Goal: Information Seeking & Learning: Compare options

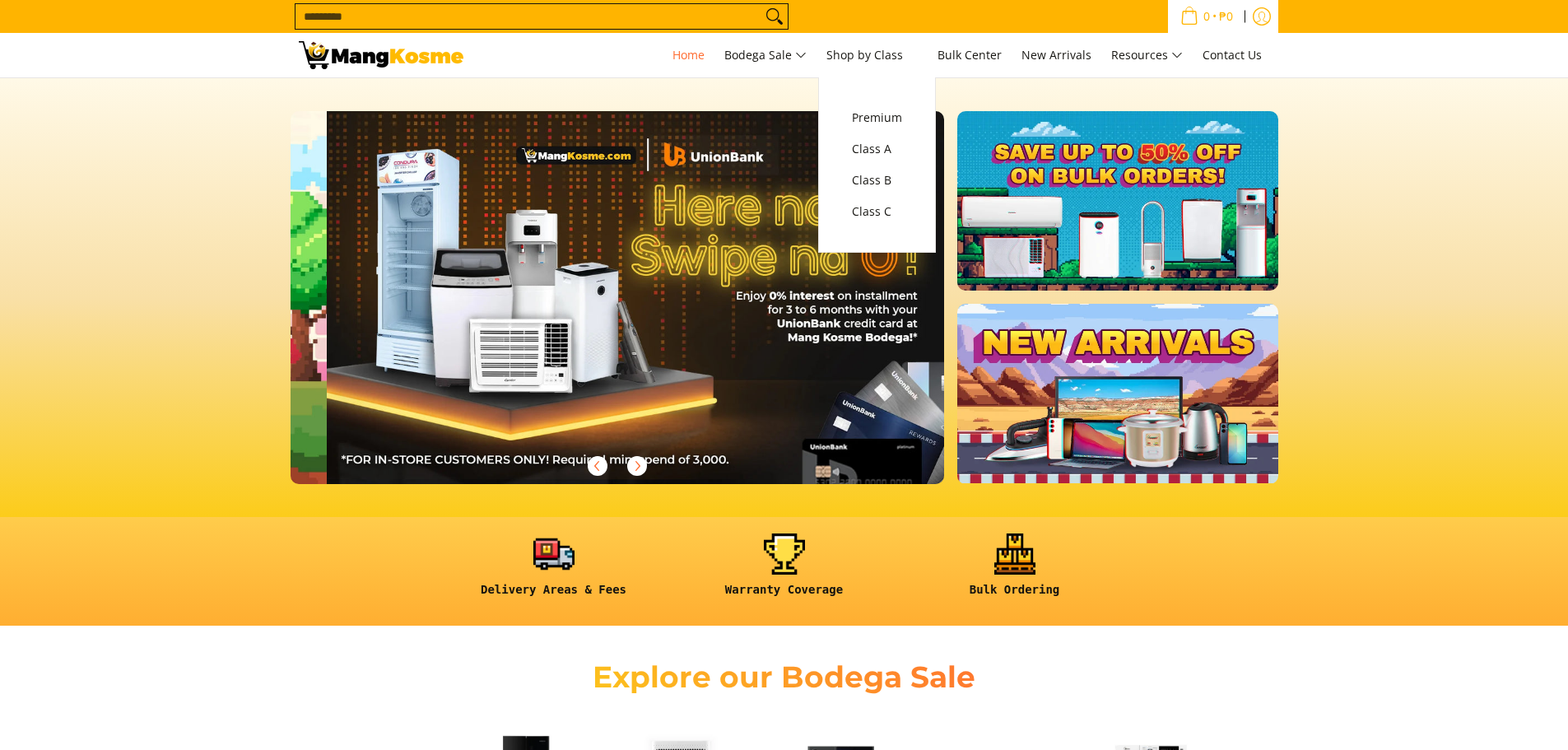
click at [1266, 19] on icon "Log in" at bounding box center [1261, 16] width 18 height 18
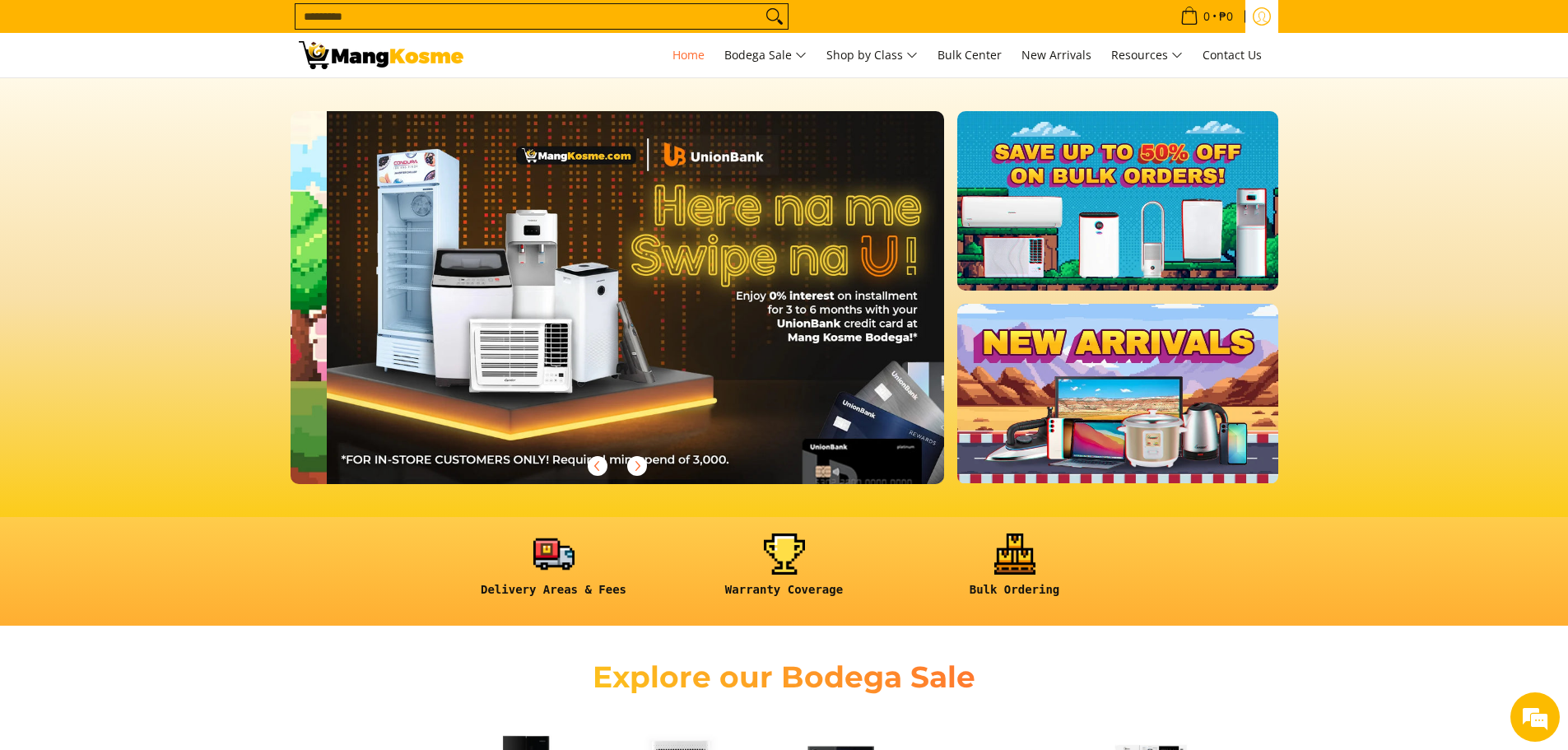
scroll to position [0, 654]
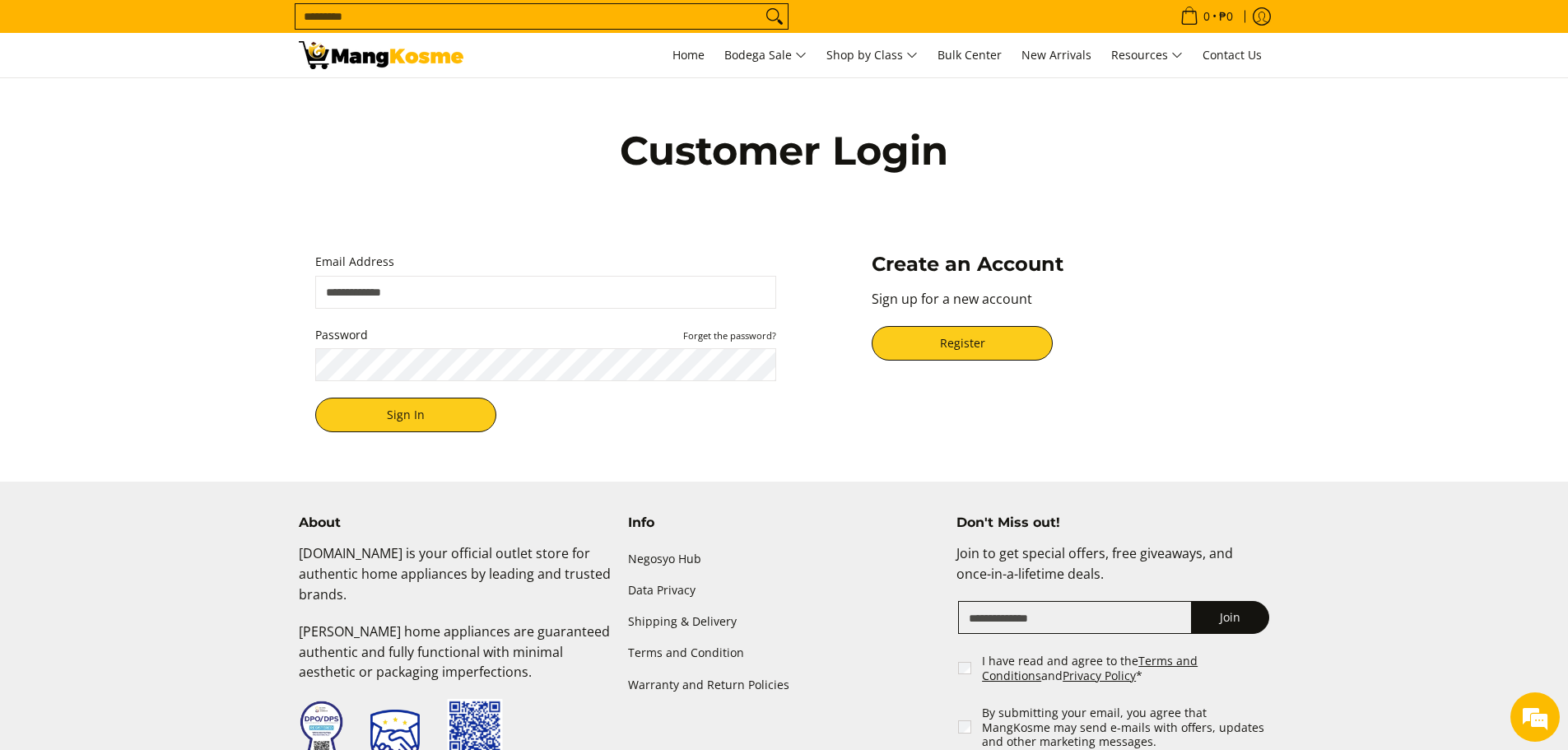
type input "**********"
click at [412, 427] on button "Sign In" at bounding box center [405, 415] width 181 height 35
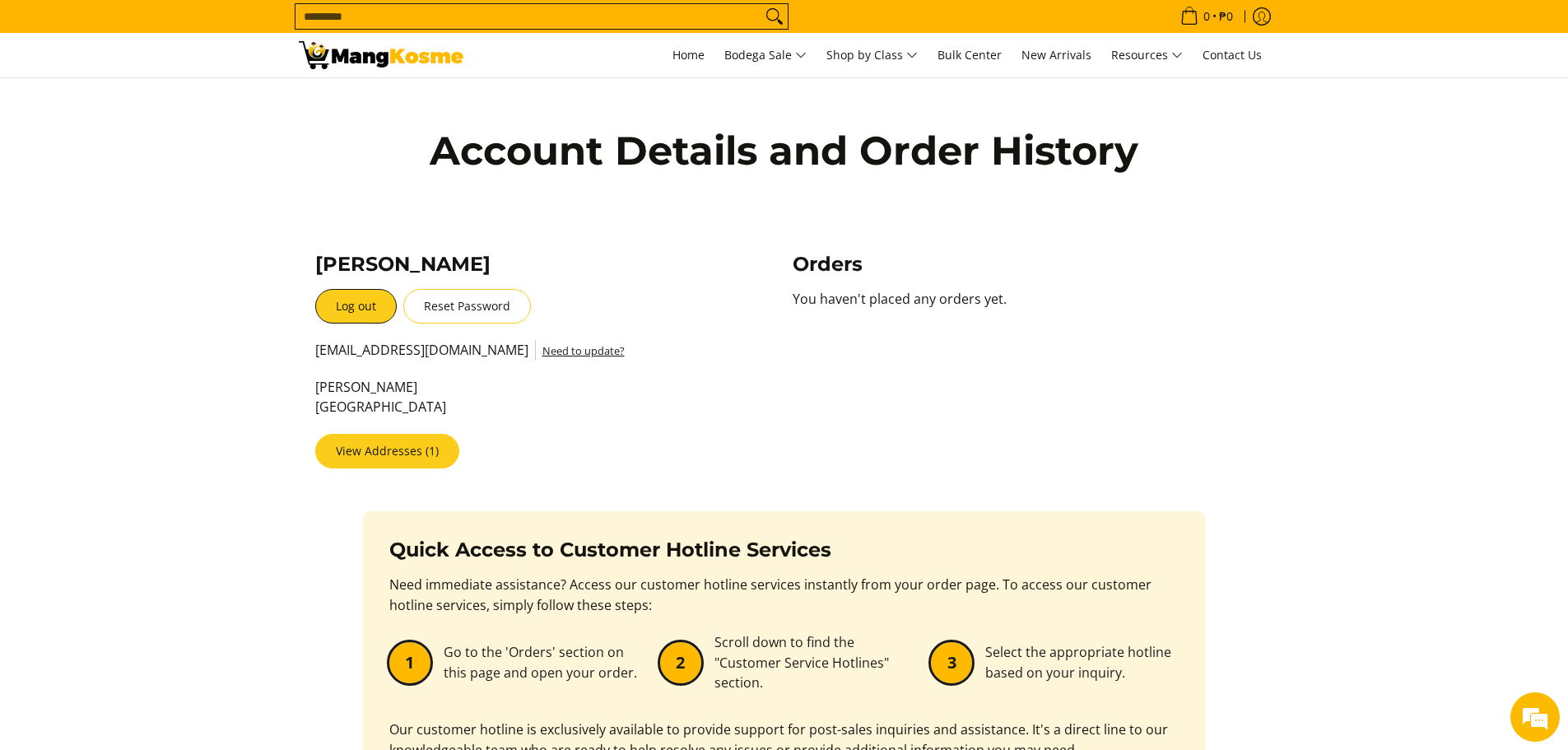
click at [389, 450] on link "View Addresses (1)" at bounding box center [387, 451] width 144 height 35
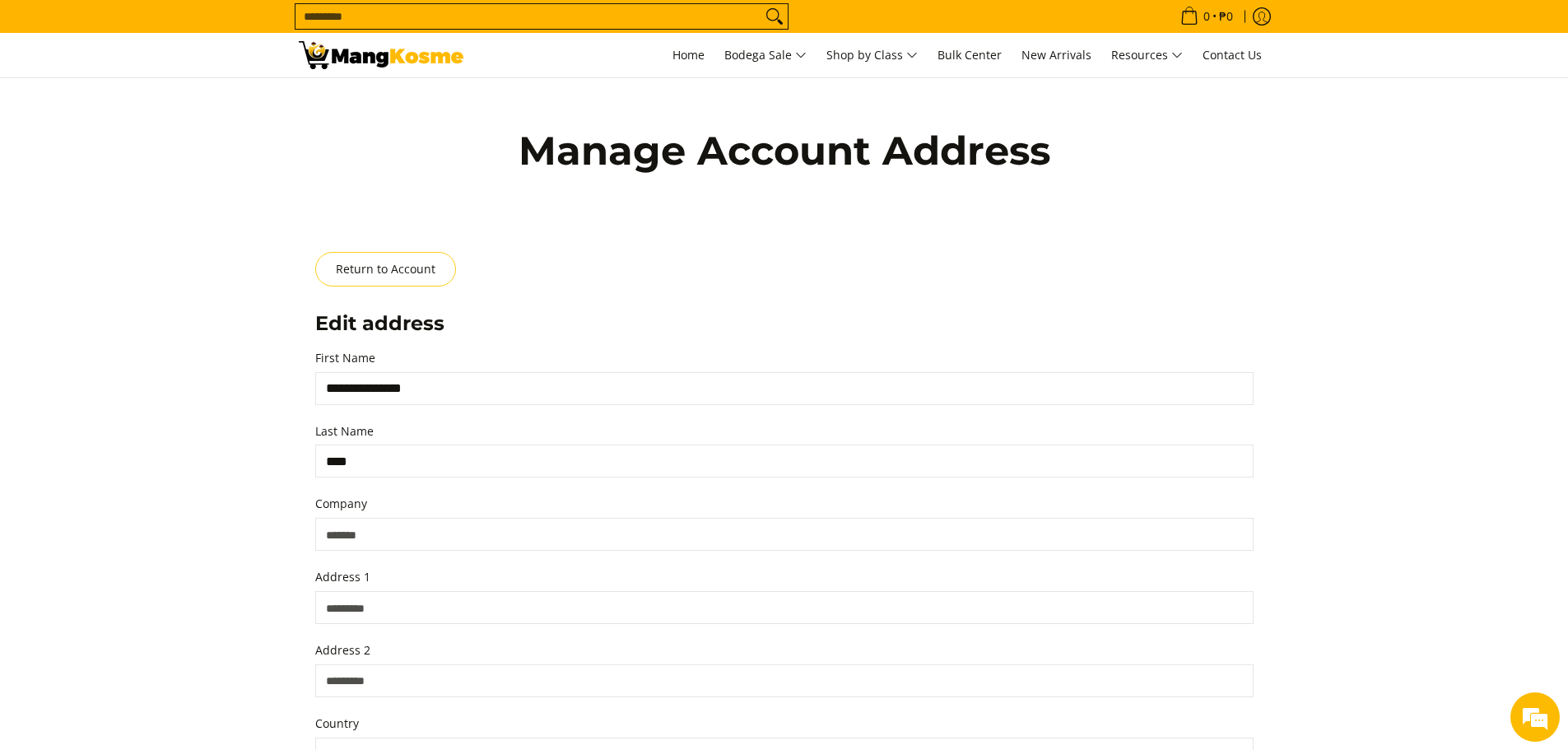
click at [358, 591] on input "Address 1" at bounding box center [784, 608] width 938 height 33
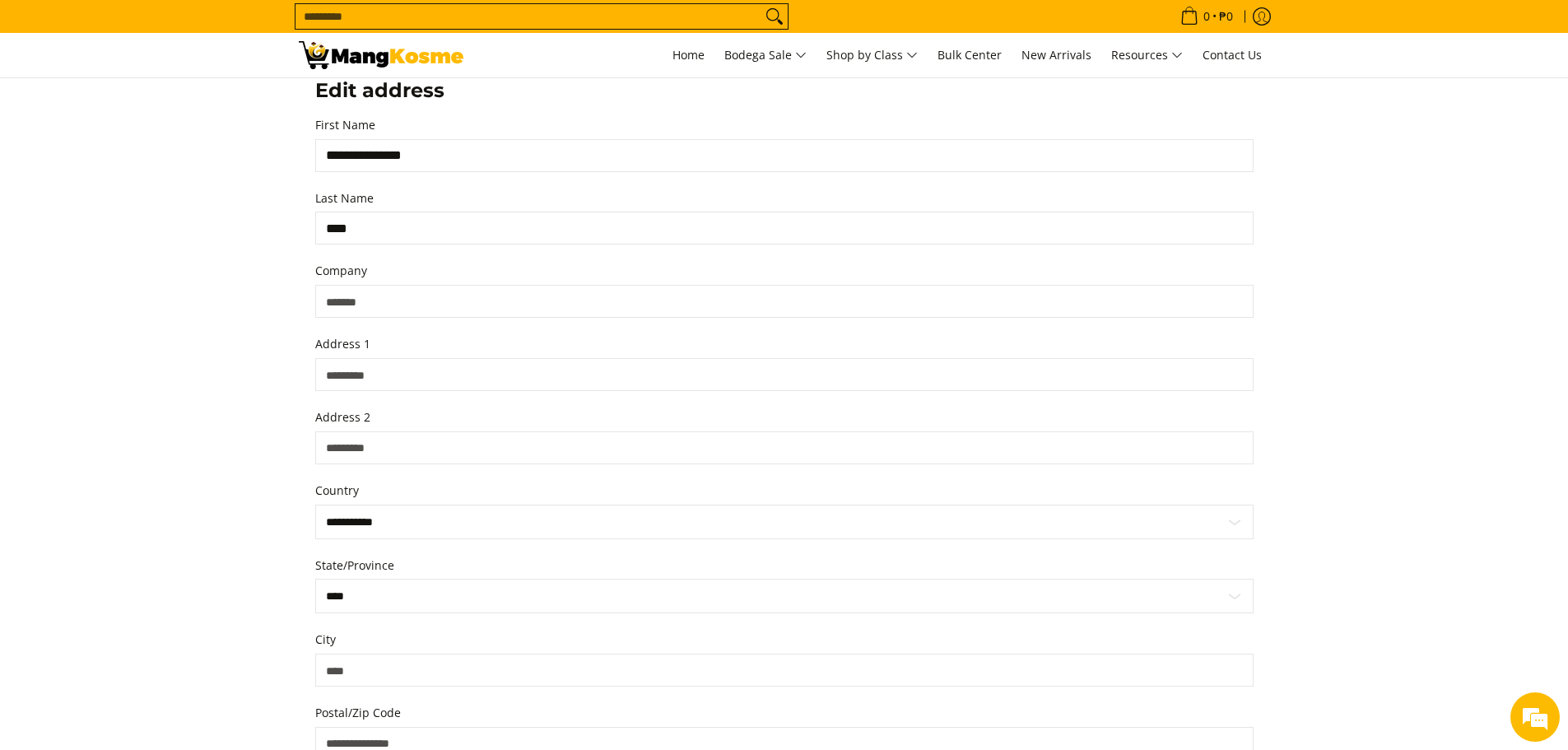
type input "**********"
select select "******"
type input "****"
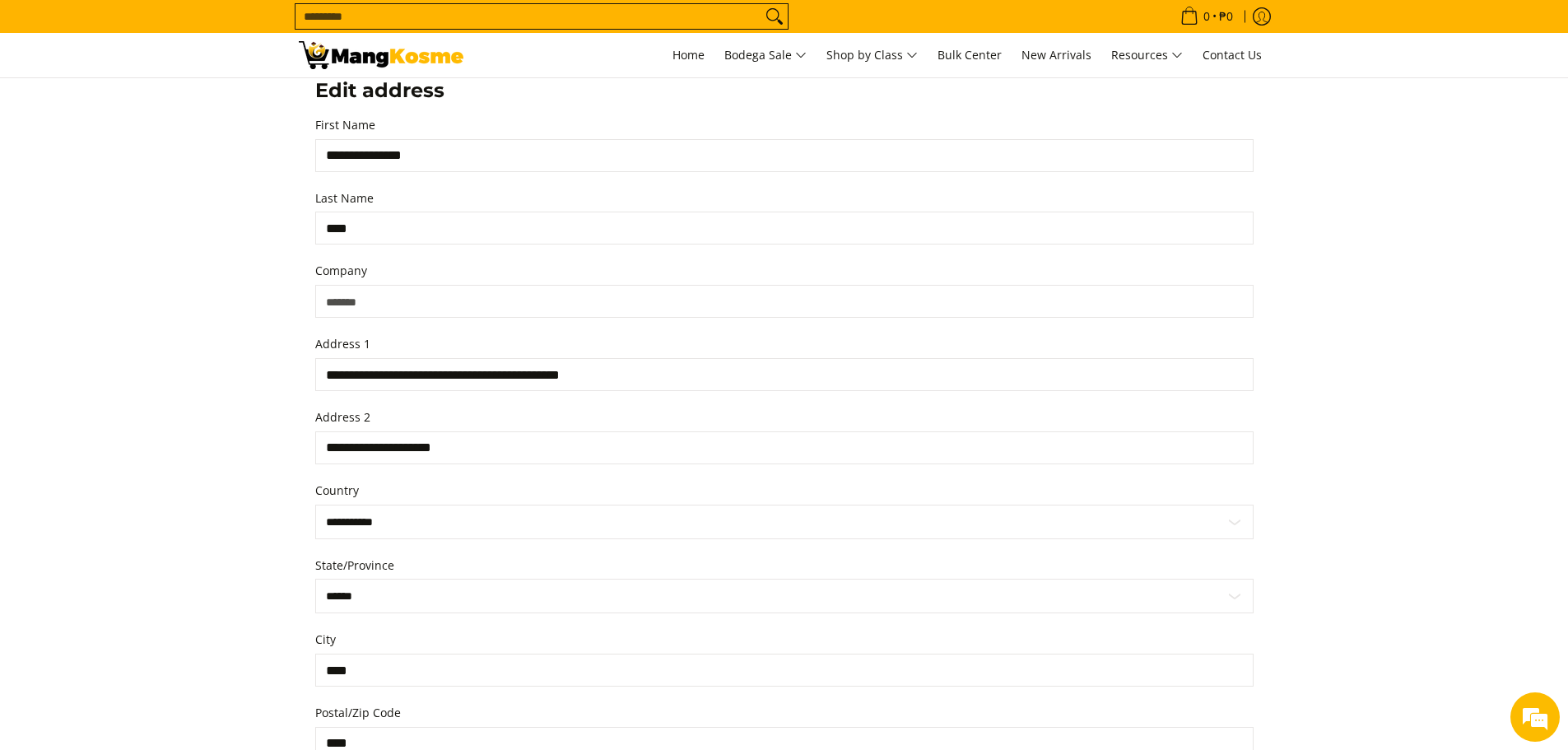
type input "**********"
drag, startPoint x: 388, startPoint y: 452, endPoint x: 361, endPoint y: 446, distance: 27.7
click at [361, 446] on input "**********" at bounding box center [784, 448] width 938 height 33
type input "**********"
click at [227, 538] on section "**********" at bounding box center [784, 442] width 1568 height 1194
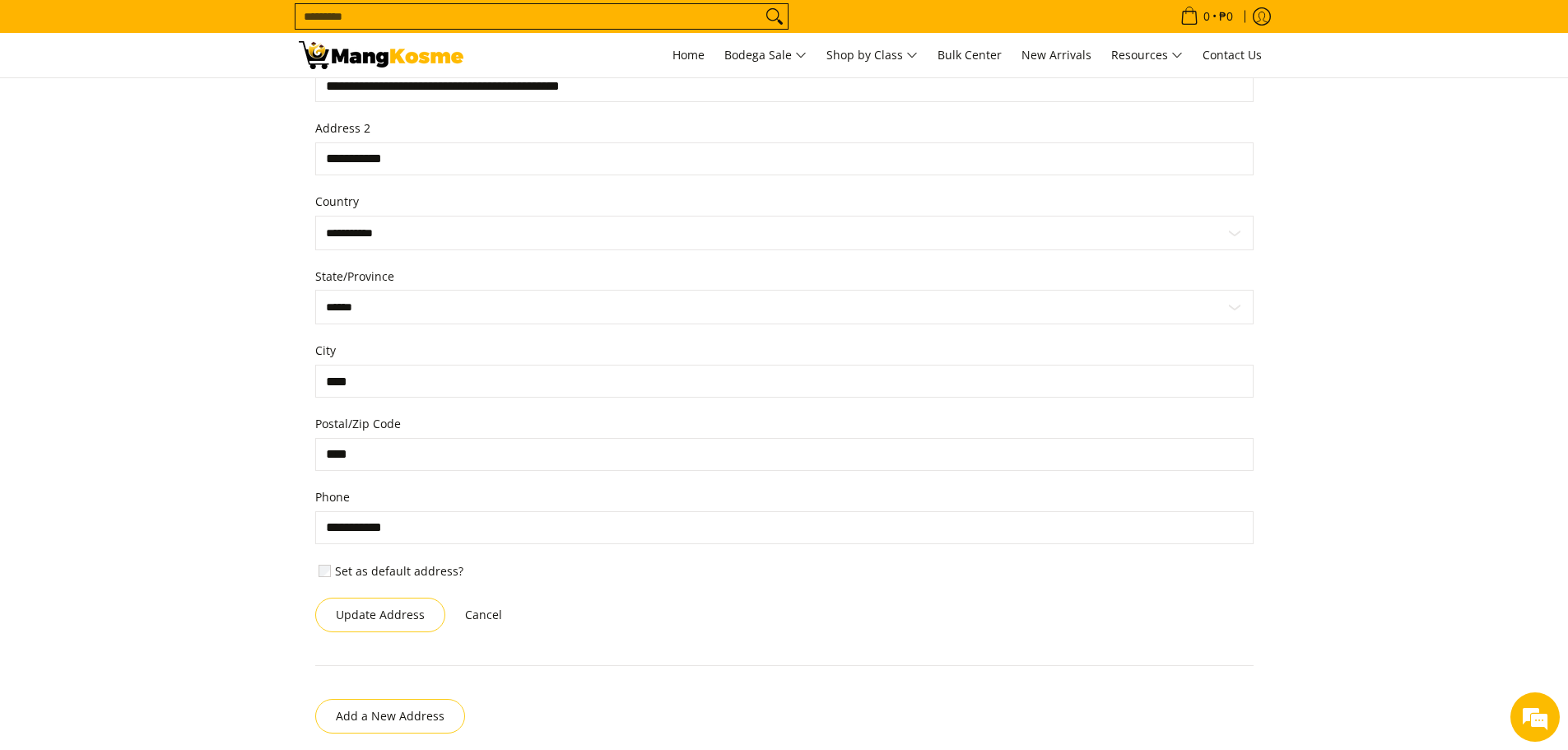
scroll to position [562, 0]
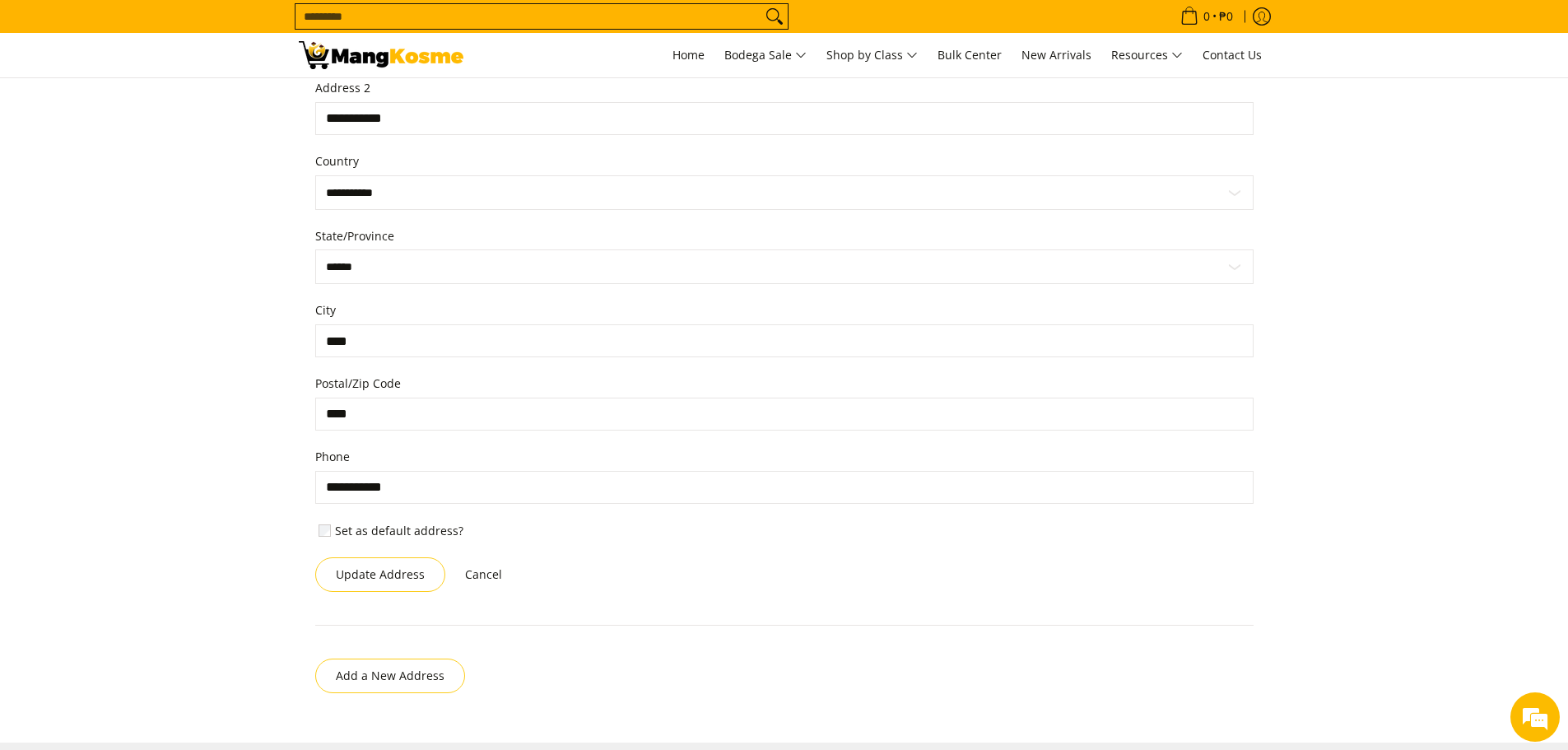
click at [400, 528] on label "Set as default address?" at bounding box center [399, 530] width 129 height 15
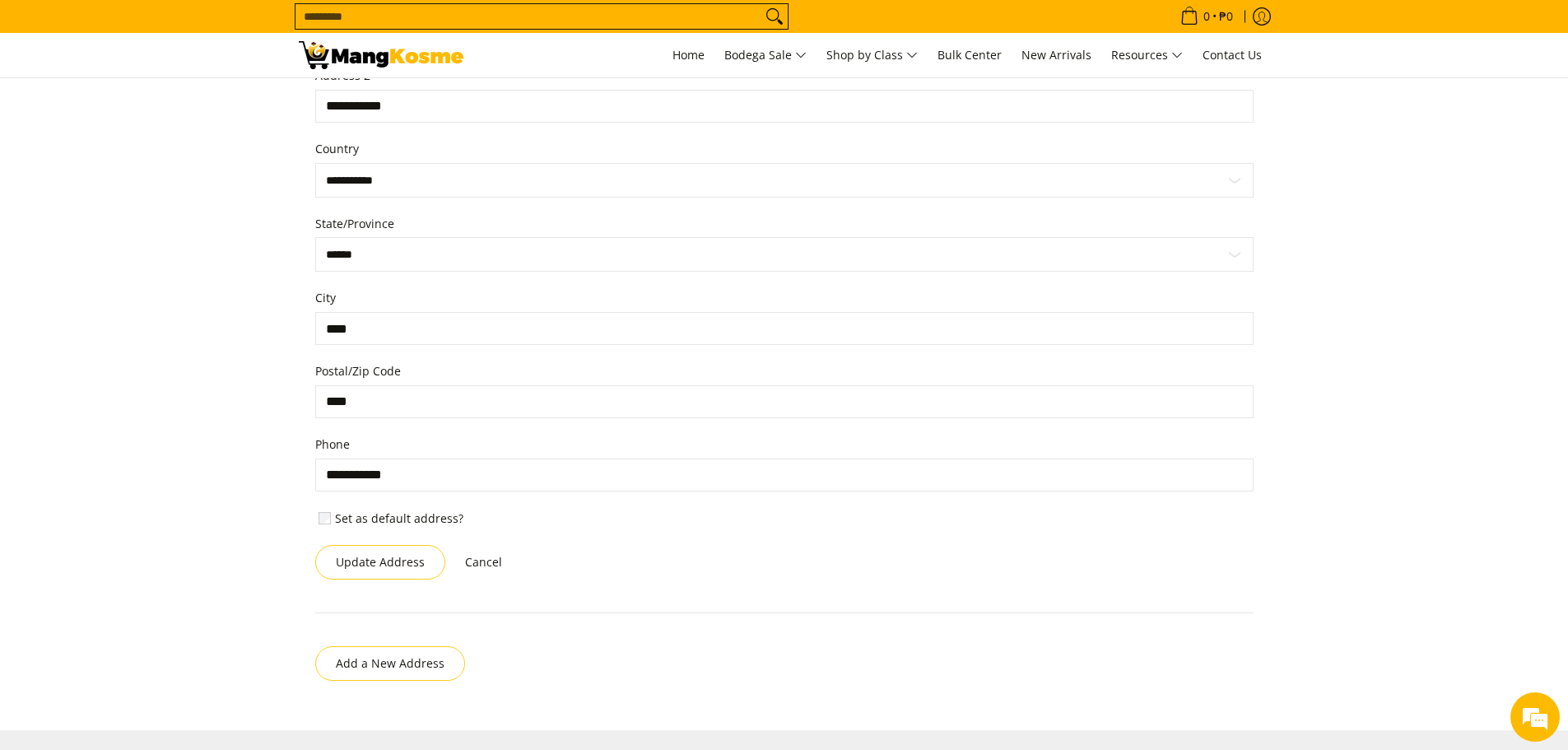
scroll to position [727, 0]
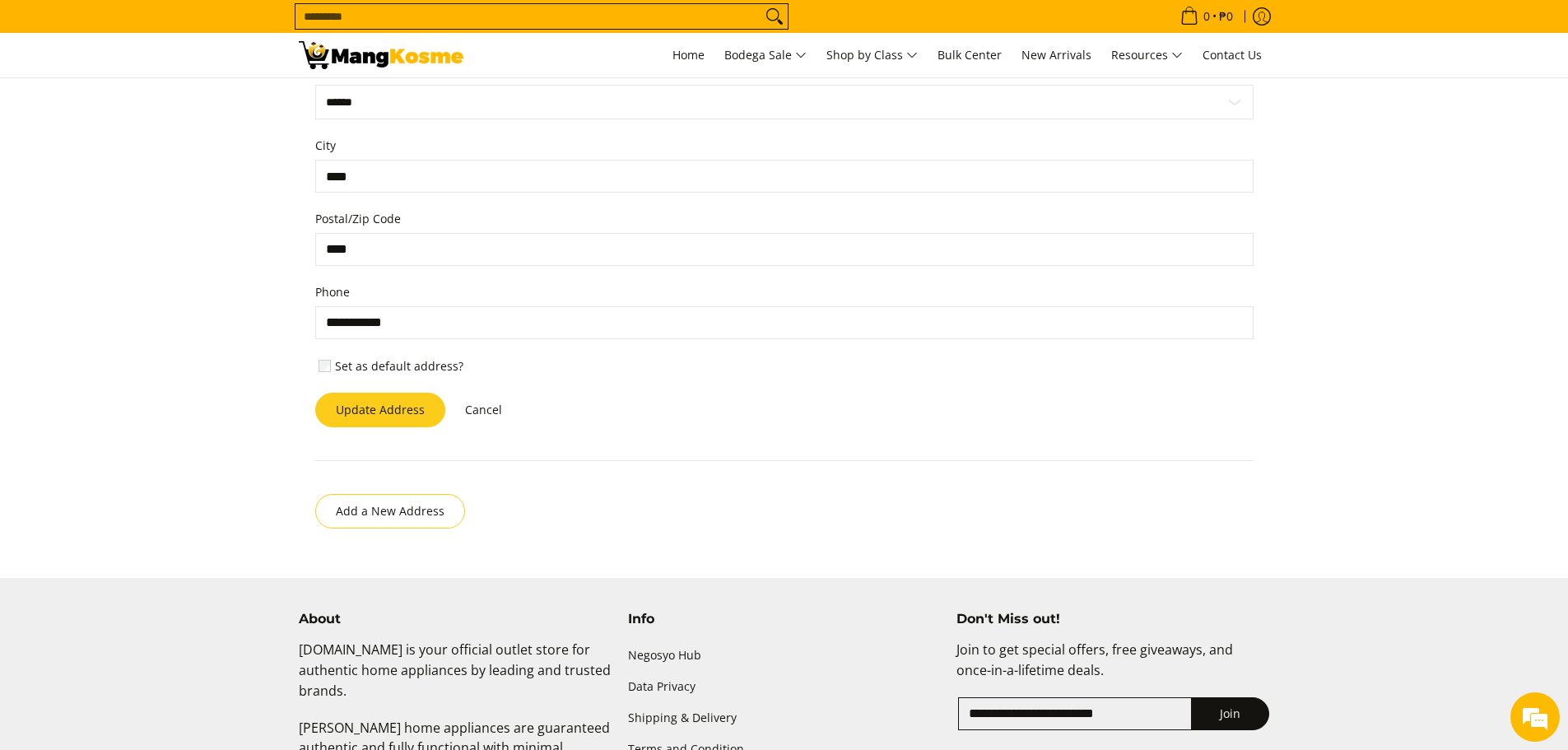
click at [403, 413] on button "Update Address" at bounding box center [380, 410] width 130 height 35
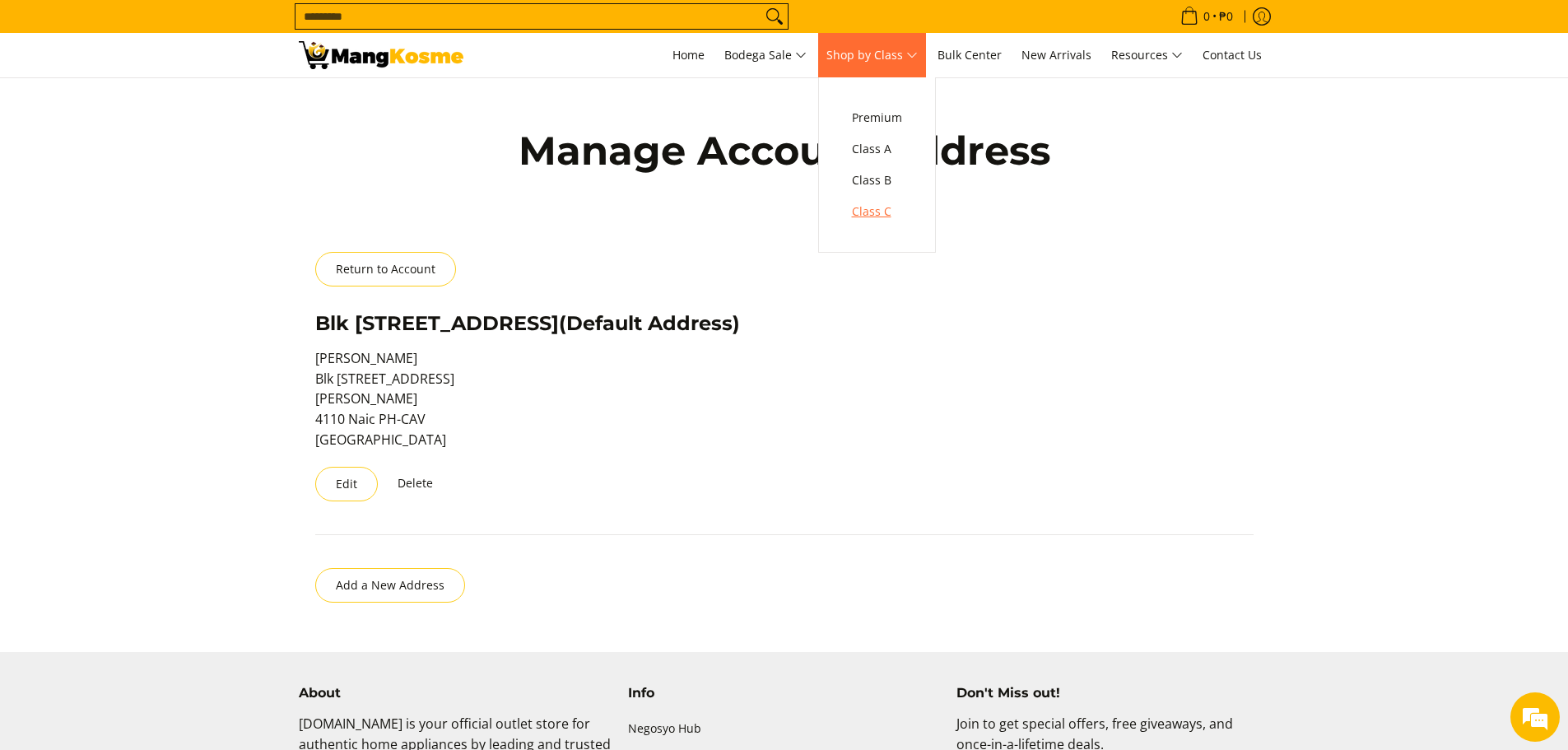
click at [871, 215] on span "Class C" at bounding box center [877, 211] width 50 height 20
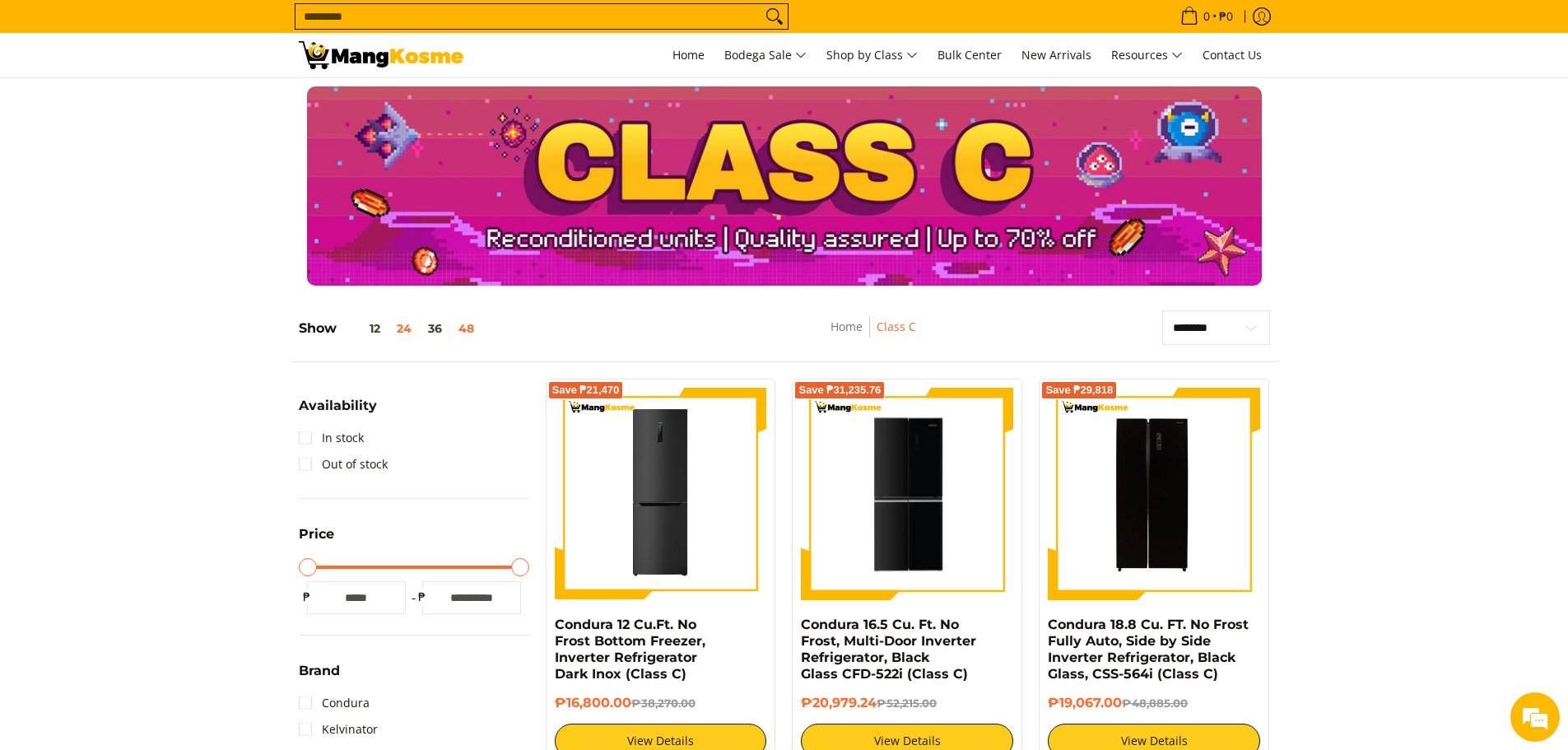
click at [474, 330] on button "48" at bounding box center [465, 329] width 32 height 14
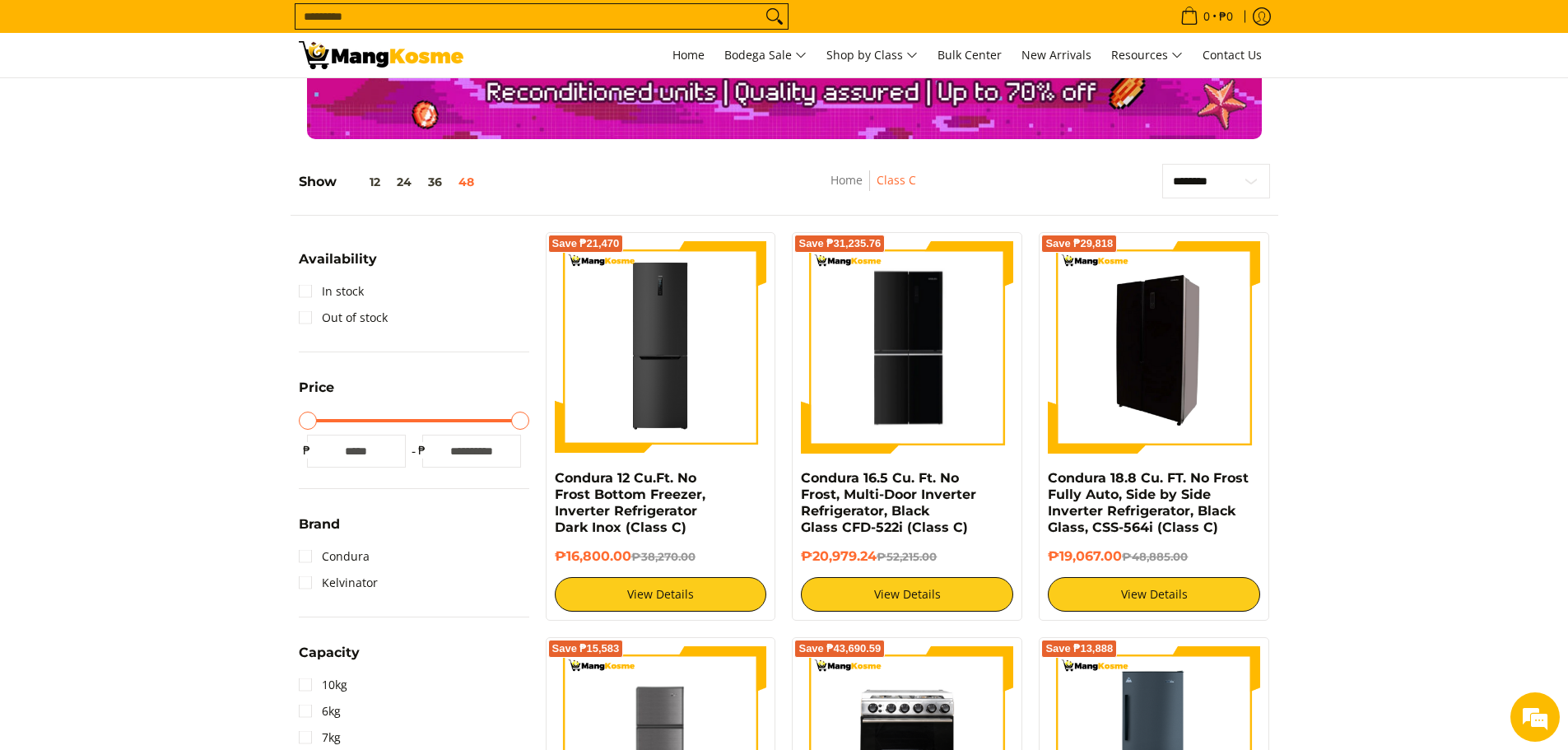
scroll to position [68, 0]
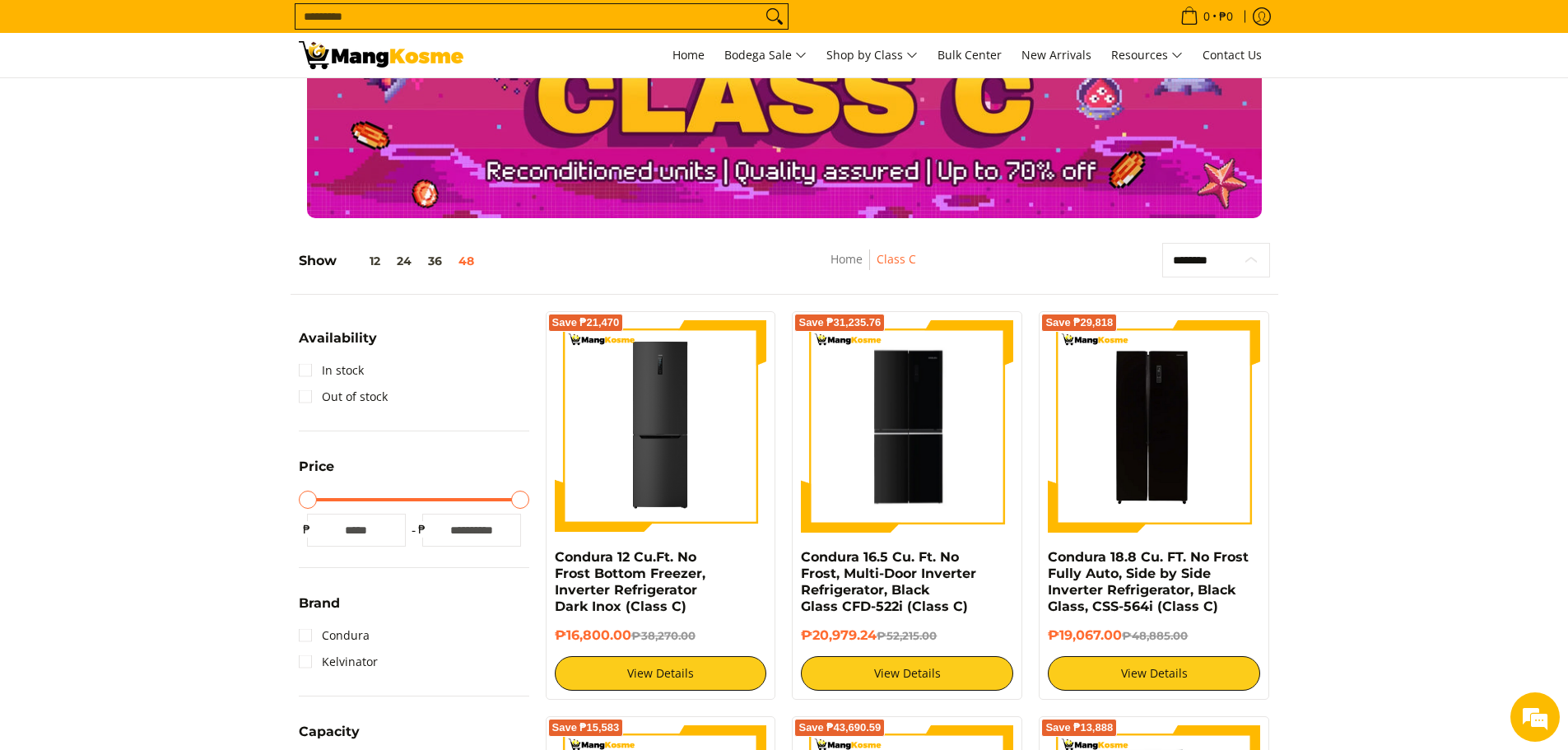
click at [1220, 263] on select "**********" at bounding box center [1215, 260] width 107 height 35
select select "**********"
click at [1162, 243] on select "**********" at bounding box center [1215, 260] width 107 height 35
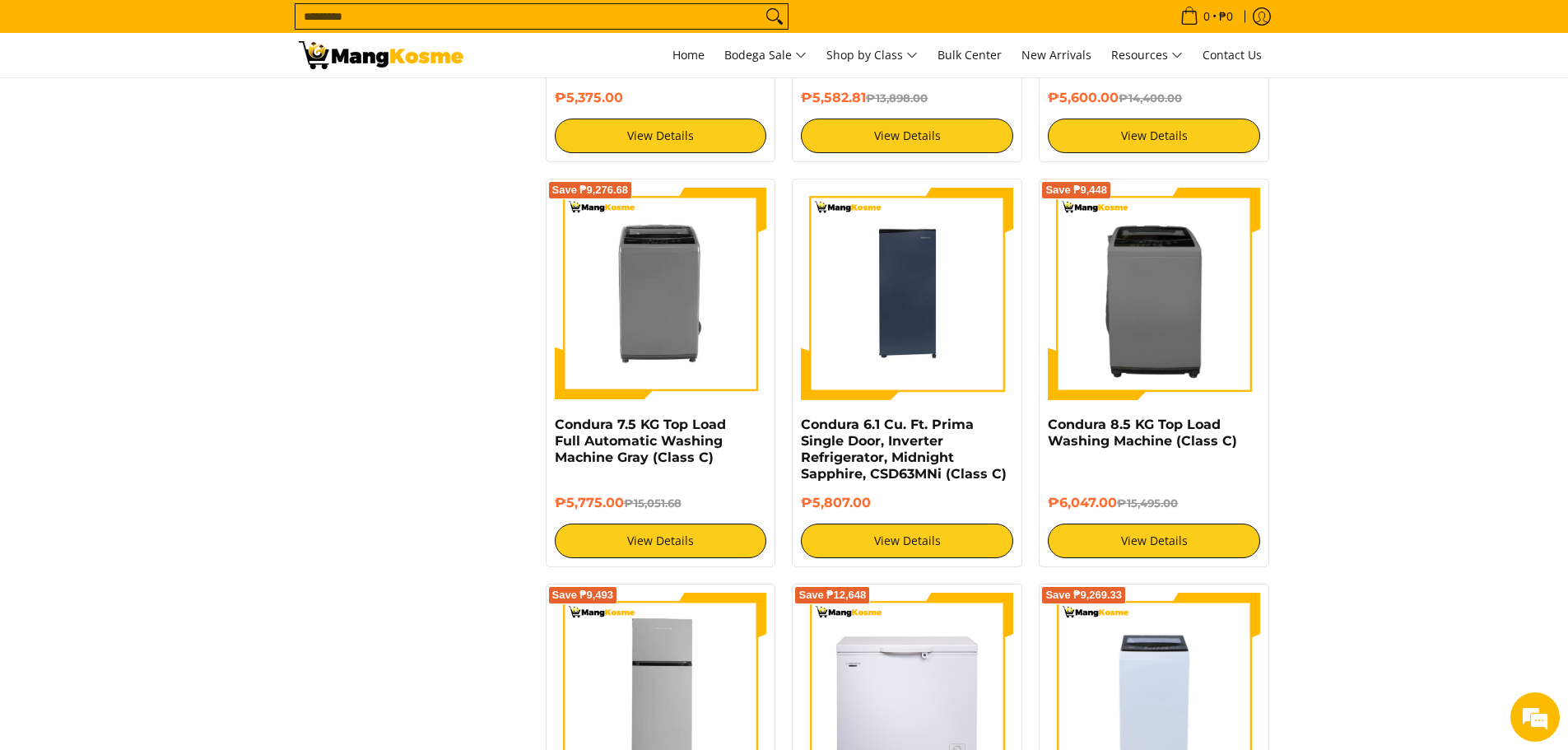
scroll to position [1797, 0]
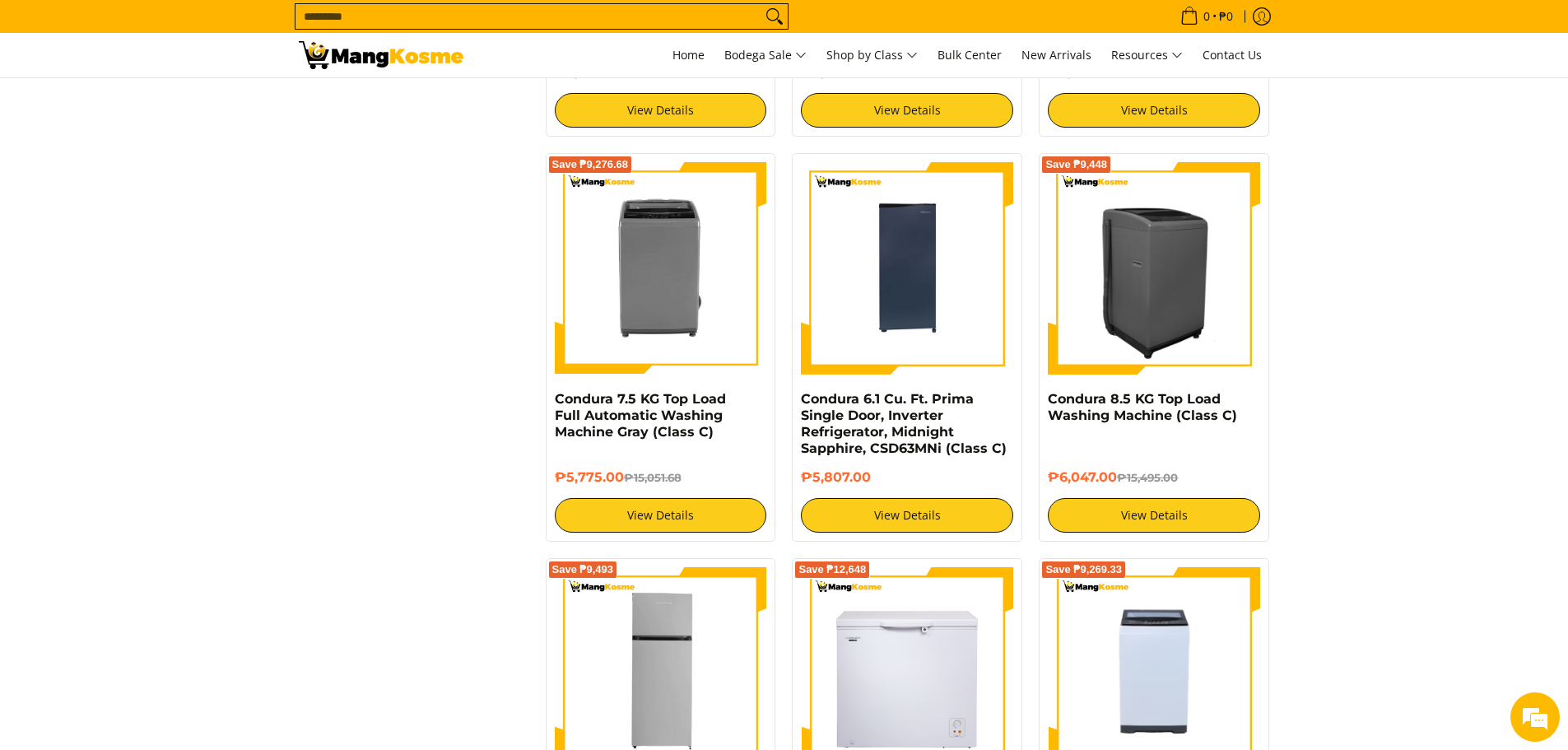
click at [1121, 321] on img at bounding box center [1154, 269] width 213 height 213
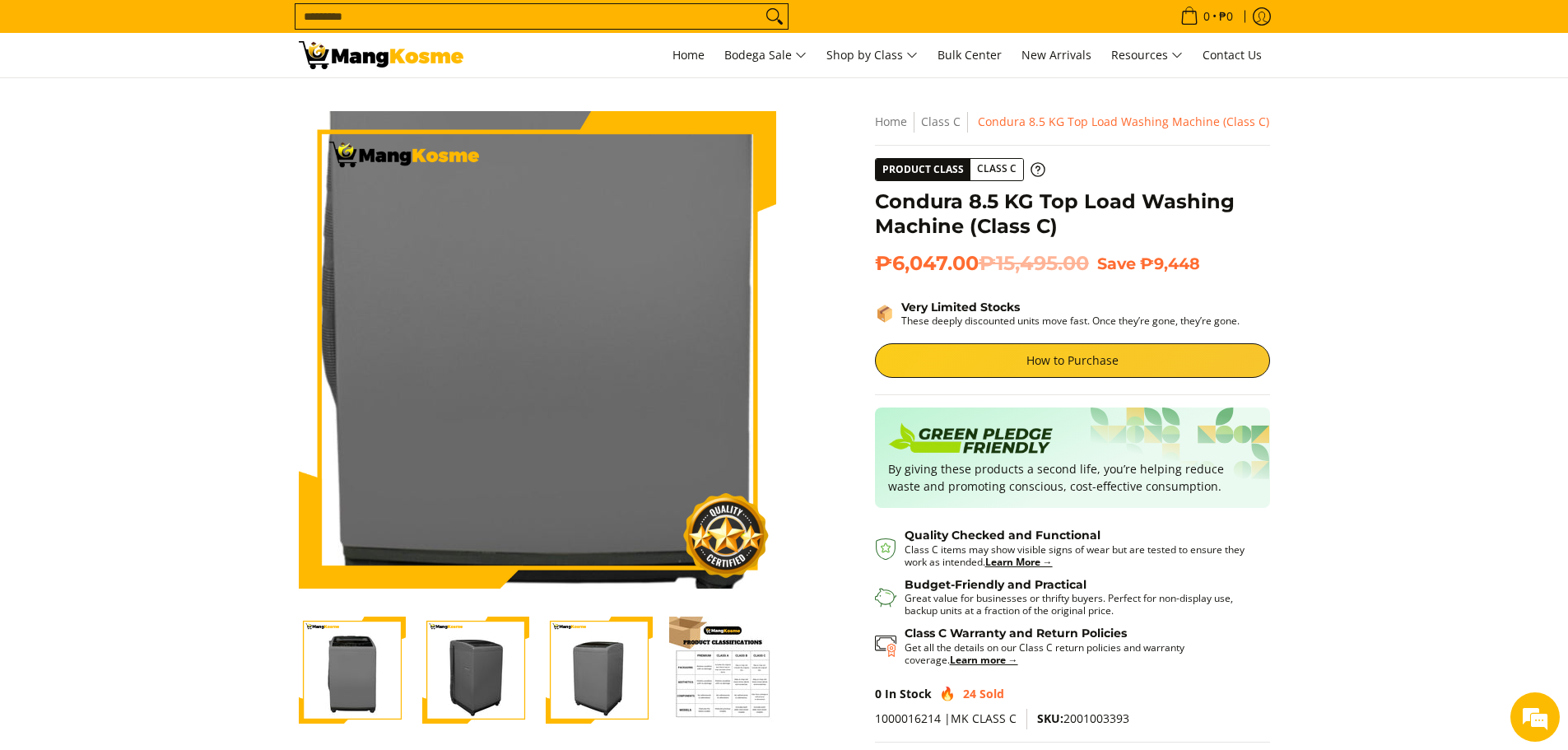
click at [537, 416] on img at bounding box center [537, 349] width 477 height 477
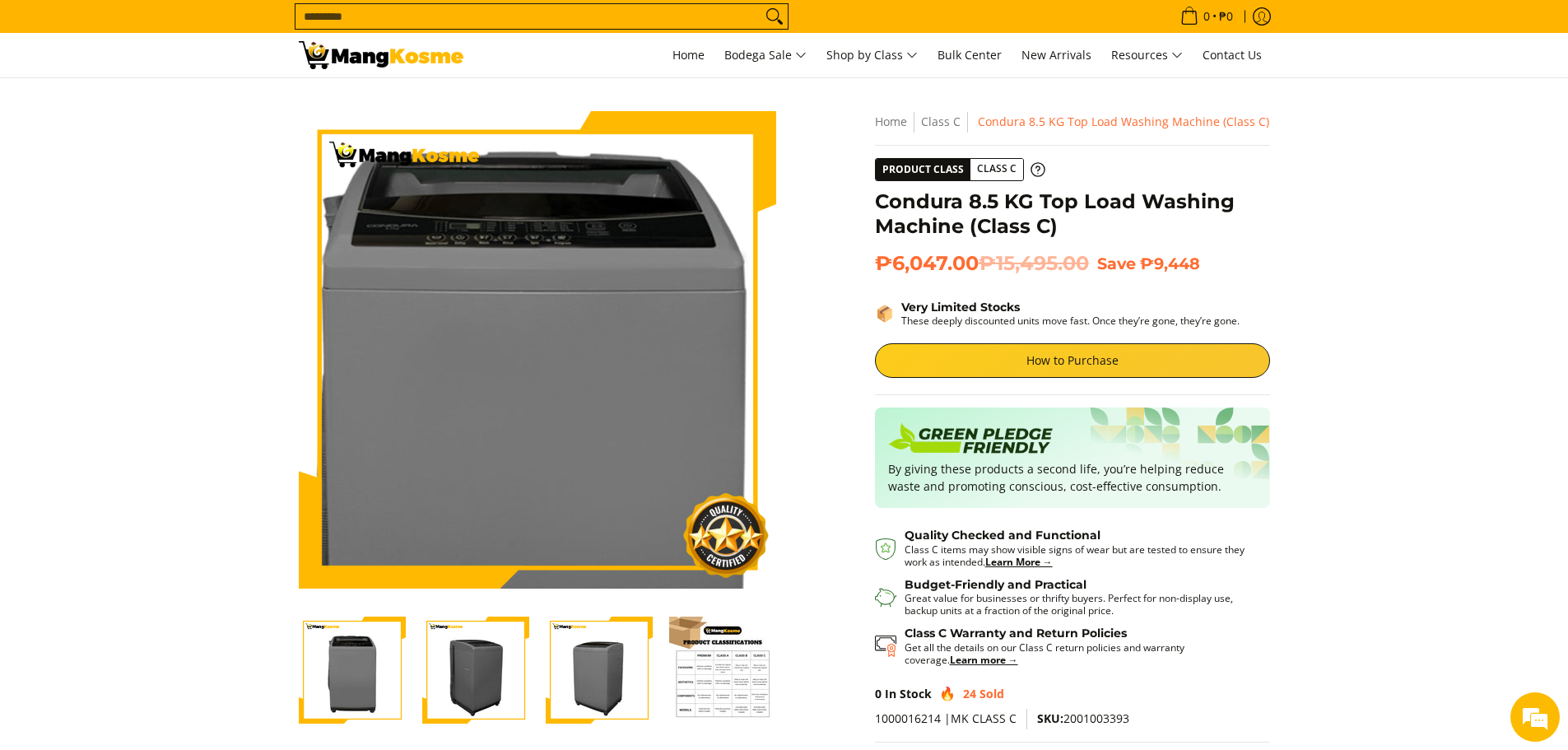
click at [540, 295] on img at bounding box center [537, 349] width 477 height 477
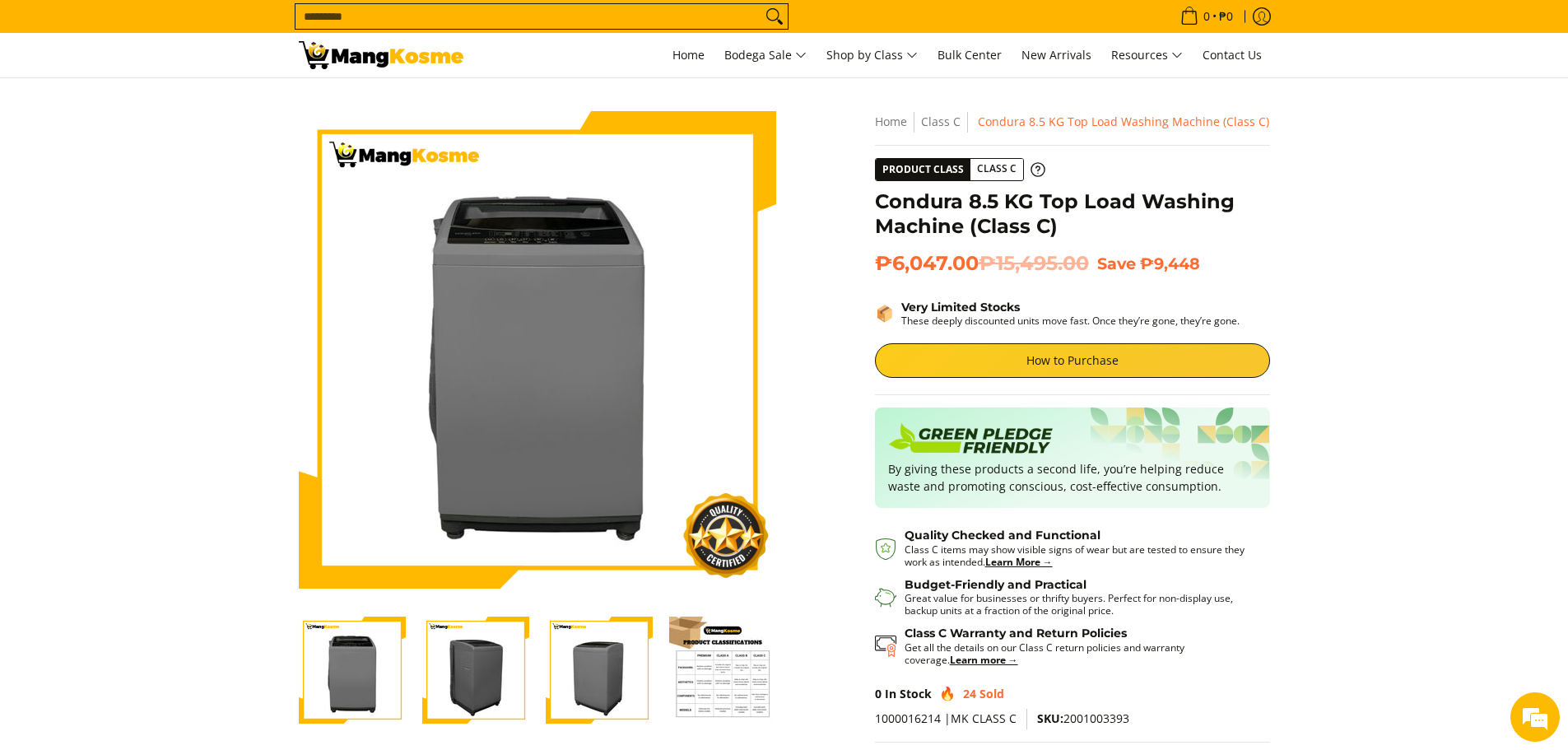
click at [432, 686] on img "Condura 8.5 KG Top Load Washing Machine (Class C)-2" at bounding box center [475, 670] width 107 height 107
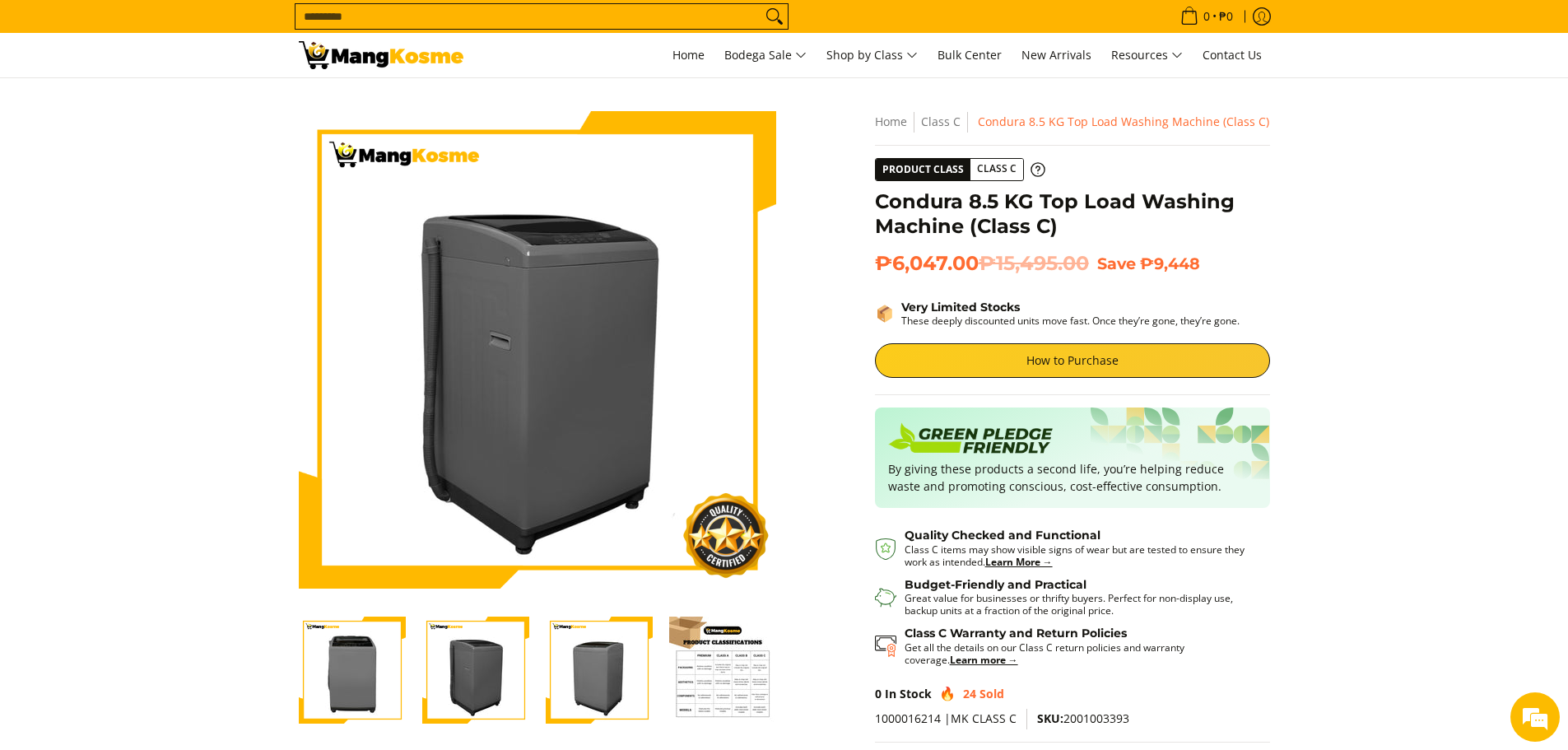
click at [446, 677] on img "Condura 8.5 KG Top Load Washing Machine (Class C)-2" at bounding box center [475, 670] width 107 height 107
click at [580, 682] on img "Condura 8.5 KG Top Load Washing Machine (Class C)-3" at bounding box center [599, 670] width 107 height 107
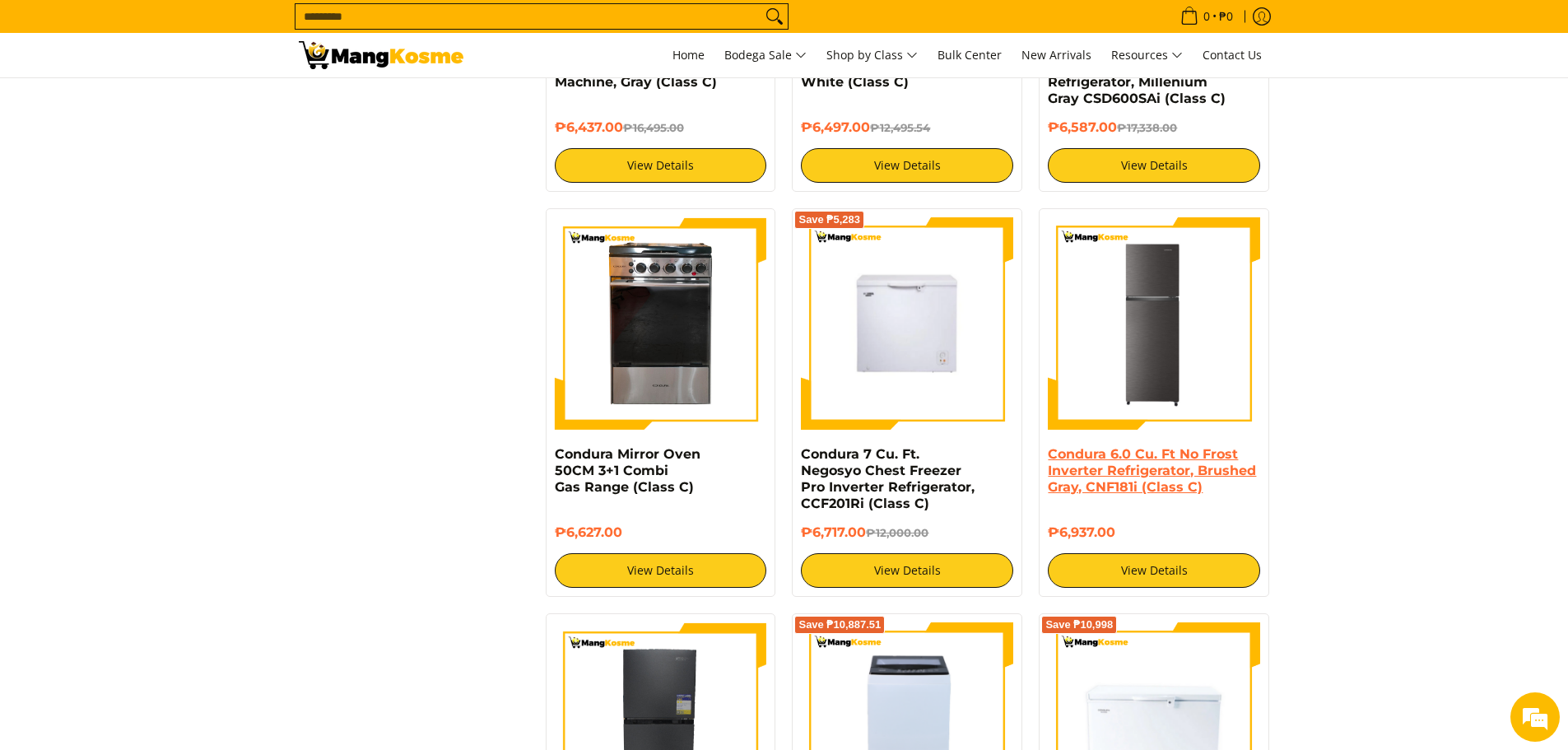
click at [1140, 492] on link "Condura 6.0 Cu. Ft No Frost Inverter Refrigerator, Brushed Gray, CNF181i (Class…" at bounding box center [1151, 470] width 208 height 48
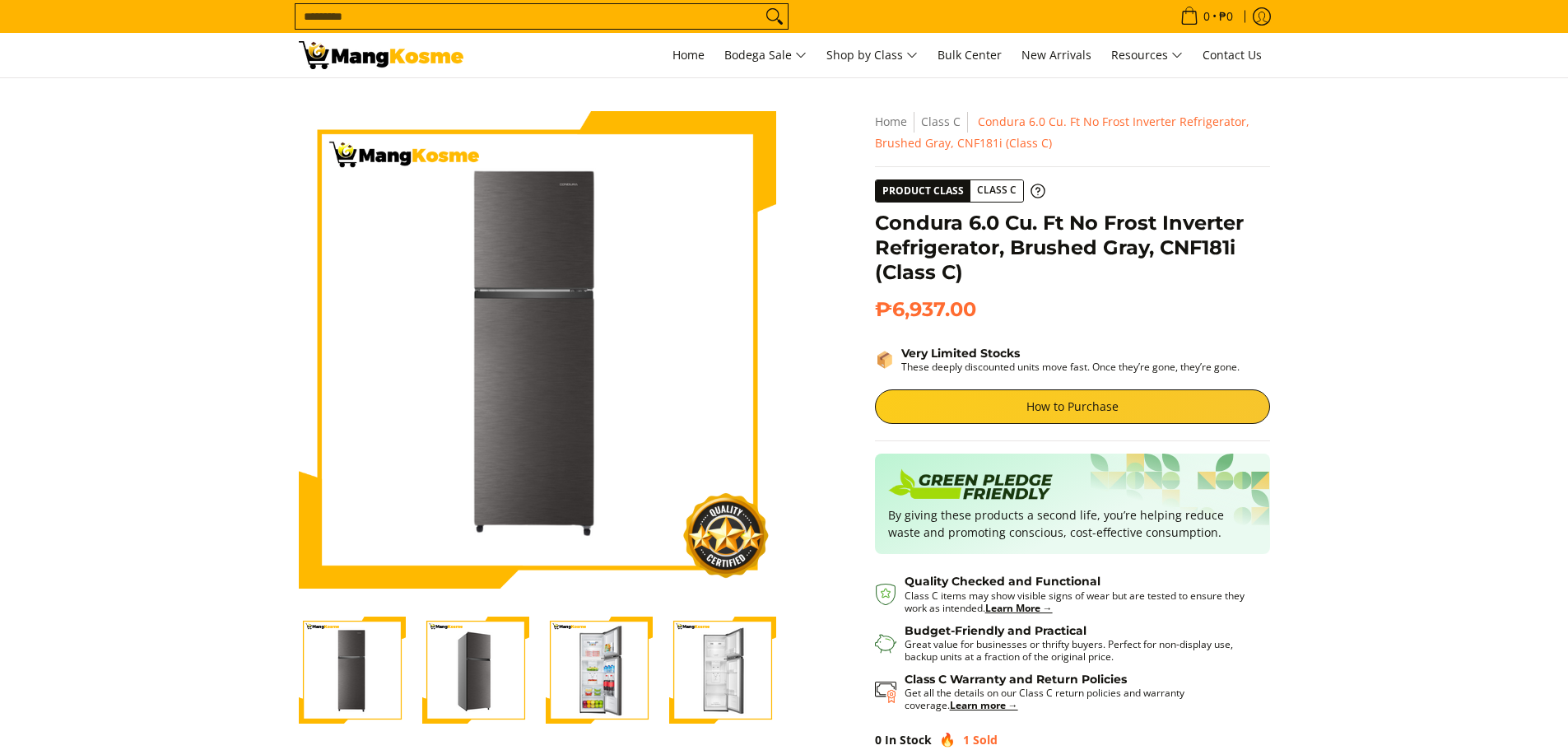
click at [610, 681] on img "Condura 6.0 Cu. Ft No Frost Inverter Refrigerator, Brushed Gray, CNF181i (Class…" at bounding box center [599, 670] width 107 height 107
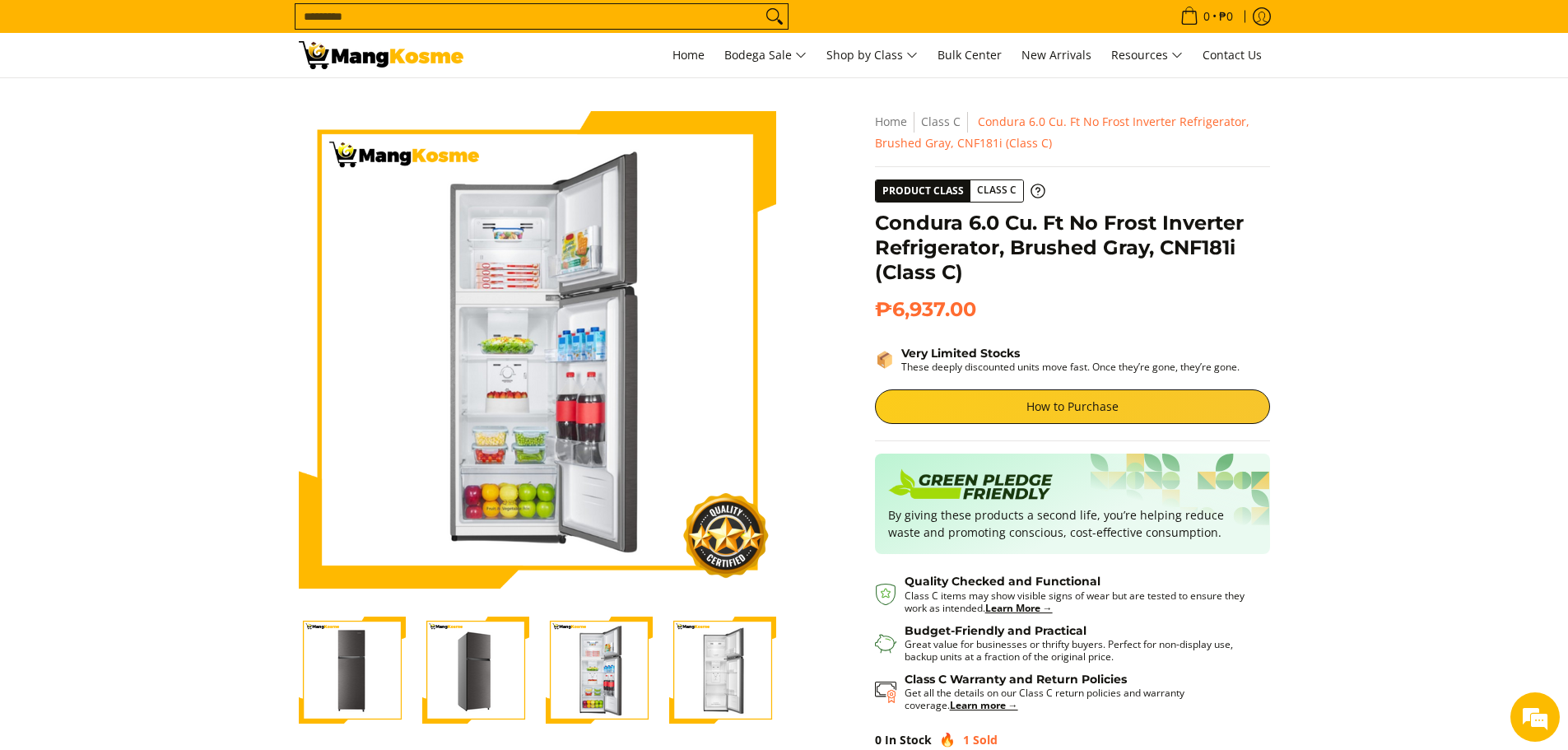
click at [123, 297] on section "Skip to Main Content Enable zoom Disable zoom Enable zoom Disable zoom Enable z…" at bounding box center [784, 473] width 1568 height 791
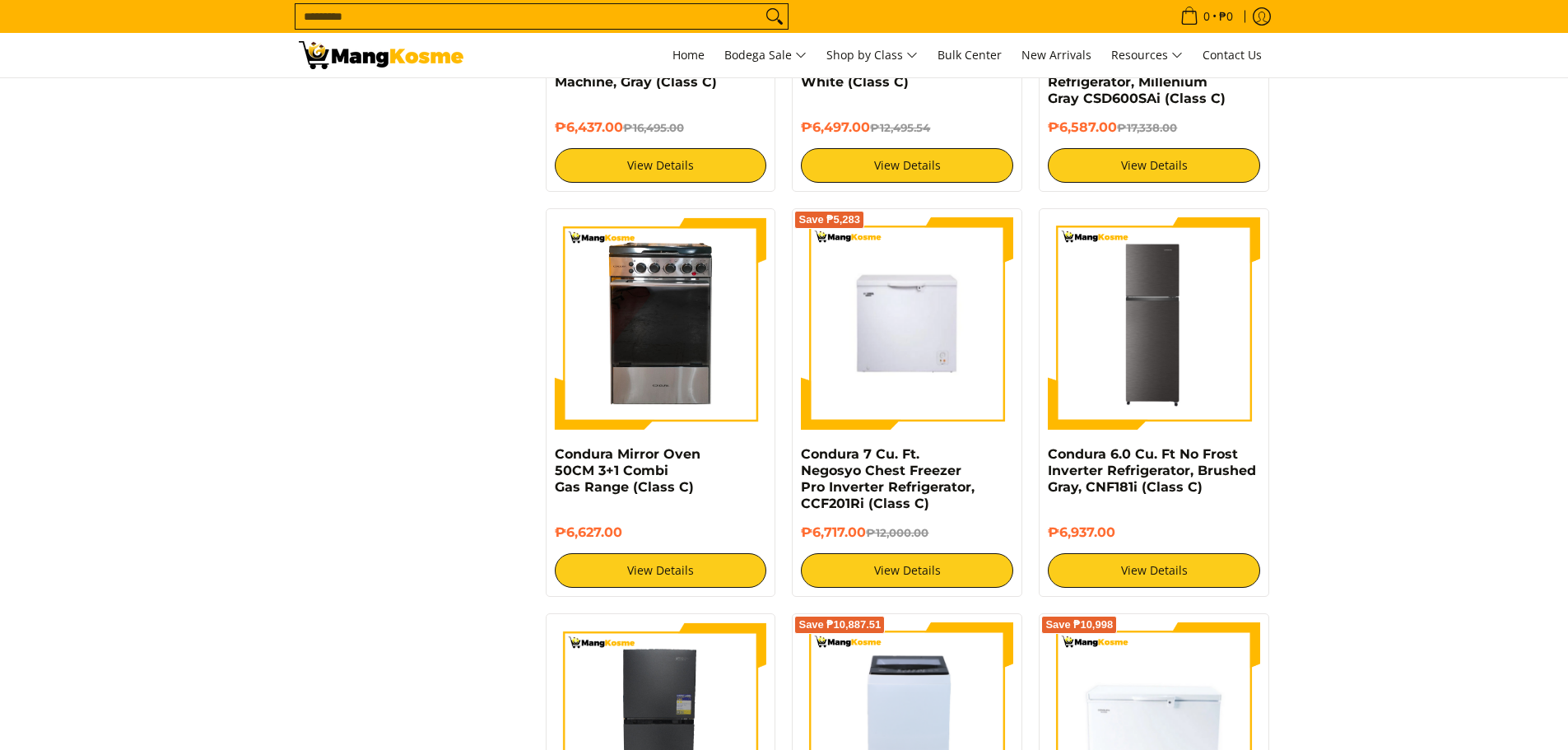
scroll to position [3361, 0]
click at [1171, 488] on link "Condura 6.0 Cu. Ft No Frost Inverter Refrigerator, Brushed Gray, CNF181i (Class…" at bounding box center [1151, 470] width 208 height 48
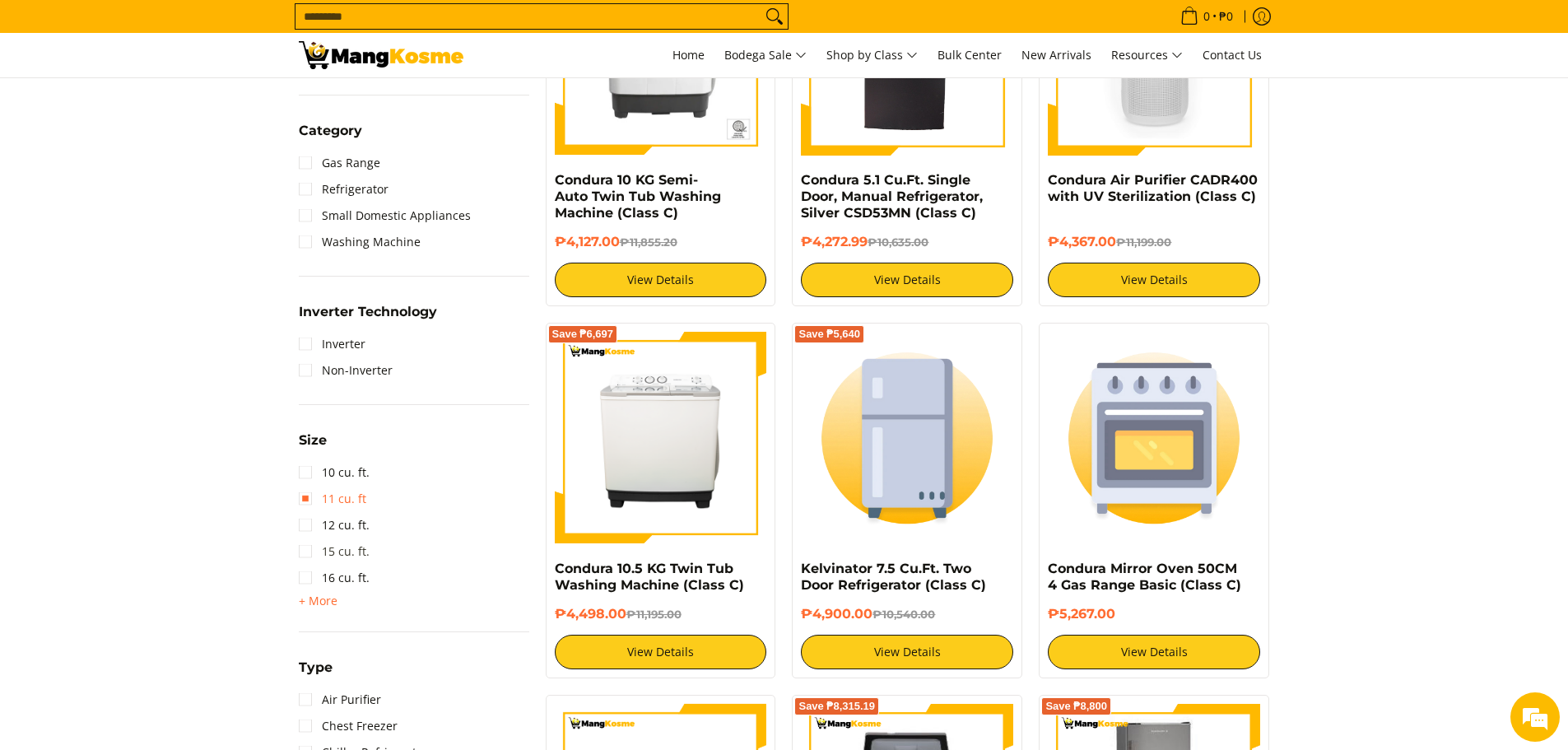
scroll to position [846, 0]
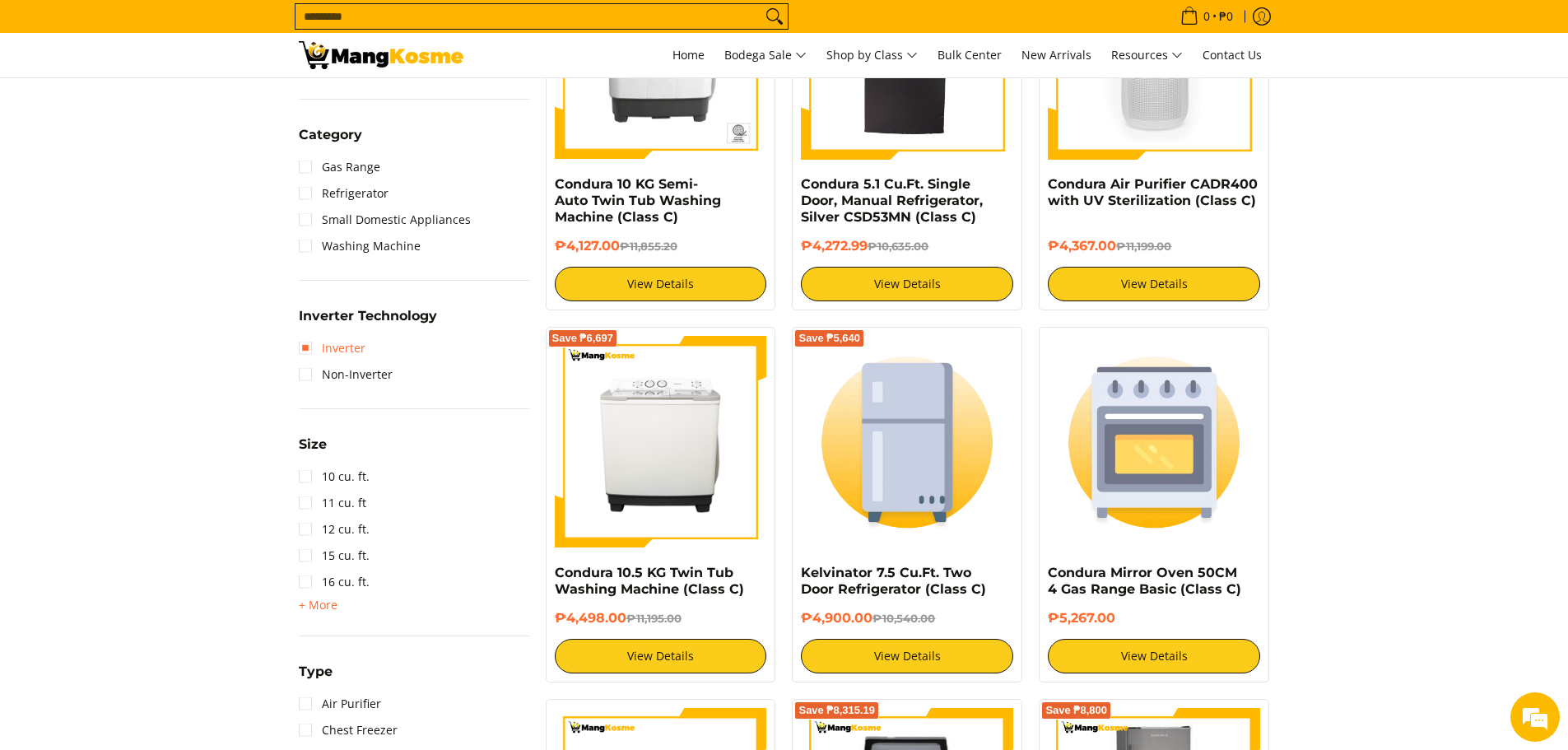
click at [326, 348] on link "Inverter" at bounding box center [332, 347] width 67 height 26
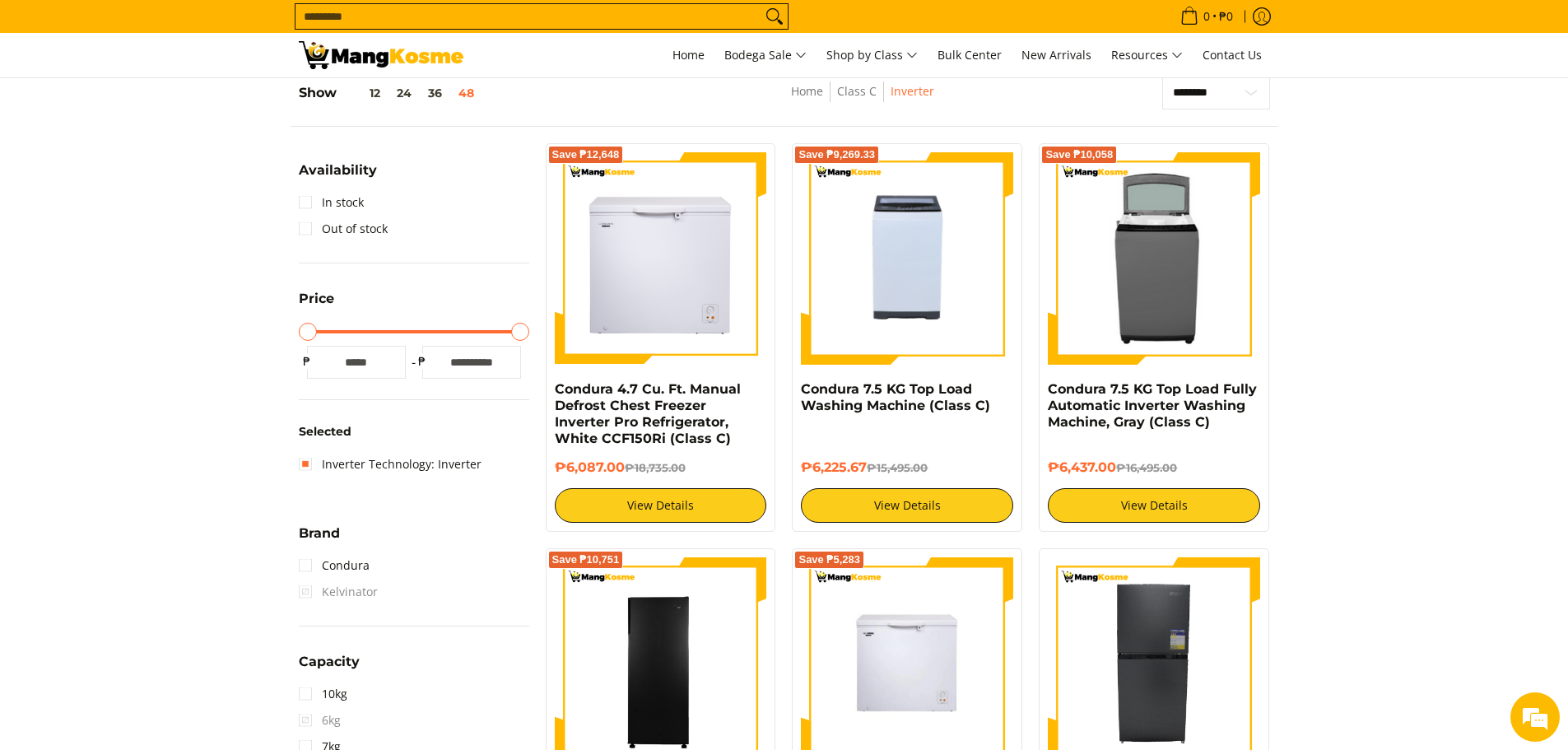
scroll to position [232, 0]
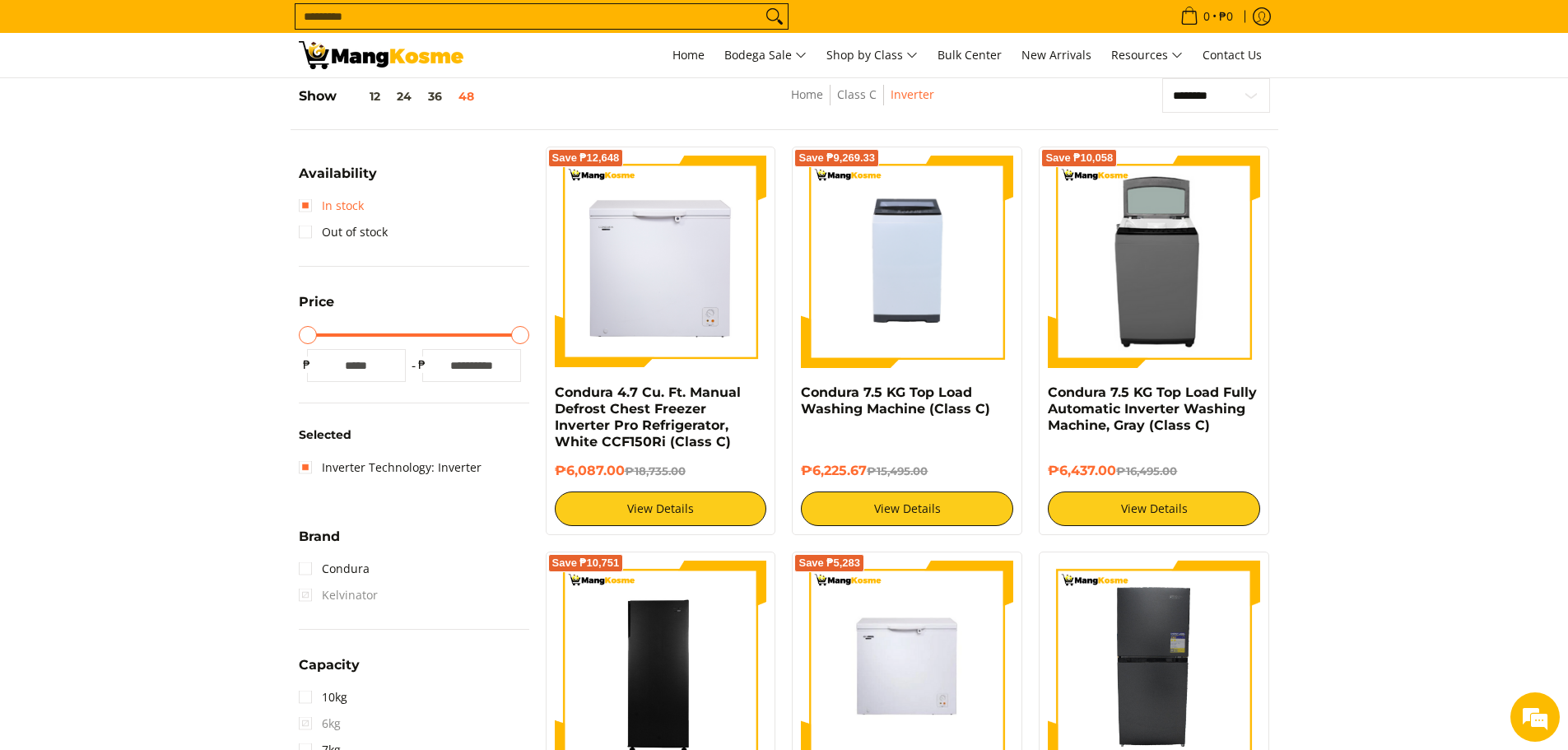
click at [317, 207] on link "In stock" at bounding box center [331, 205] width 65 height 26
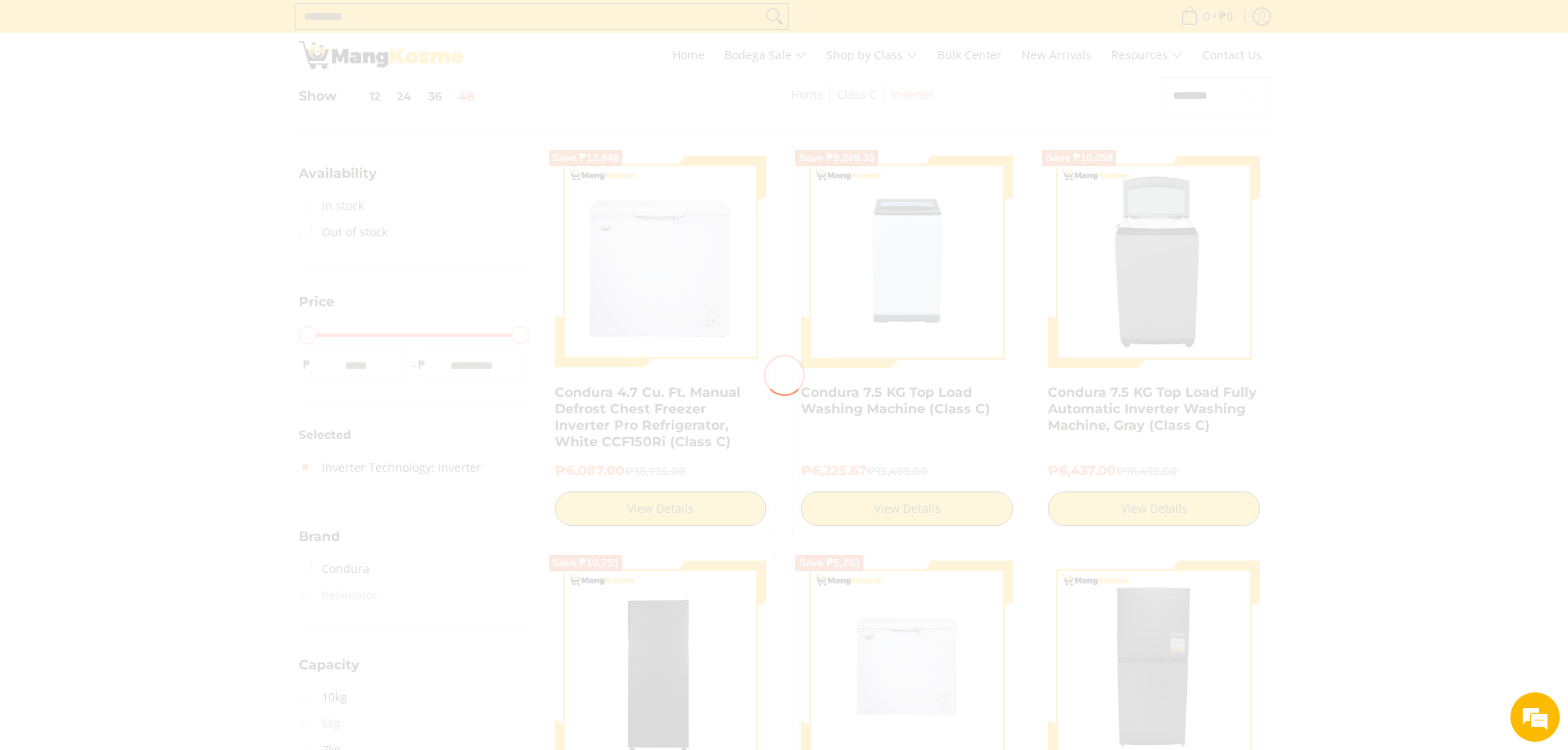
scroll to position [0, 0]
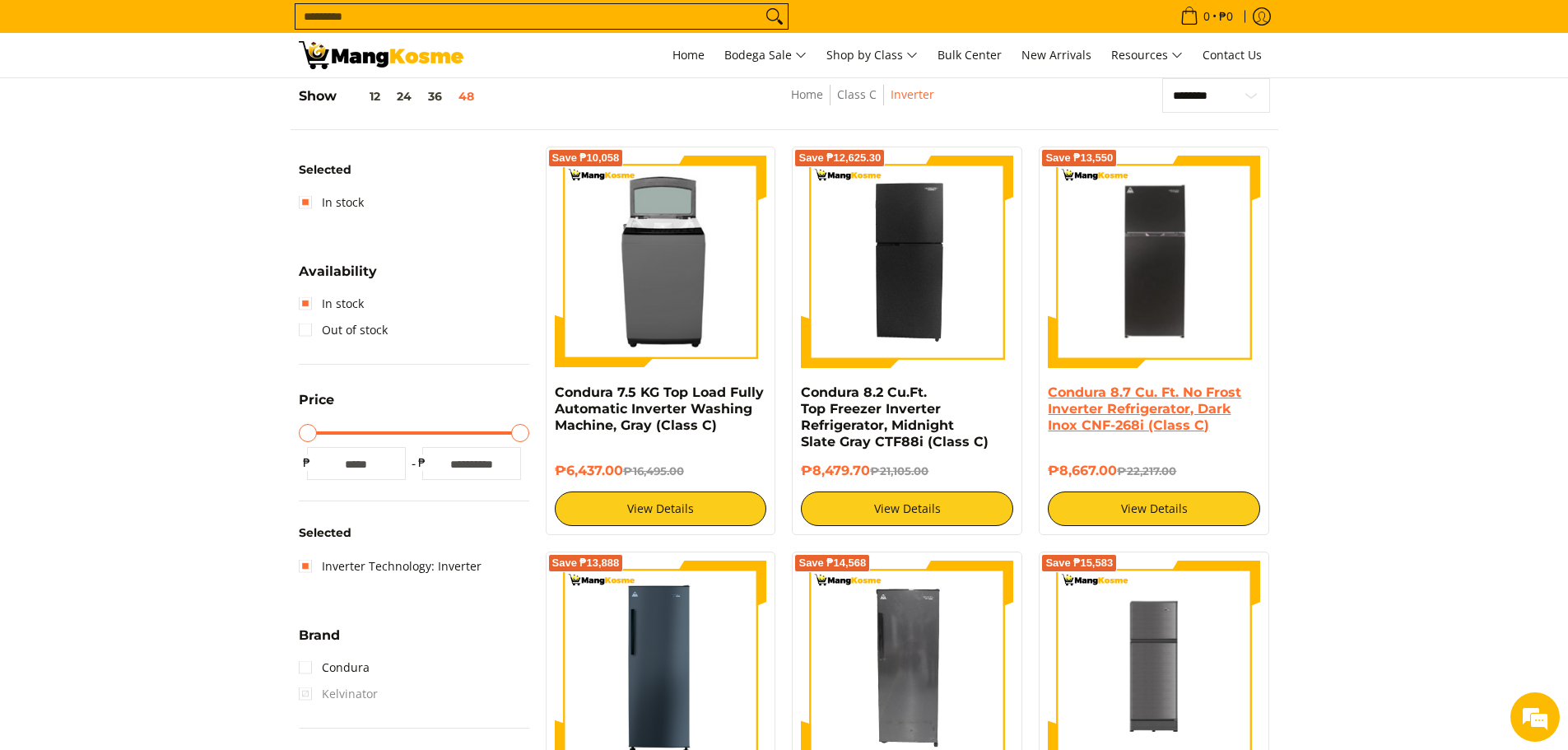
scroll to position [150, 0]
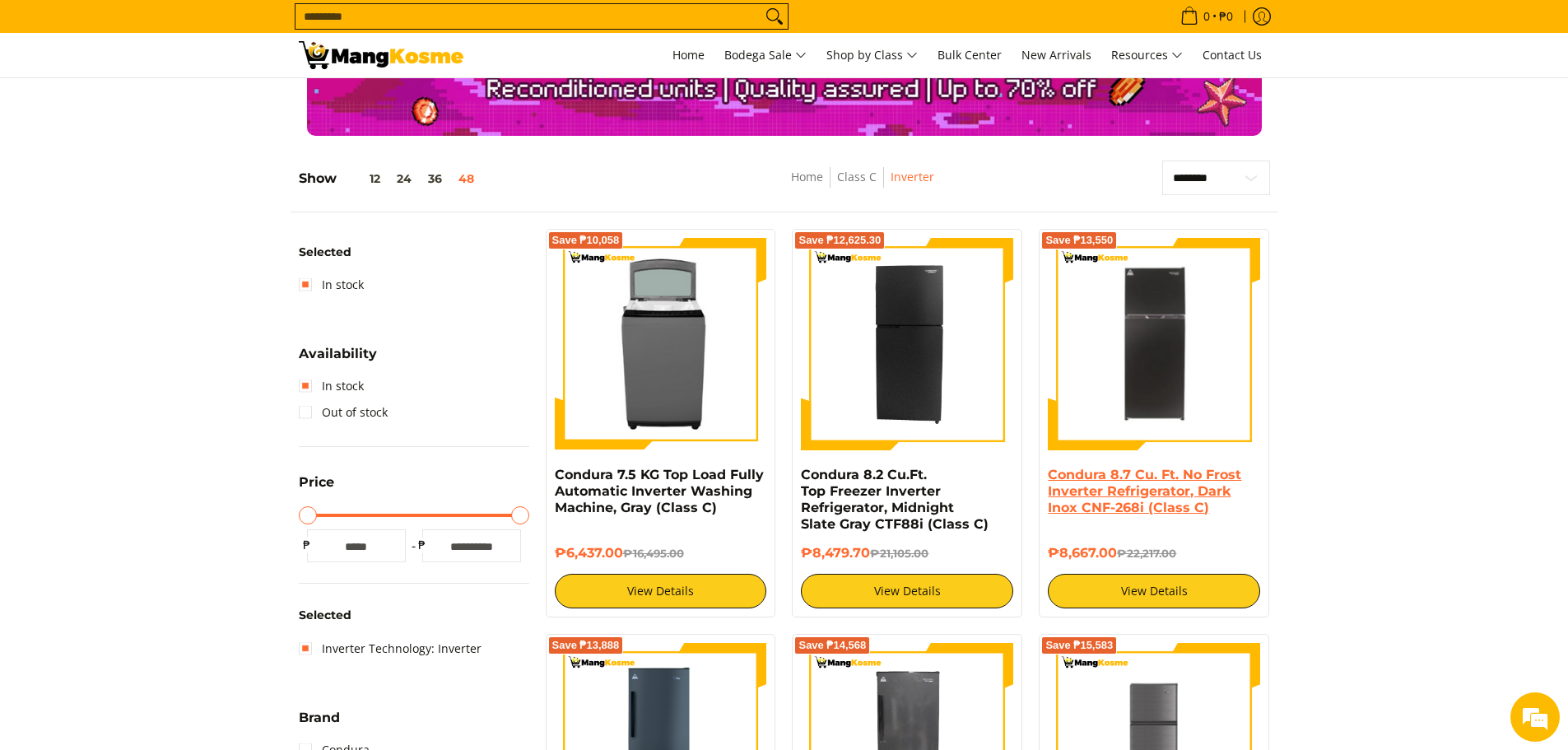
click at [1160, 473] on link "Condura 8.7 Cu. Ft. No Frost Inverter Refrigerator, Dark Inox CNF-268i (Class C)" at bounding box center [1144, 491] width 193 height 48
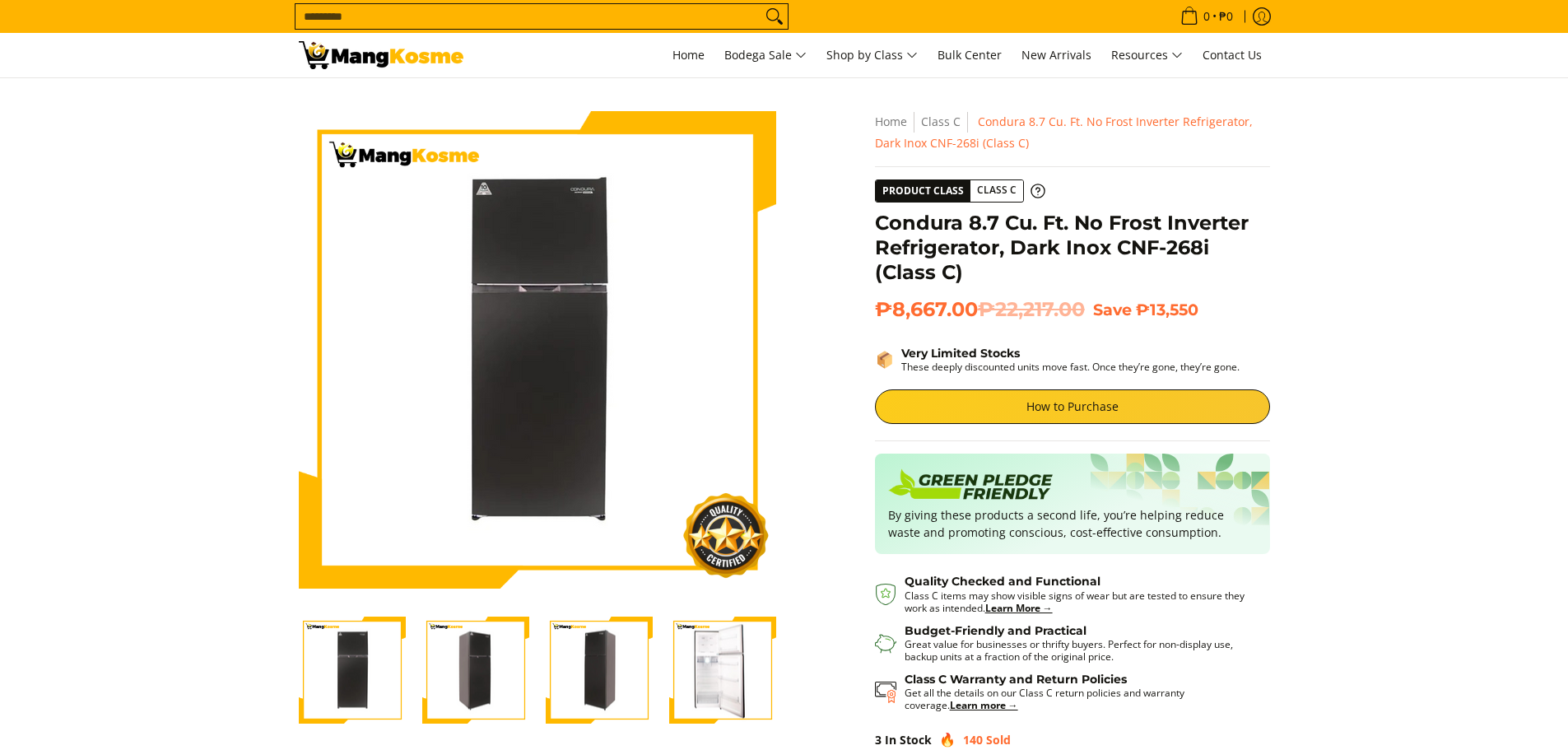
click at [728, 694] on img "Condura 8.7 Cu. Ft. No Frost Inverter Refrigerator, Dark Inox CNF-268i (Class C…" at bounding box center [723, 671] width 107 height 105
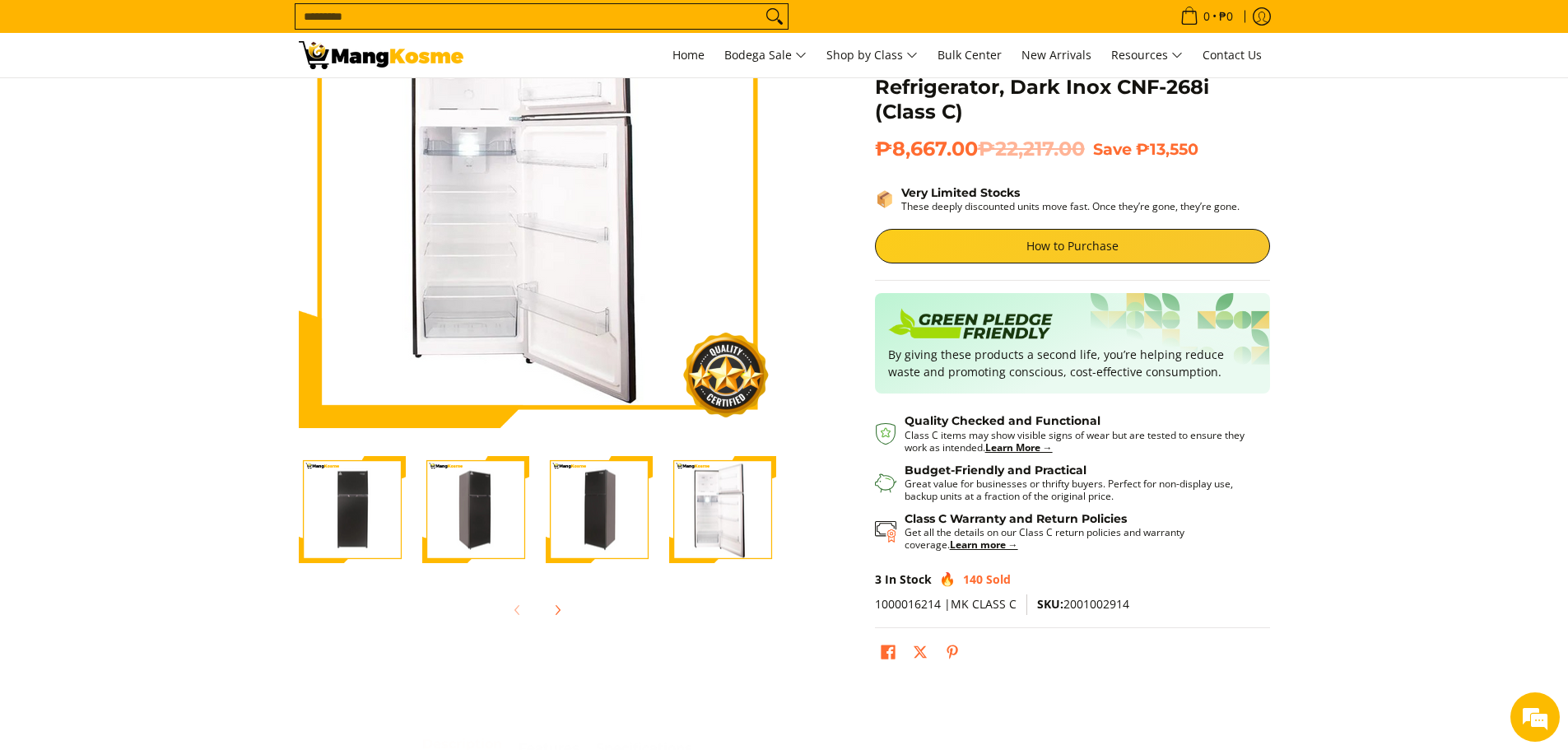
scroll to position [165, 0]
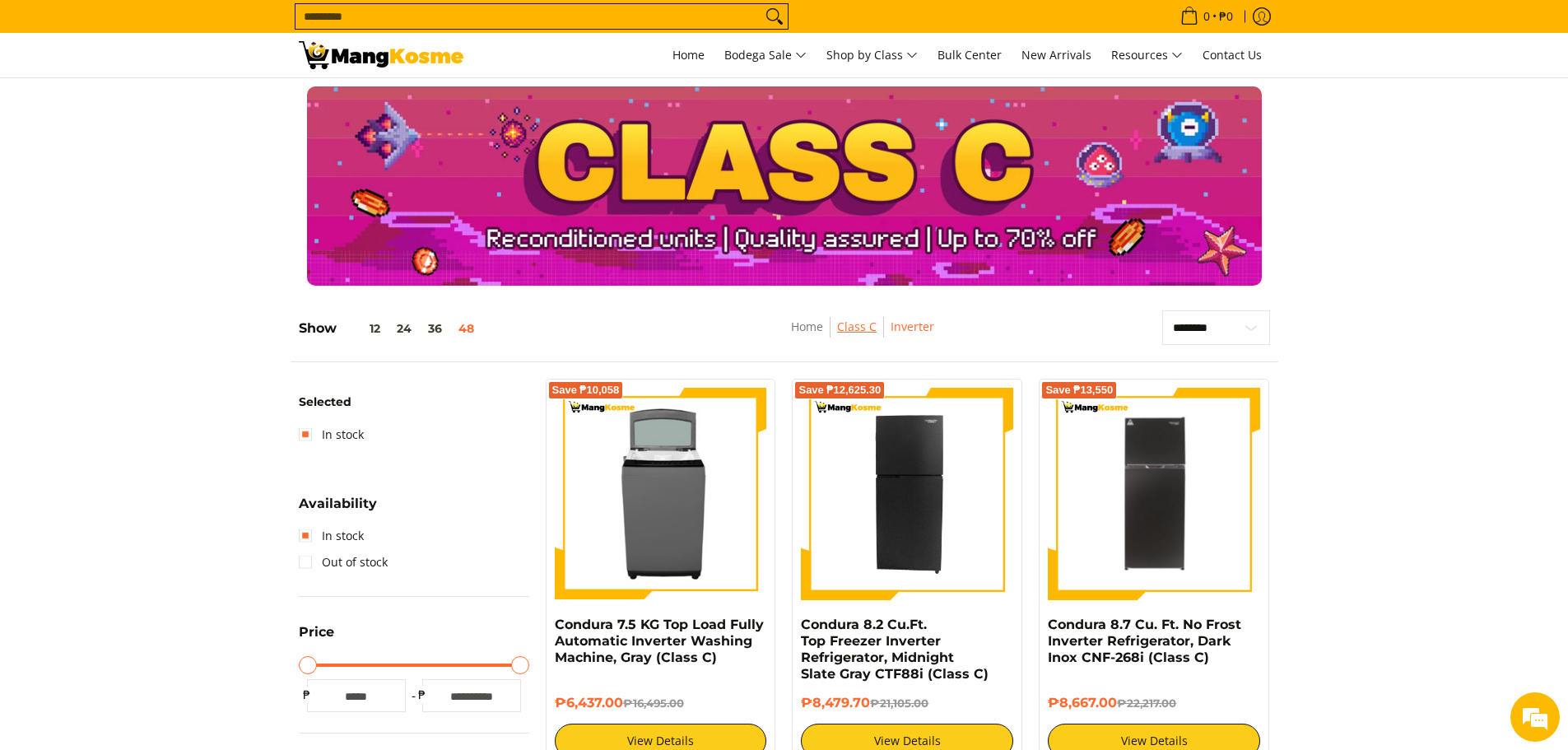
click at [862, 328] on link "Class C" at bounding box center [856, 326] width 40 height 15
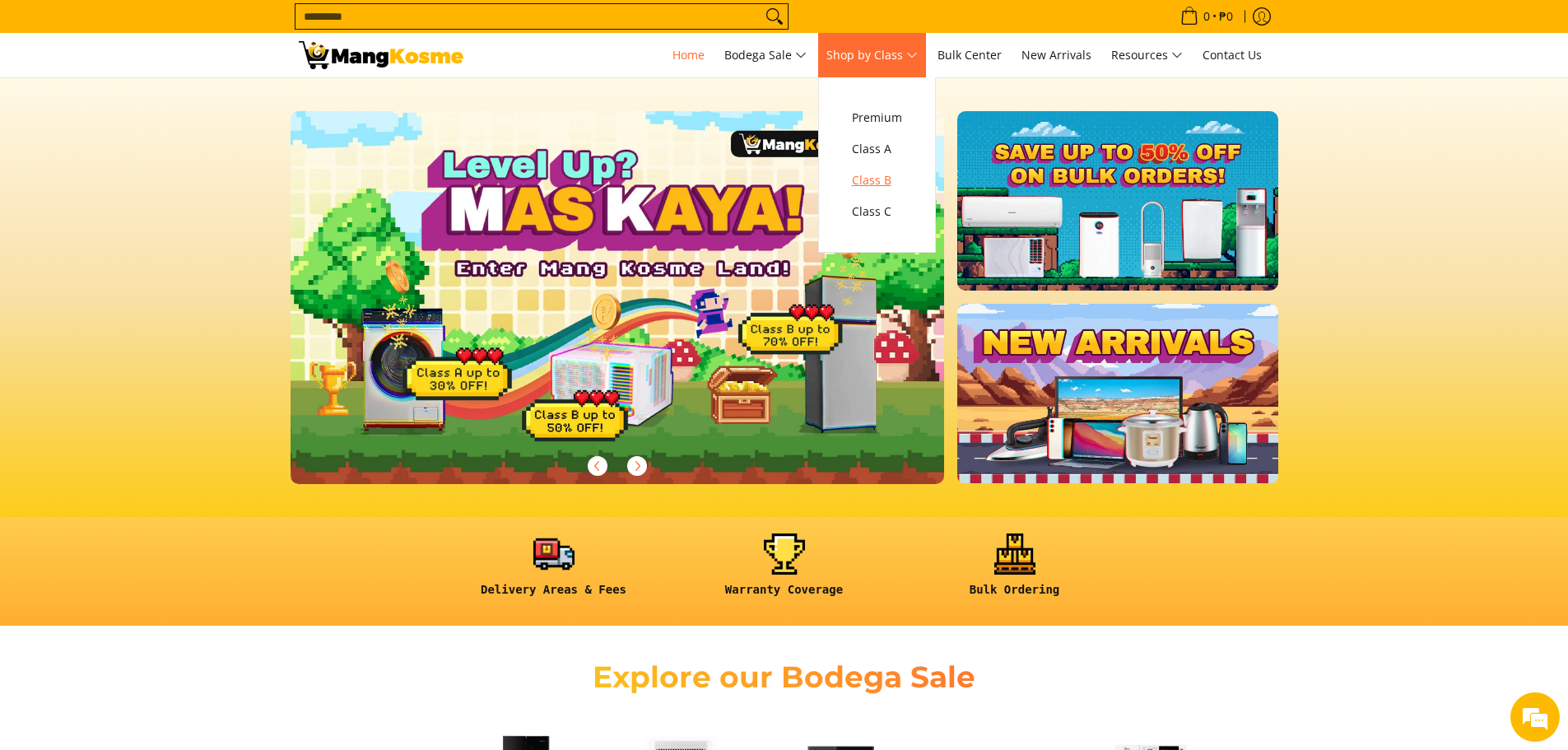
click at [886, 184] on span "Class B" at bounding box center [877, 180] width 50 height 20
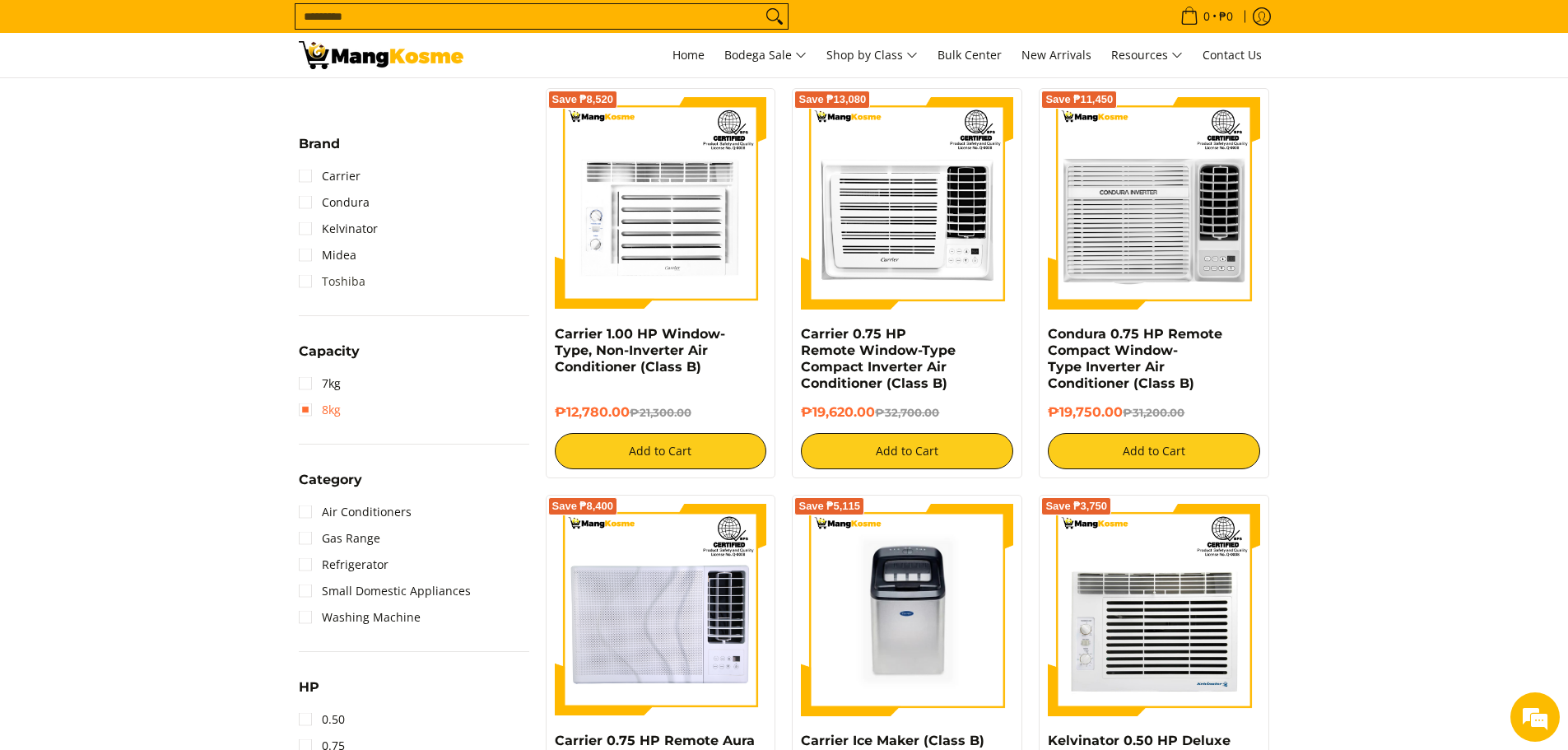
scroll to position [726, 0]
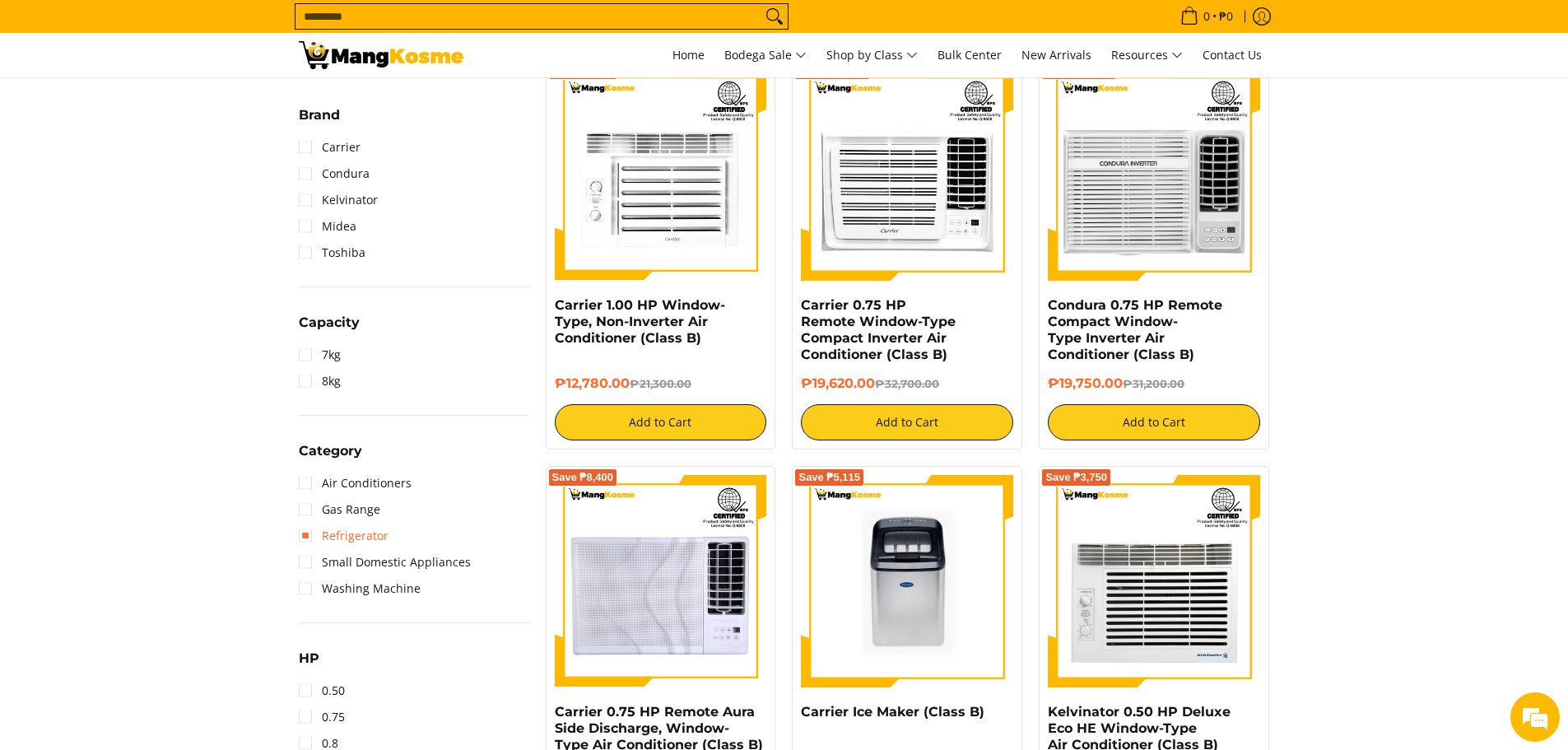
click at [299, 534] on link "Refrigerator" at bounding box center [343, 535] width 90 height 26
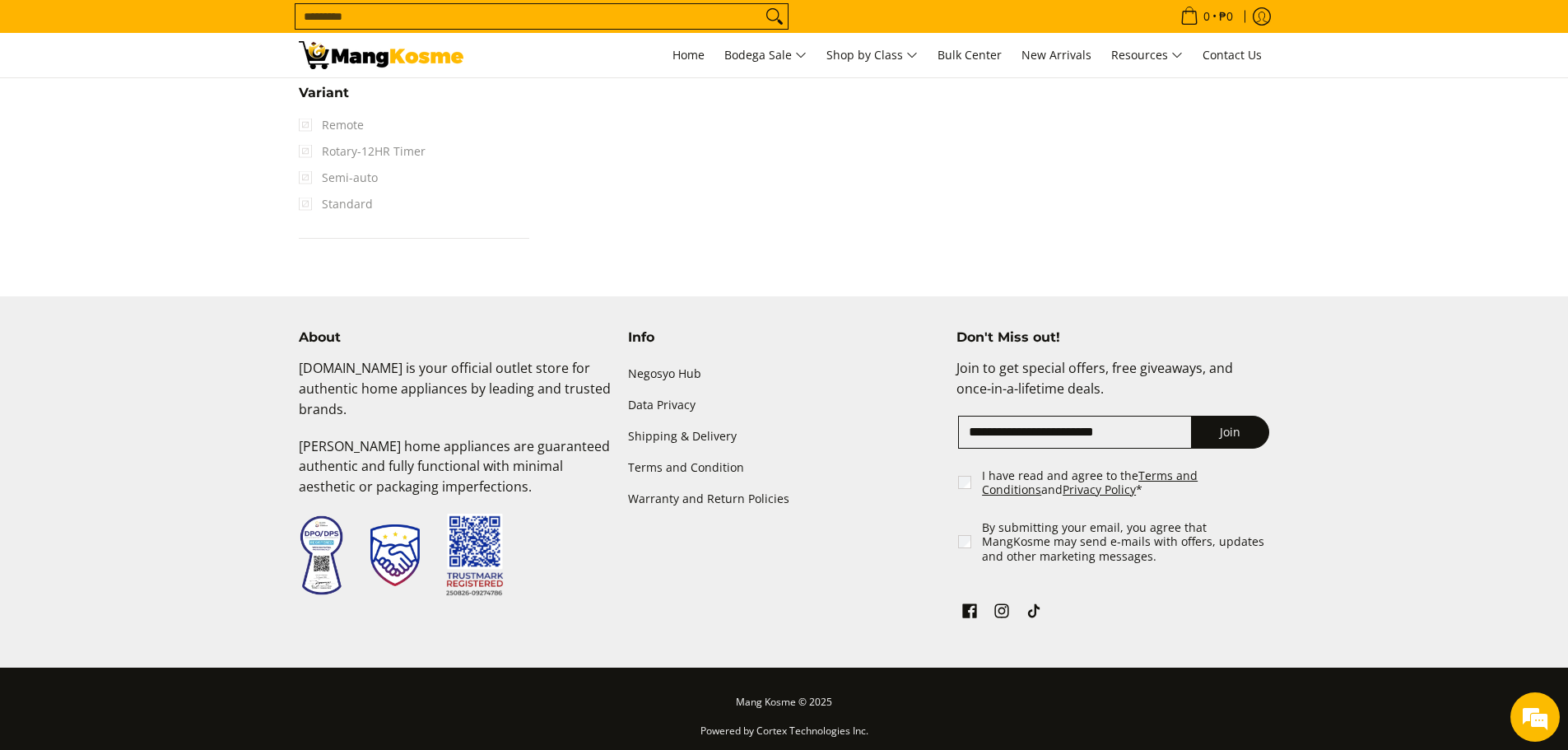
scroll to position [2011, 0]
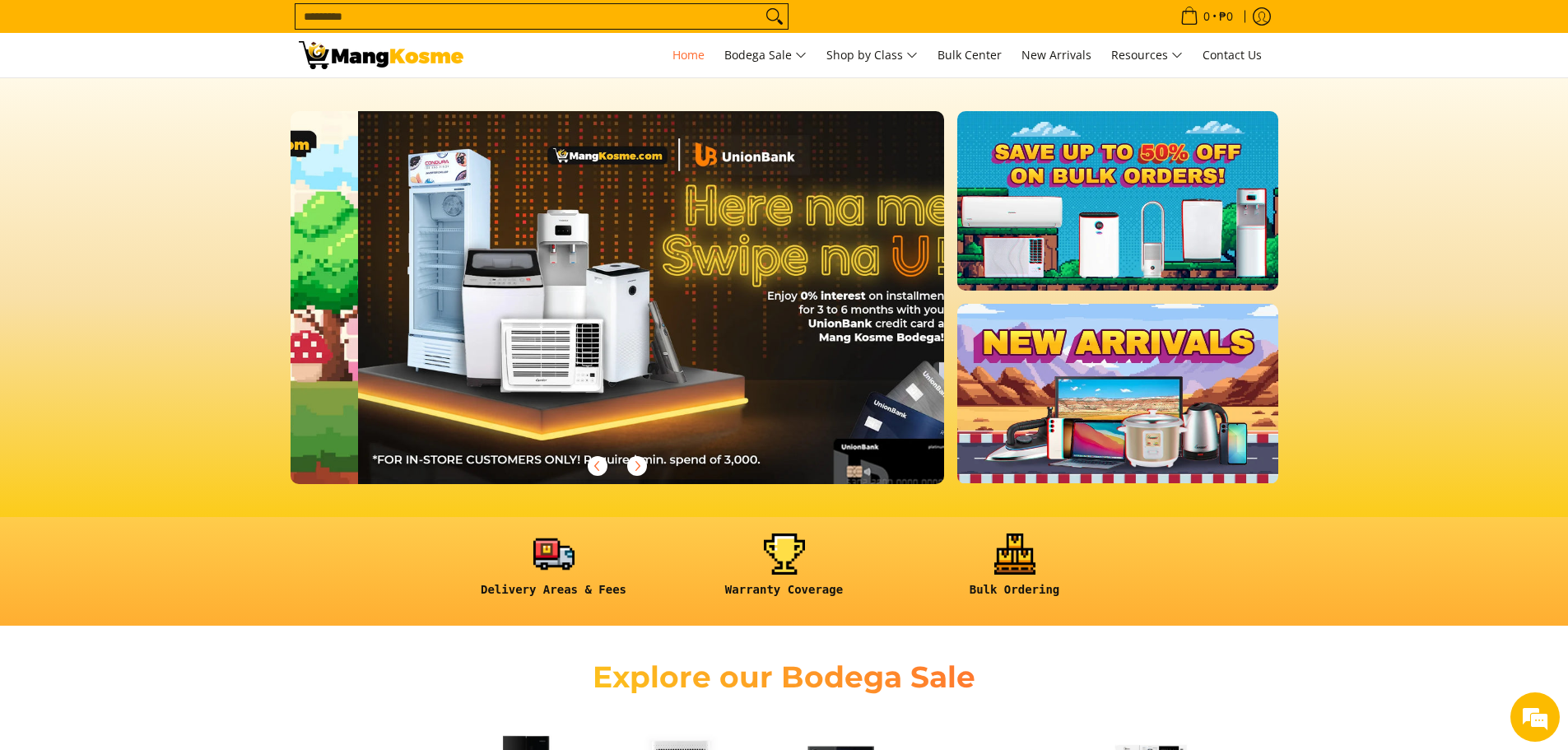
scroll to position [0, 654]
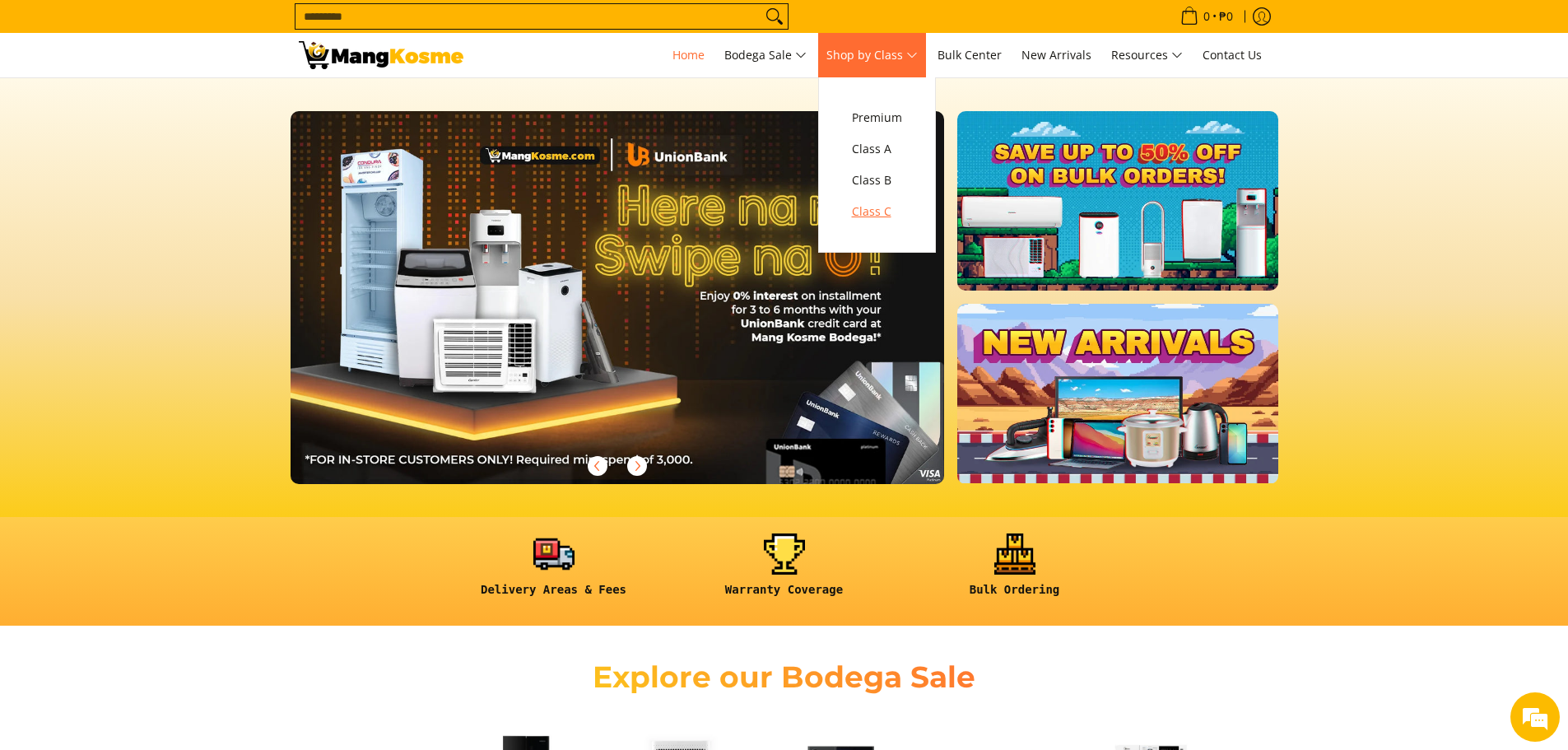
click at [881, 213] on span "Class C" at bounding box center [877, 211] width 50 height 20
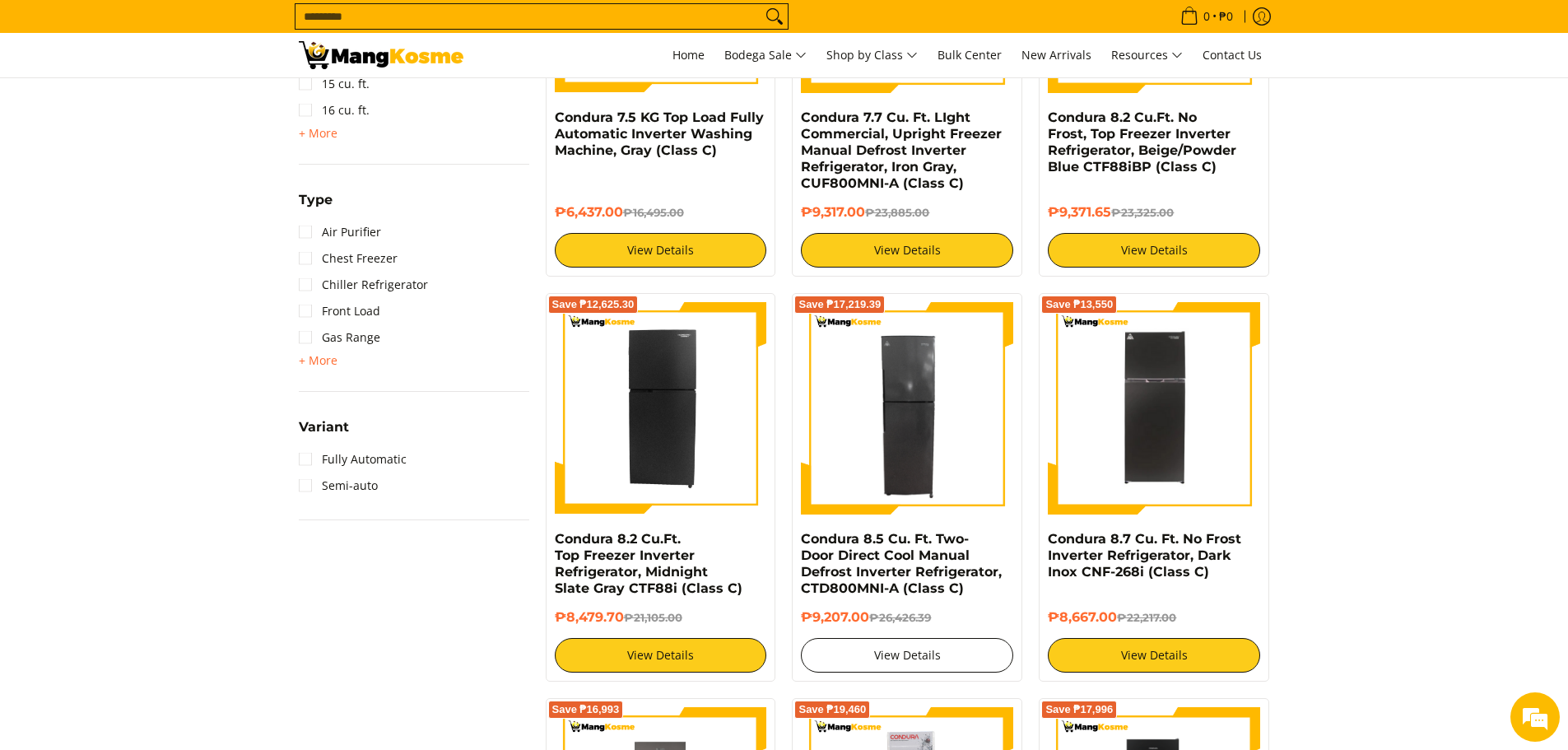
click at [870, 654] on link "View Details" at bounding box center [907, 655] width 213 height 35
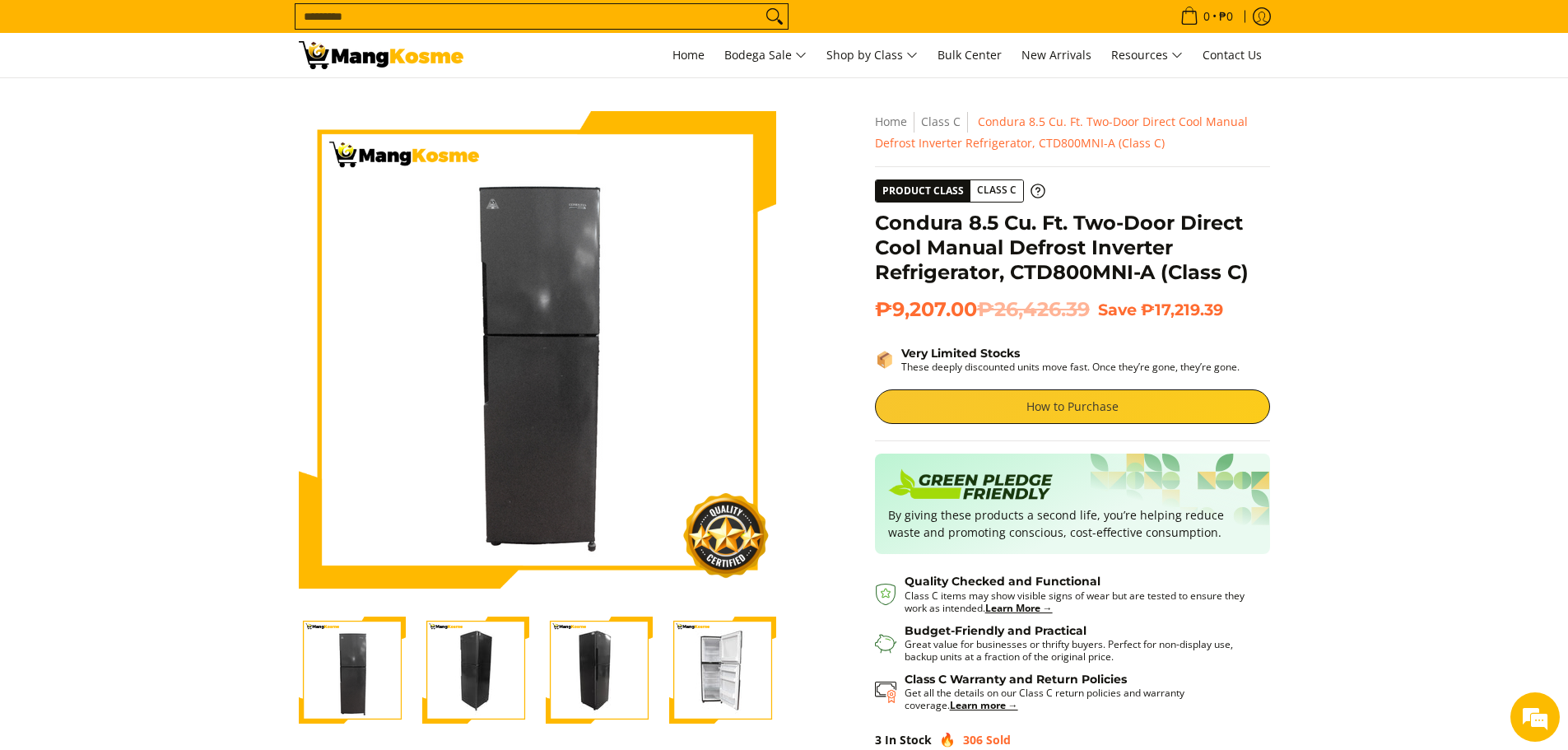
click at [1035, 397] on link "How to Purchase" at bounding box center [1072, 406] width 395 height 35
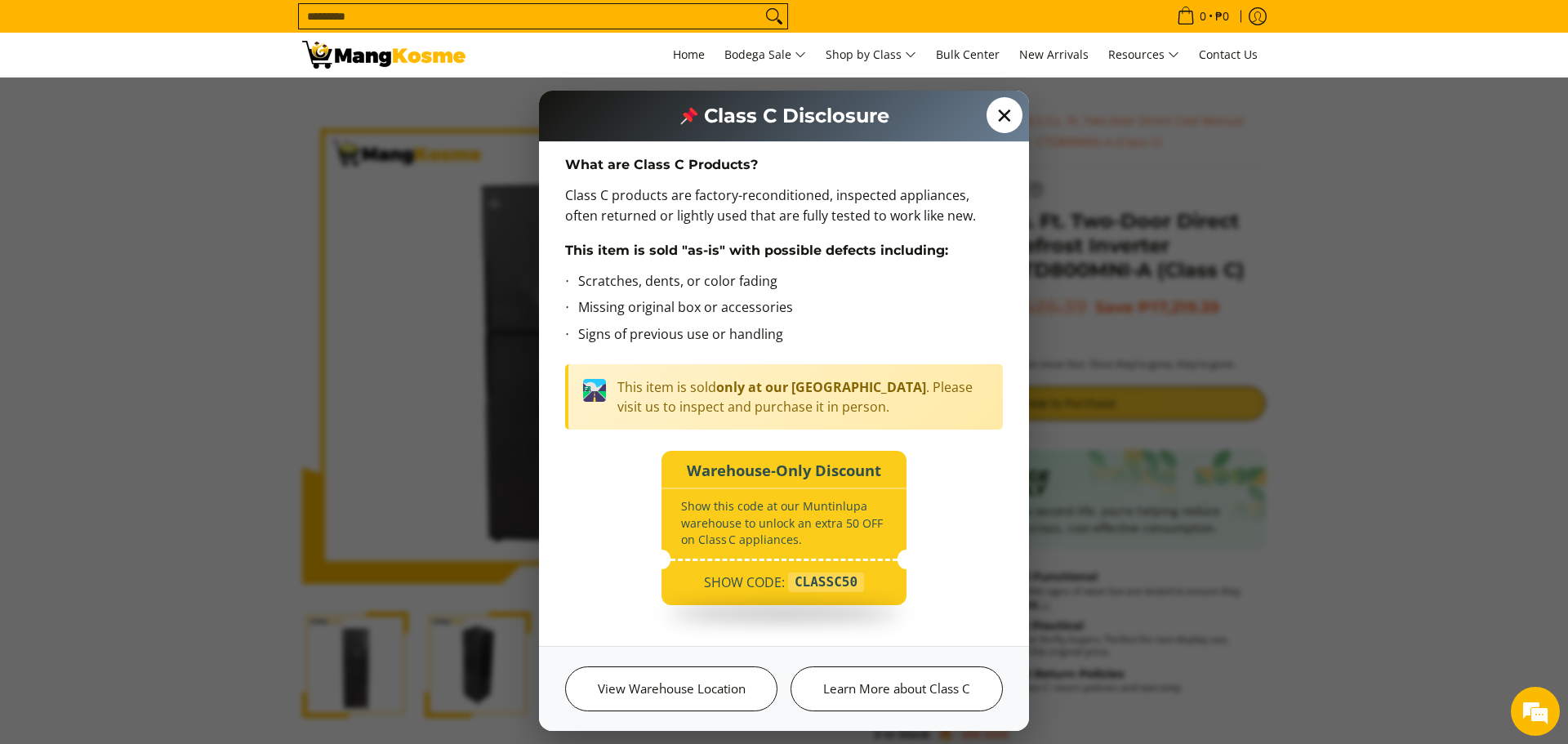
click at [988, 112] on span "✕" at bounding box center [1004, 114] width 36 height 36
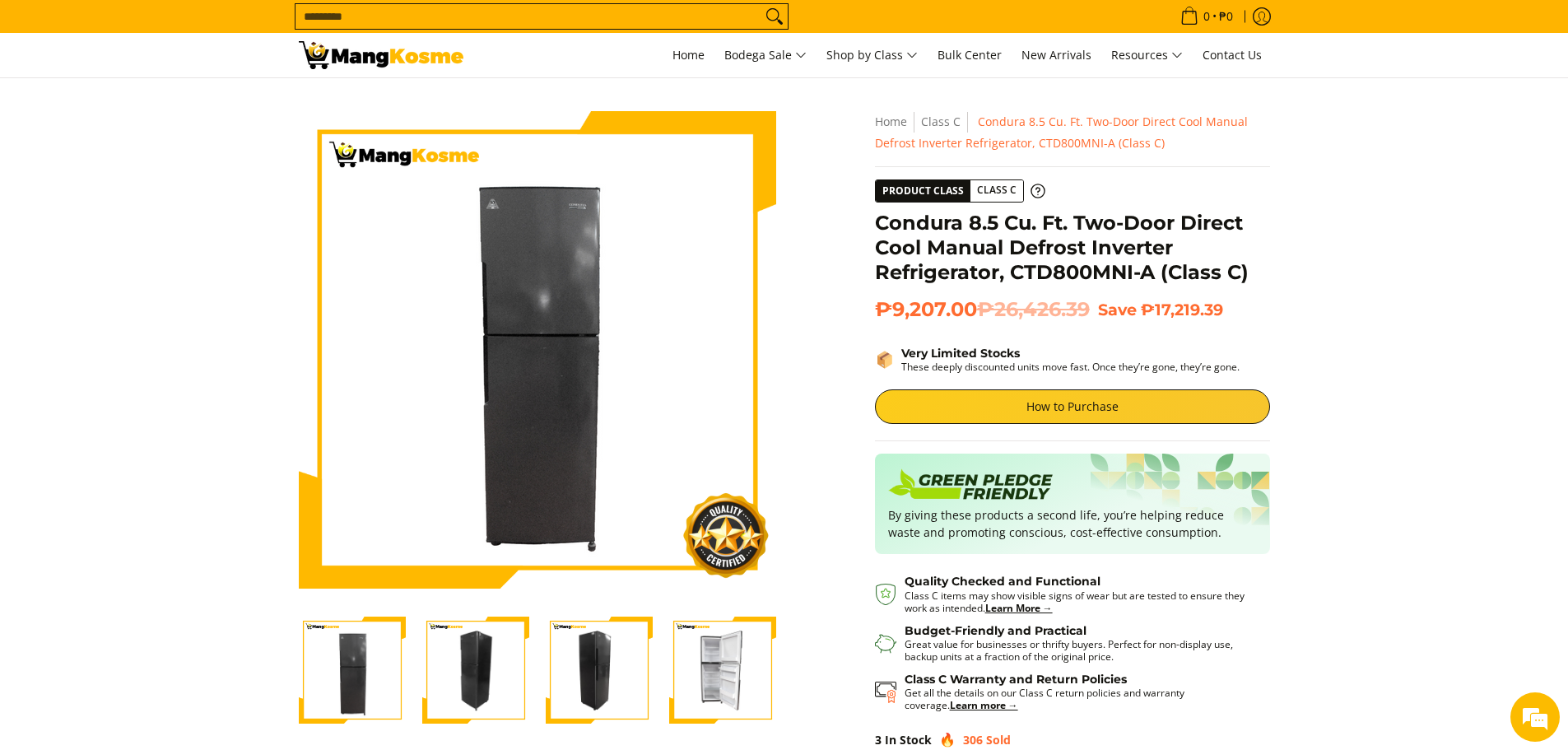
click at [748, 689] on img "Condura 8.5 Cu. Ft. Two-Door Direct Cool Manual Defrost Inverter Refrigerator, …" at bounding box center [723, 670] width 107 height 107
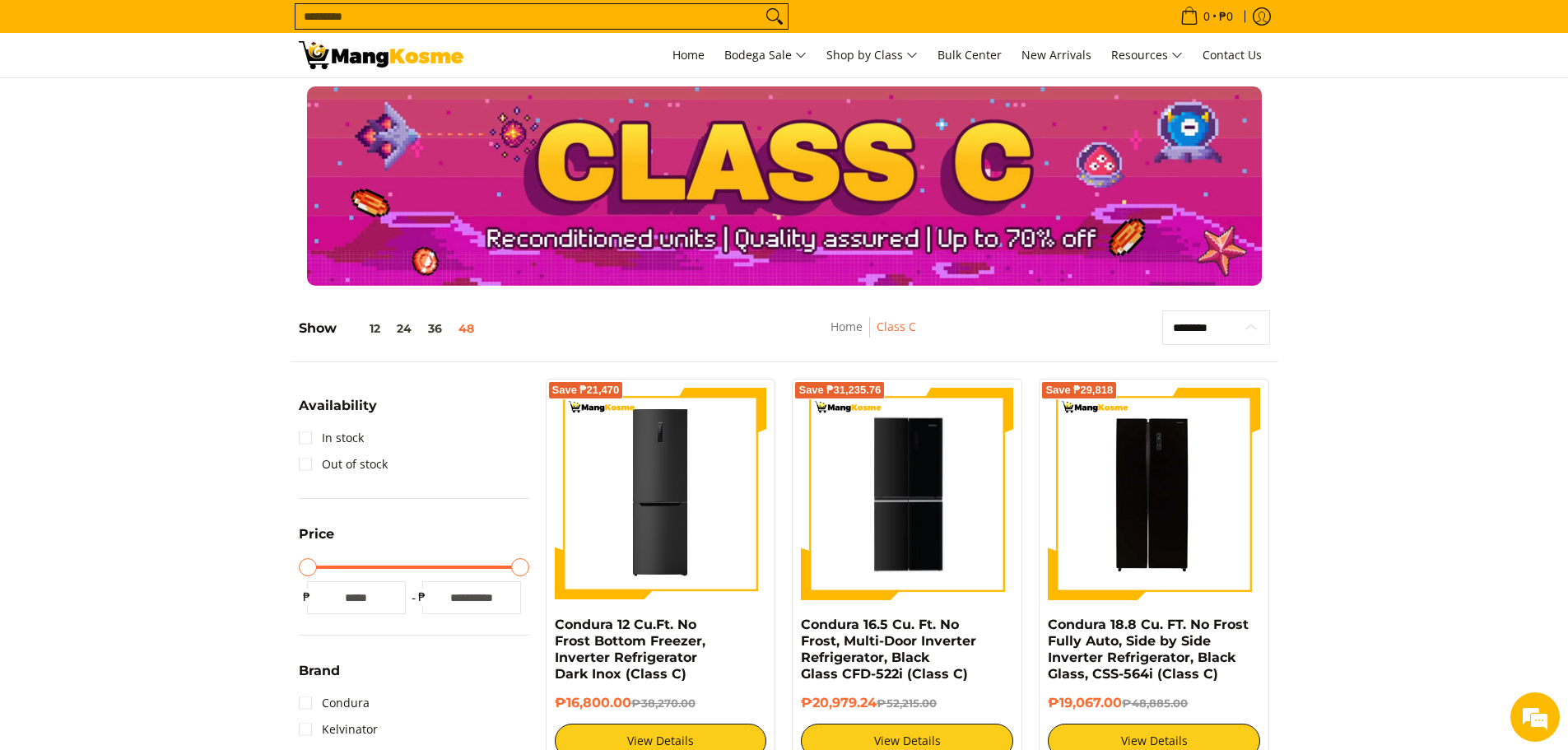
click at [1196, 335] on select "**********" at bounding box center [1215, 328] width 107 height 35
select select "**********"
click at [1162, 311] on select "**********" at bounding box center [1215, 328] width 107 height 35
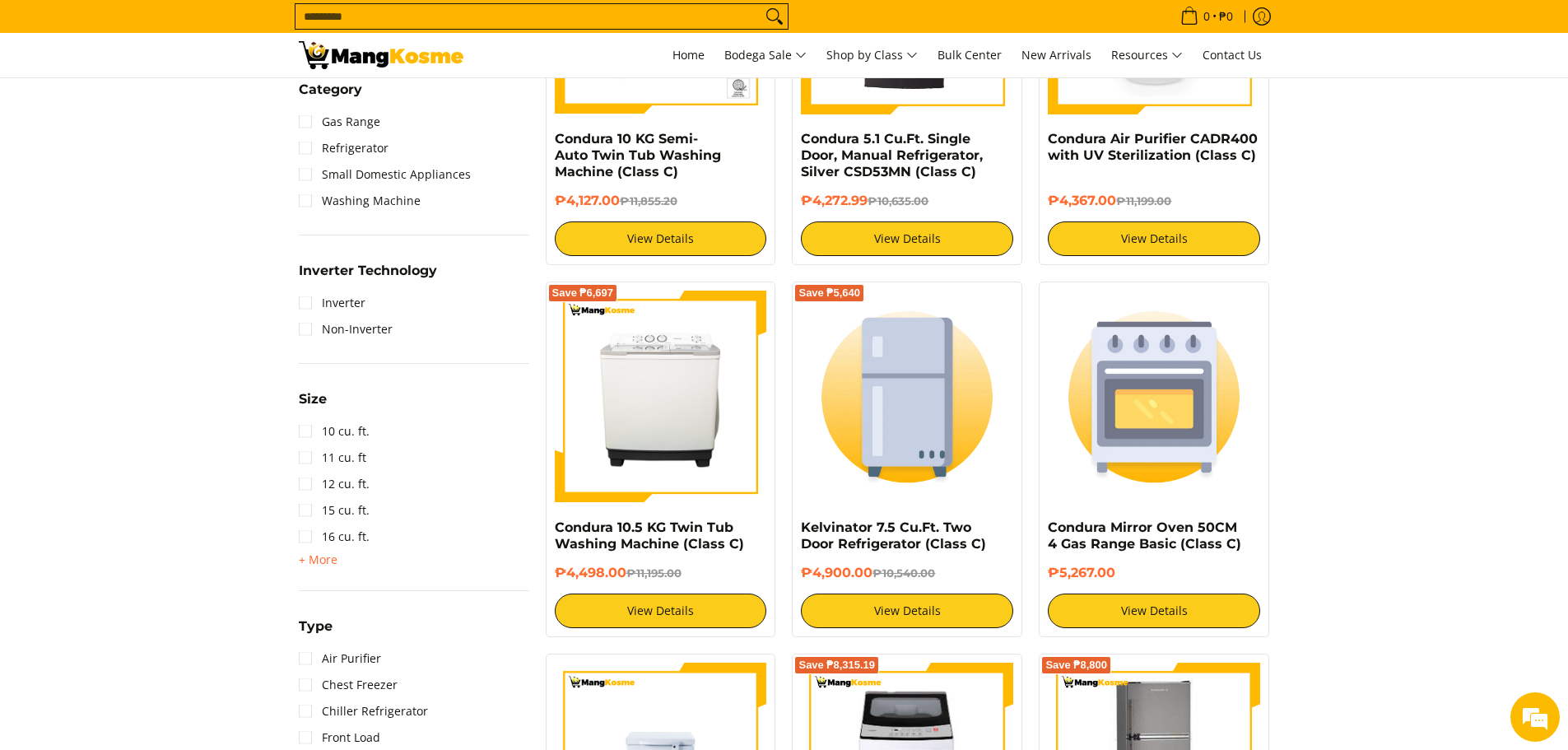
scroll to position [1220, 0]
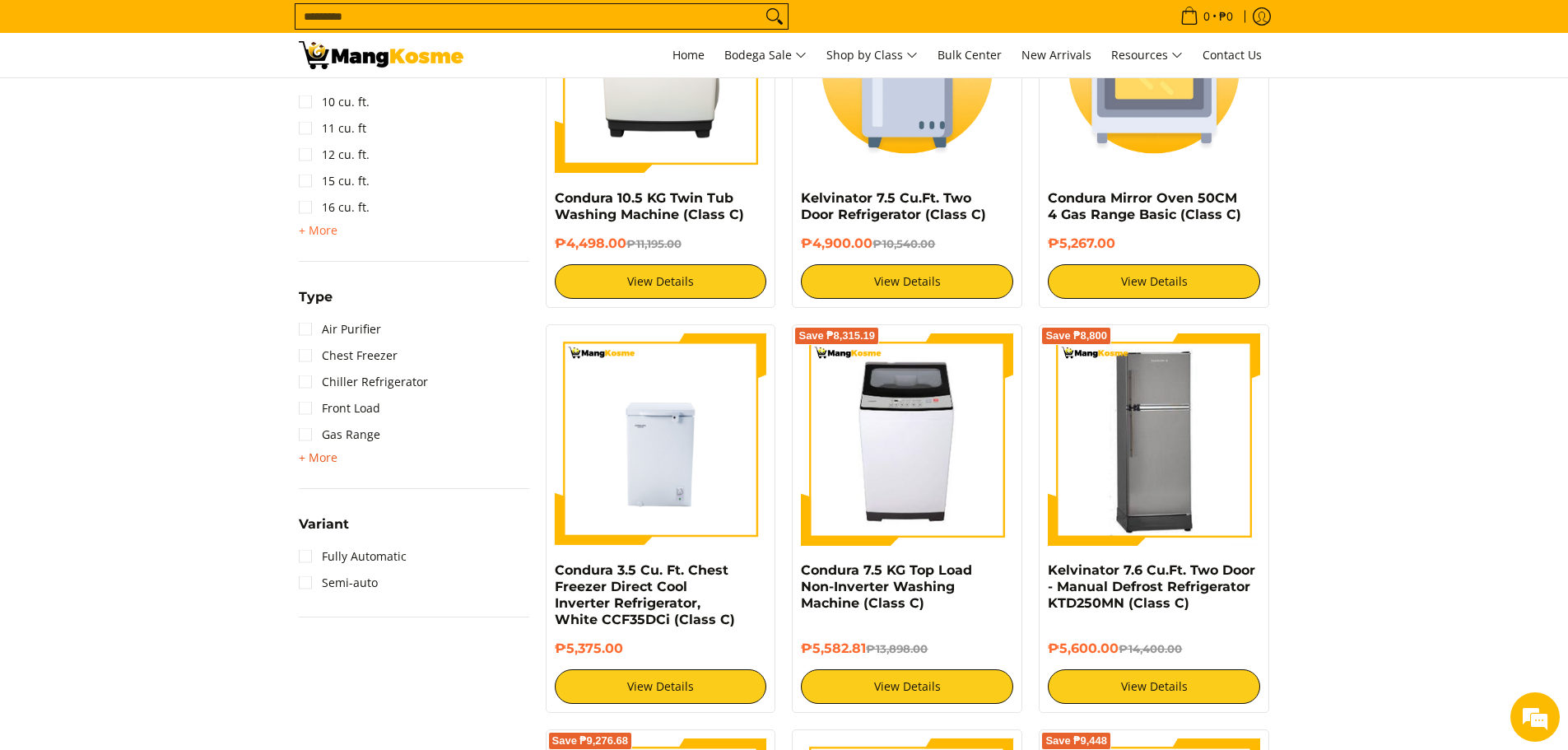
click at [312, 461] on span "+ More" at bounding box center [318, 458] width 39 height 14
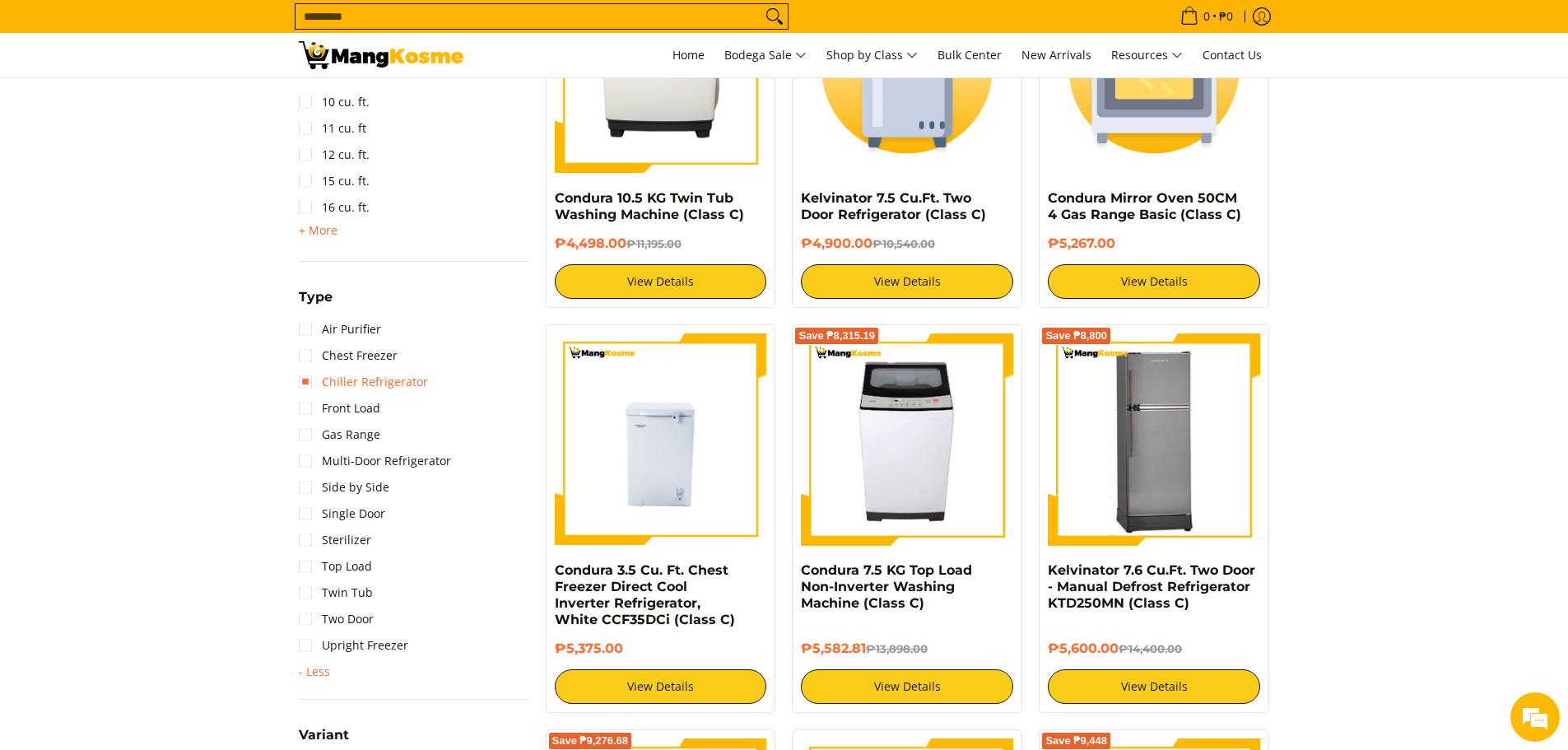
click at [371, 387] on link "Chiller Refrigerator" at bounding box center [364, 381] width 130 height 26
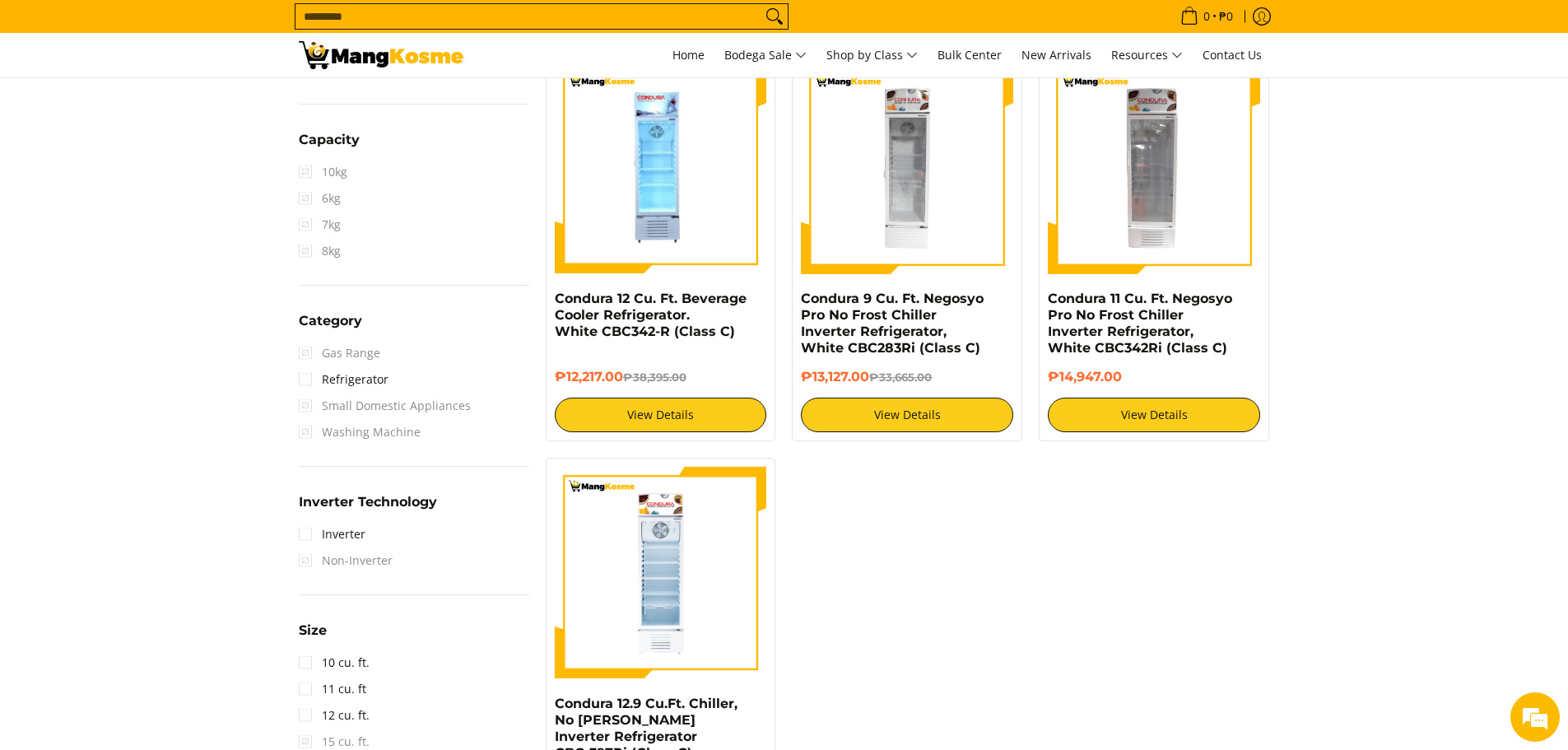
scroll to position [726, 0]
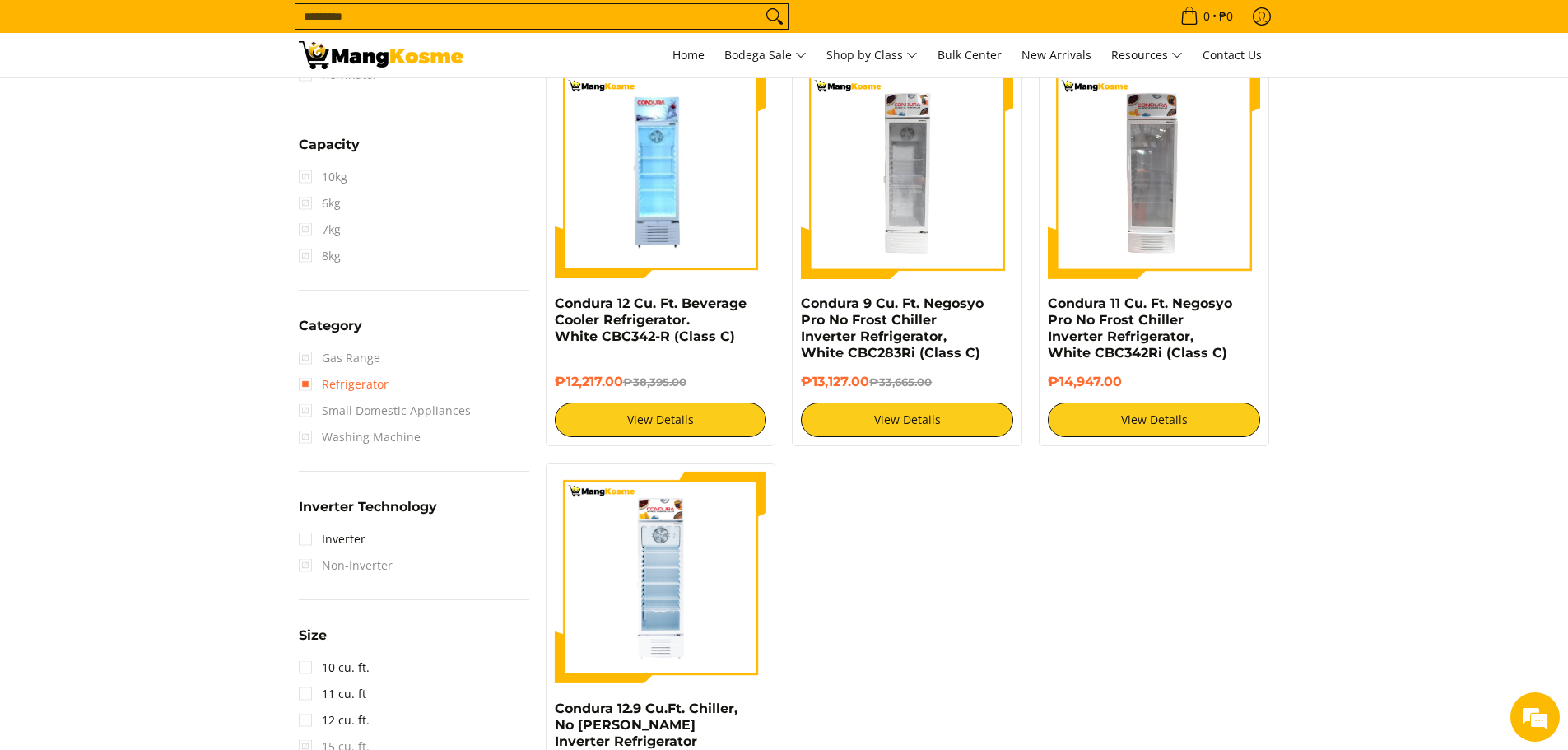
click at [307, 383] on link "Refrigerator" at bounding box center [343, 384] width 90 height 26
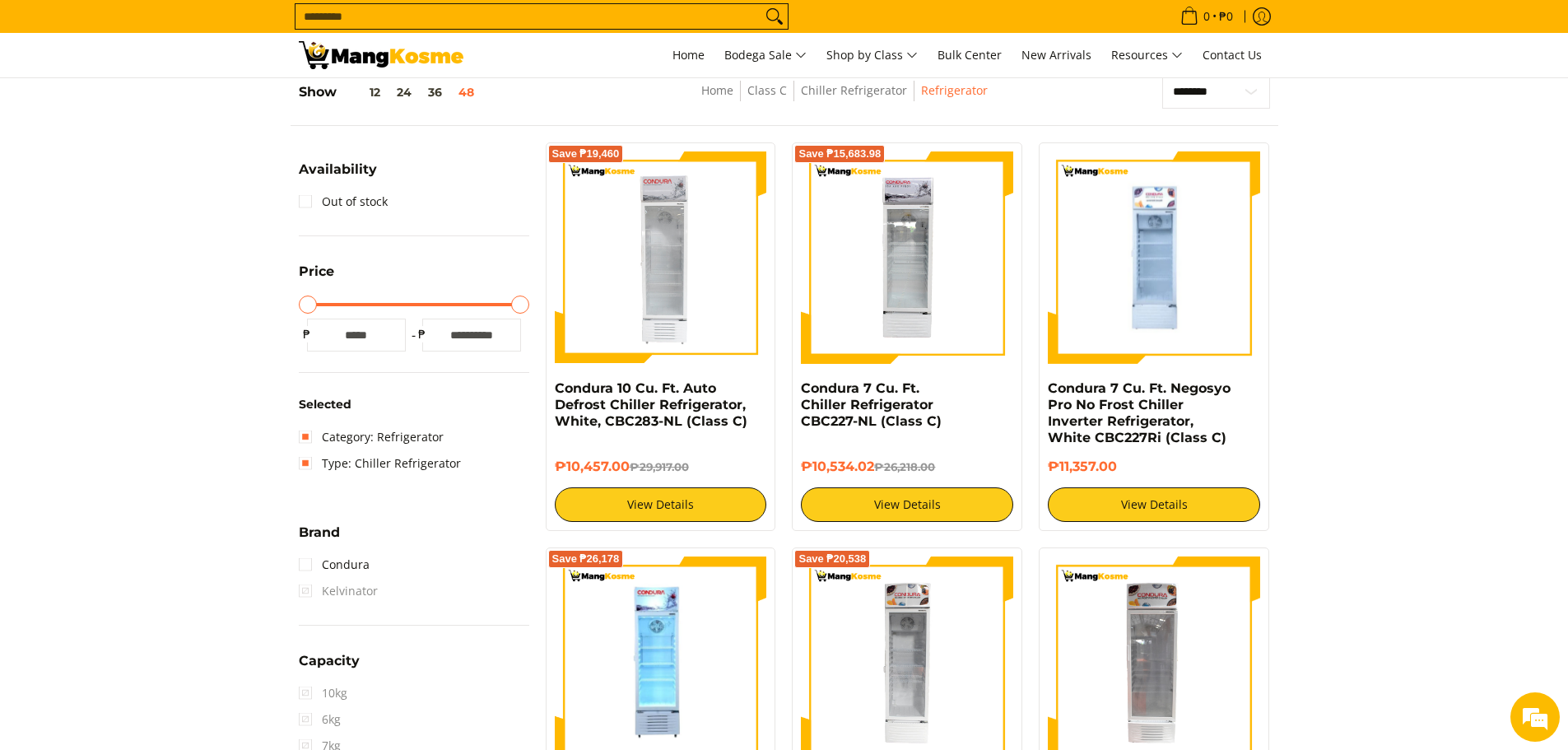
scroll to position [232, 0]
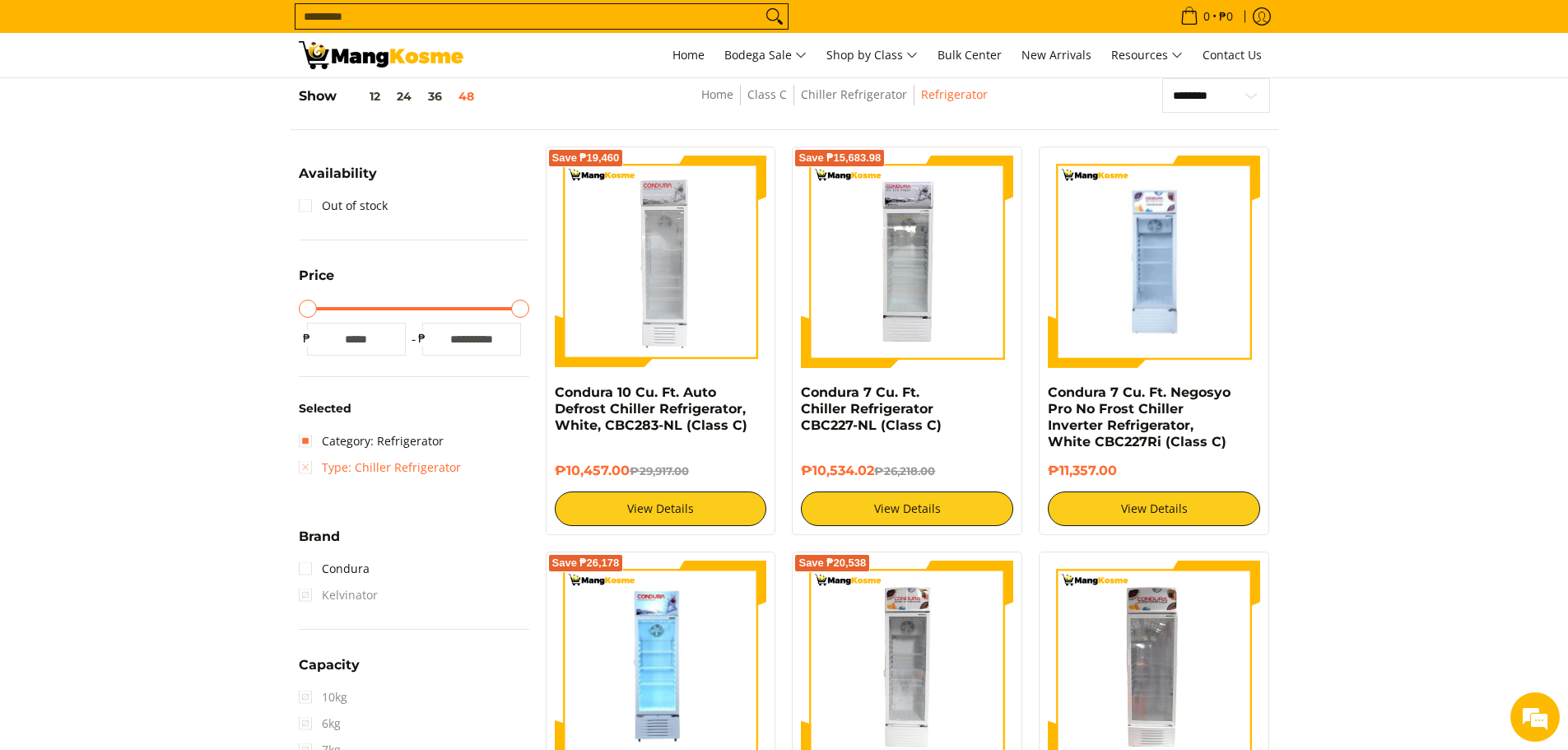
click at [304, 470] on link "Type: Chiller Refrigerator" at bounding box center [380, 467] width 163 height 26
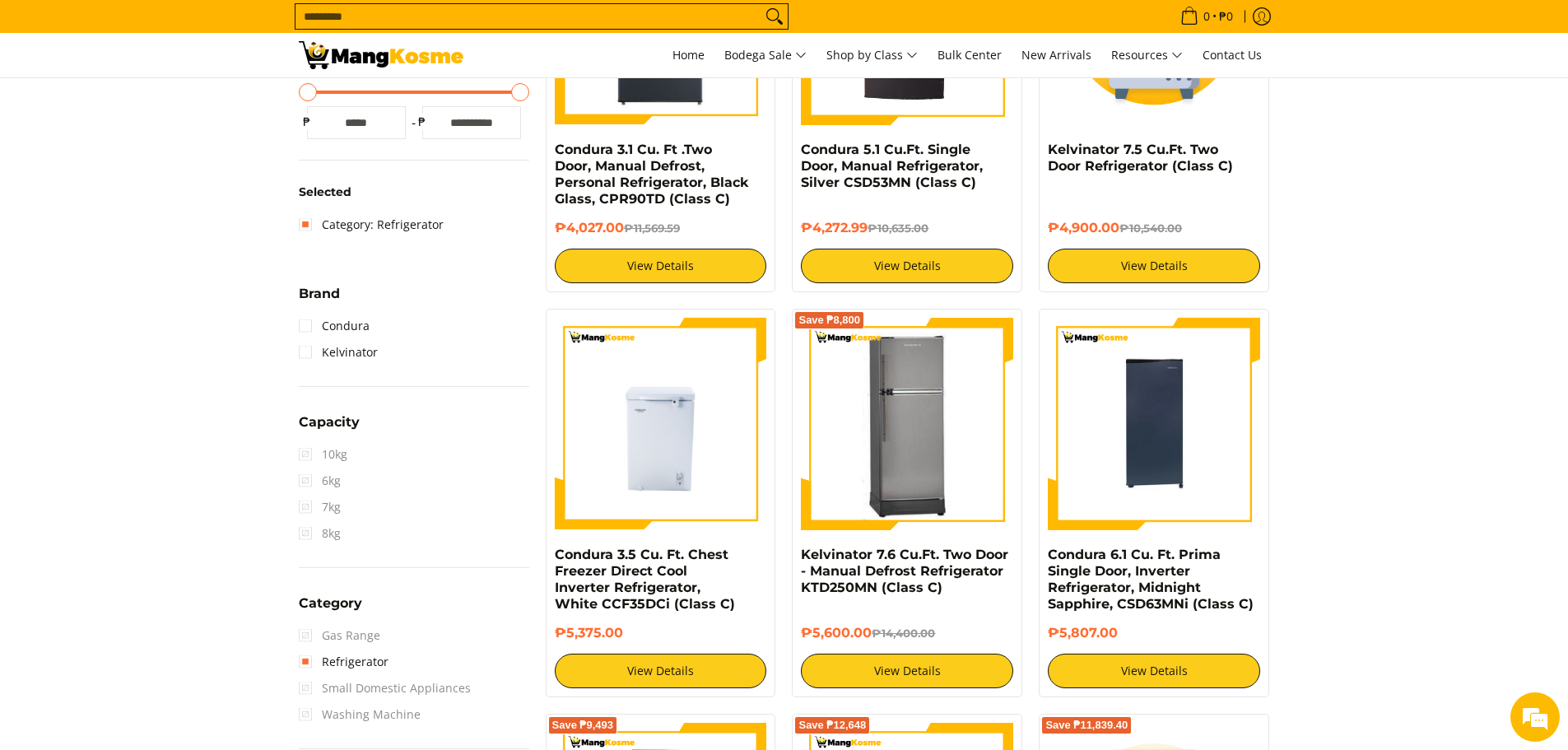
scroll to position [479, 0]
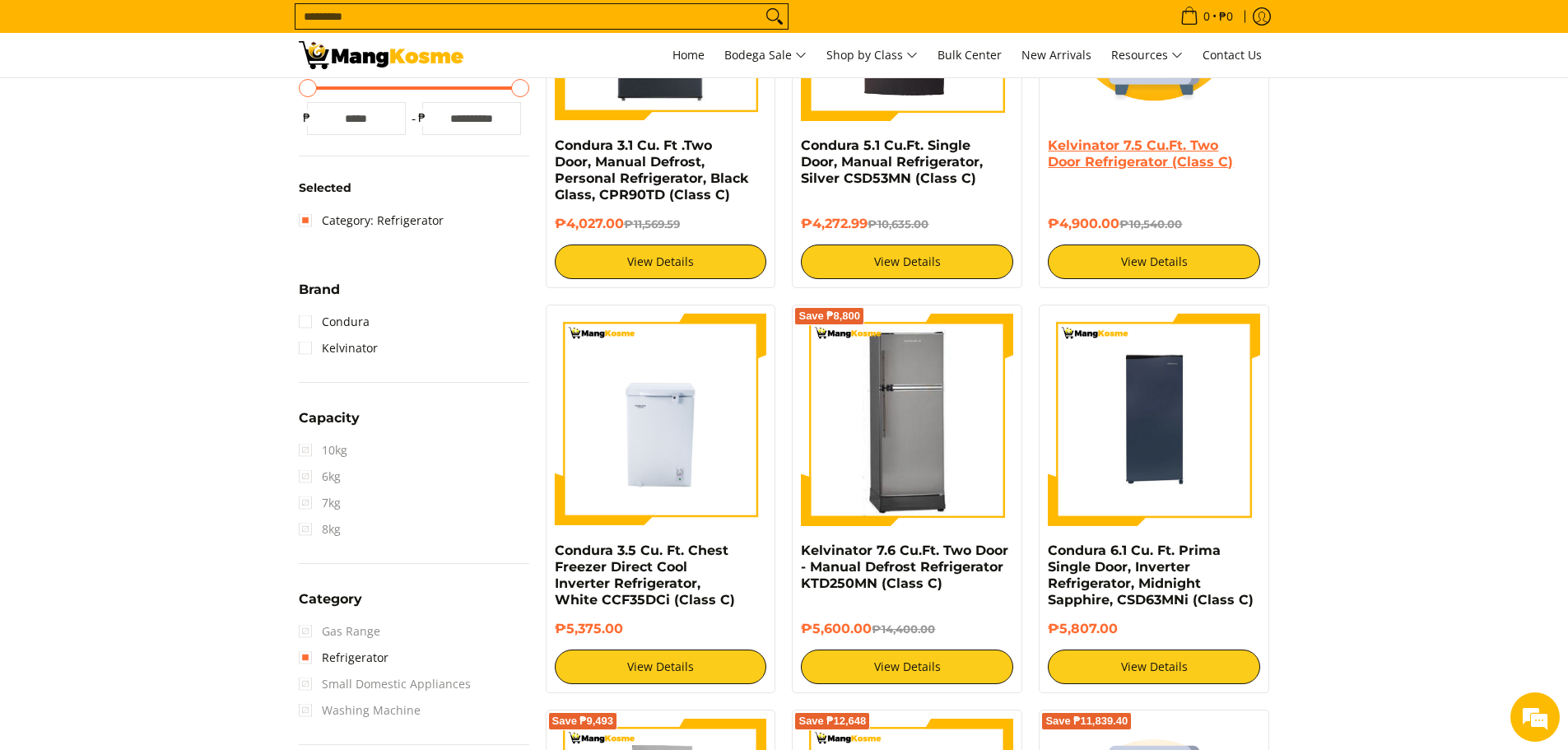
click at [1062, 164] on link "Kelvinator 7.5 Cu.Ft. Two Door Refrigerator (Class C)" at bounding box center [1139, 153] width 185 height 32
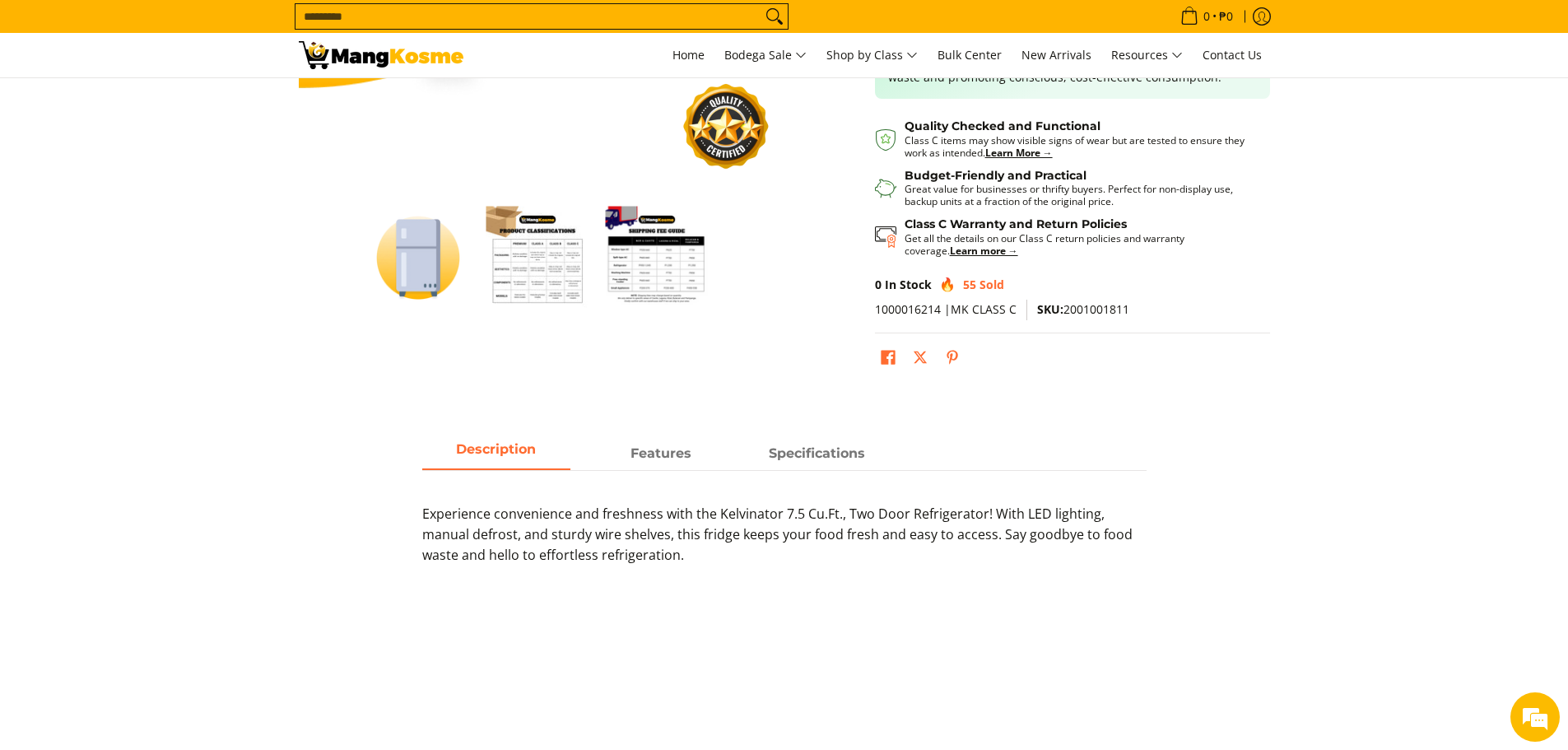
scroll to position [478, 0]
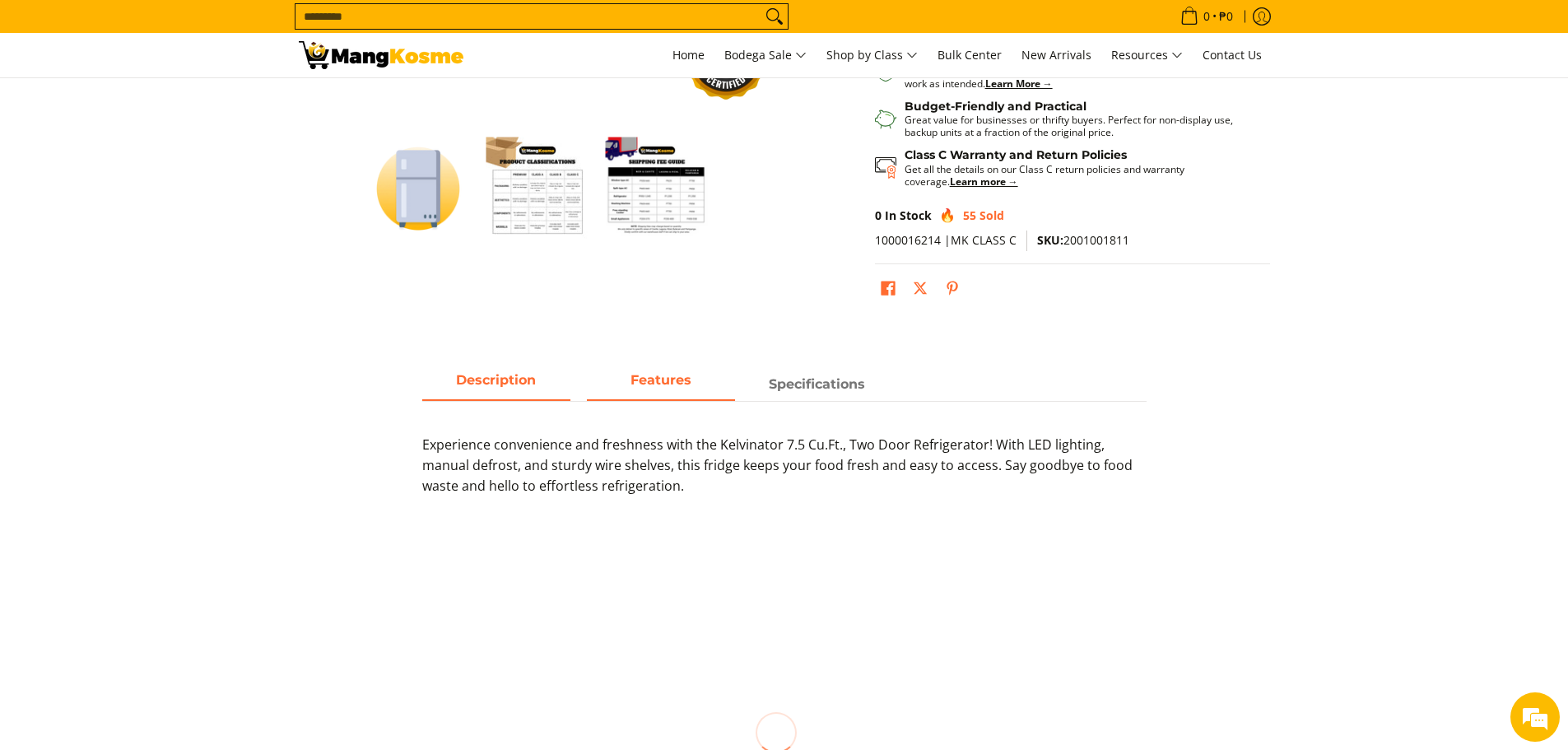
click at [636, 373] on strong "Features" at bounding box center [661, 380] width 61 height 15
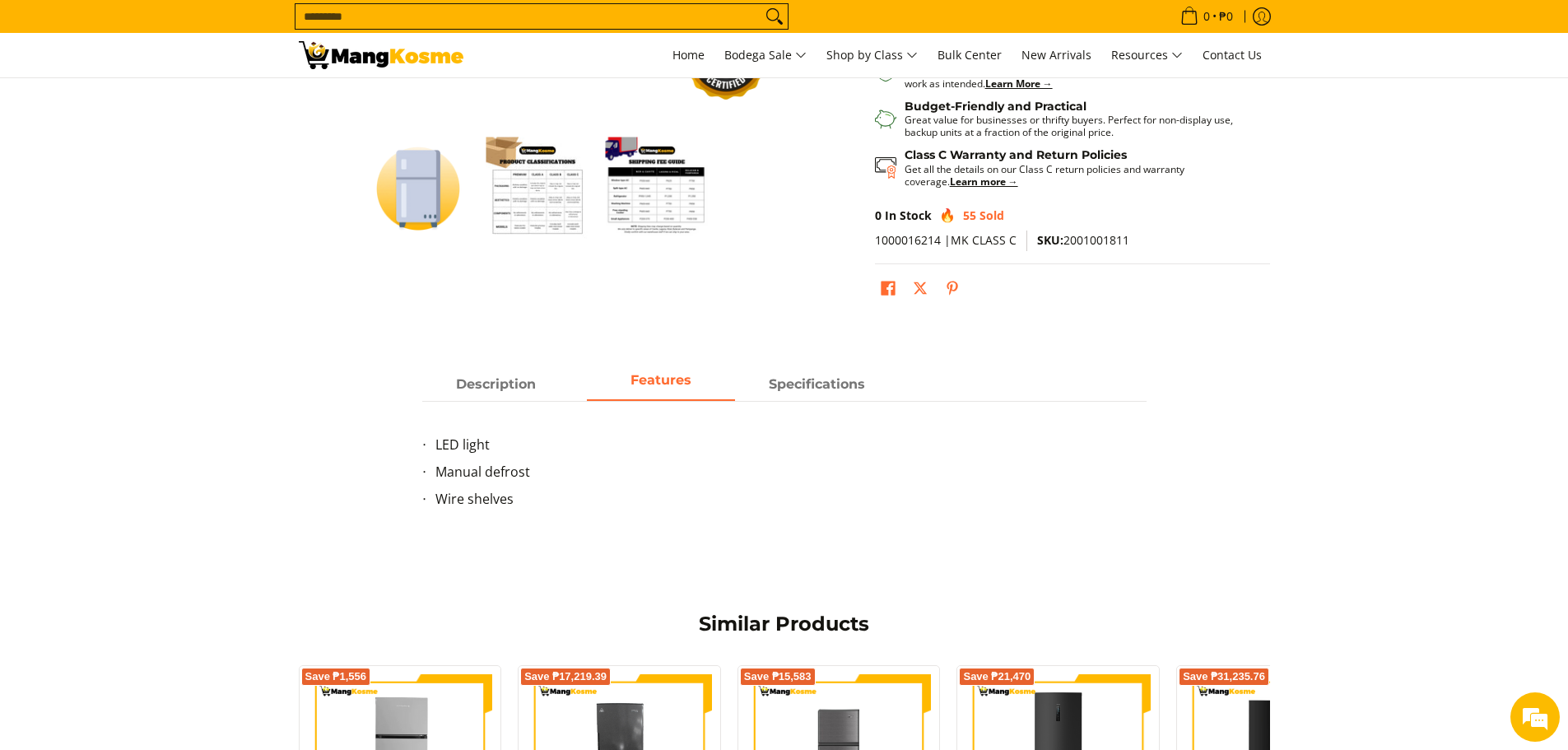
scroll to position [741, 0]
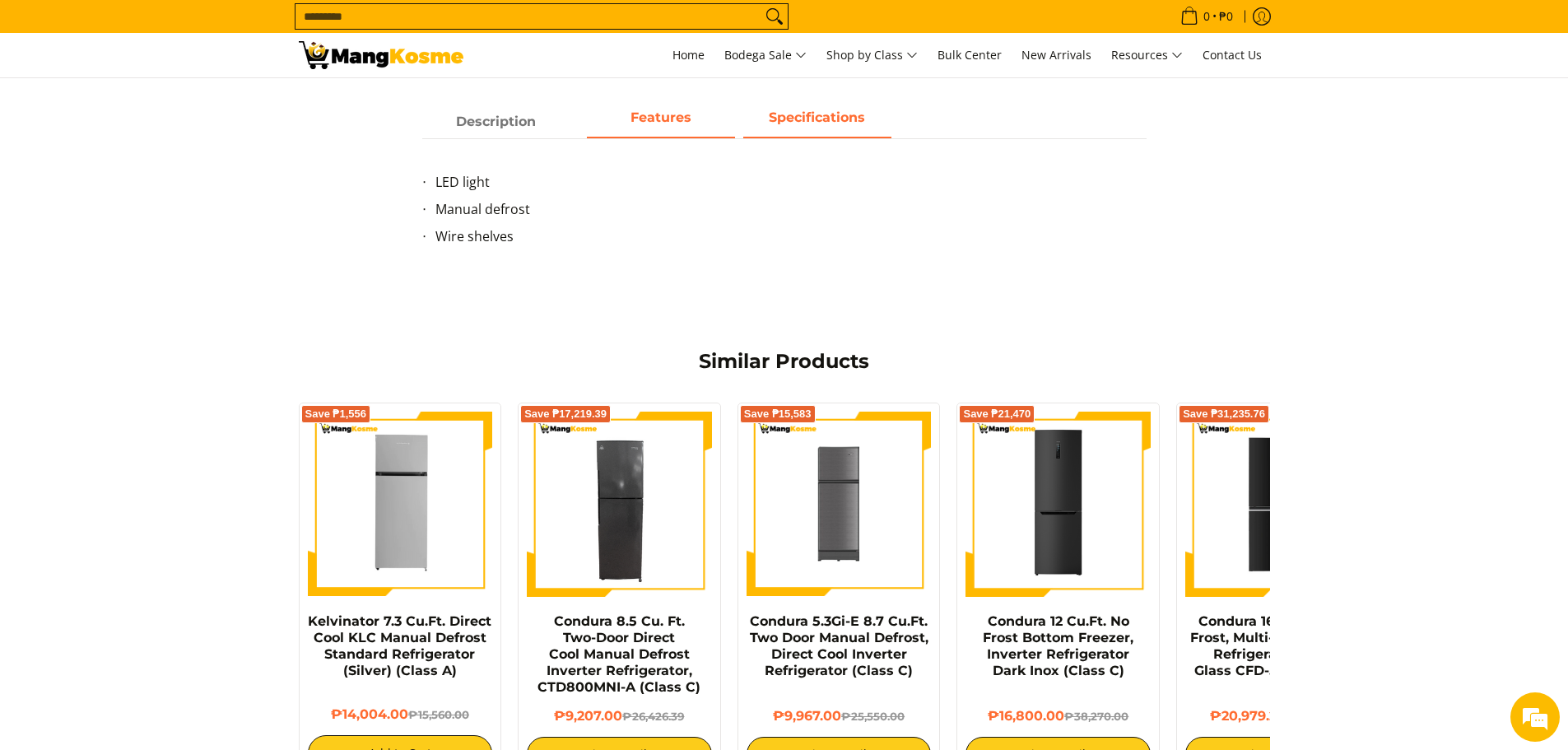
click at [755, 124] on span "Specifications" at bounding box center [816, 122] width 148 height 30
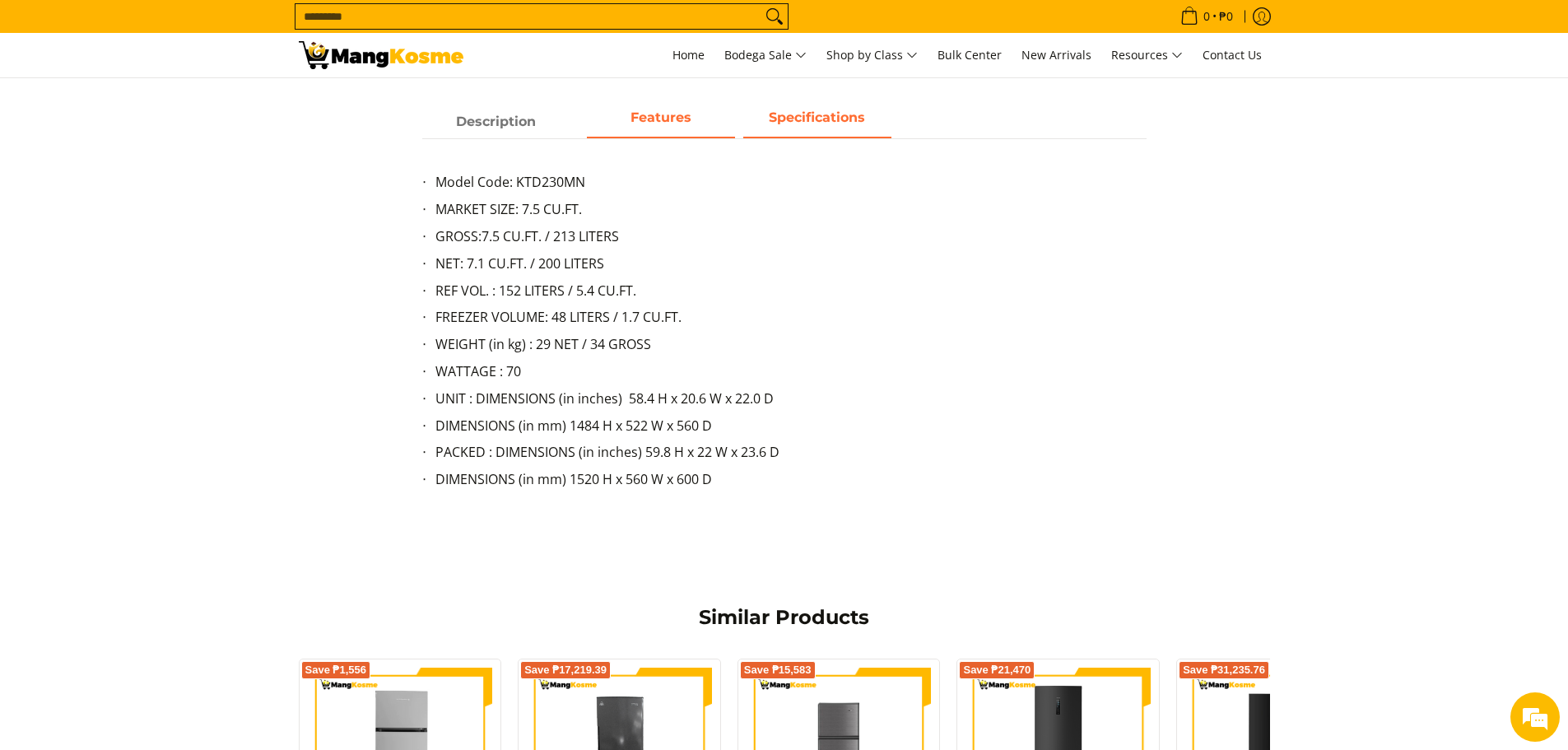
click at [670, 119] on strong "Features" at bounding box center [661, 117] width 61 height 15
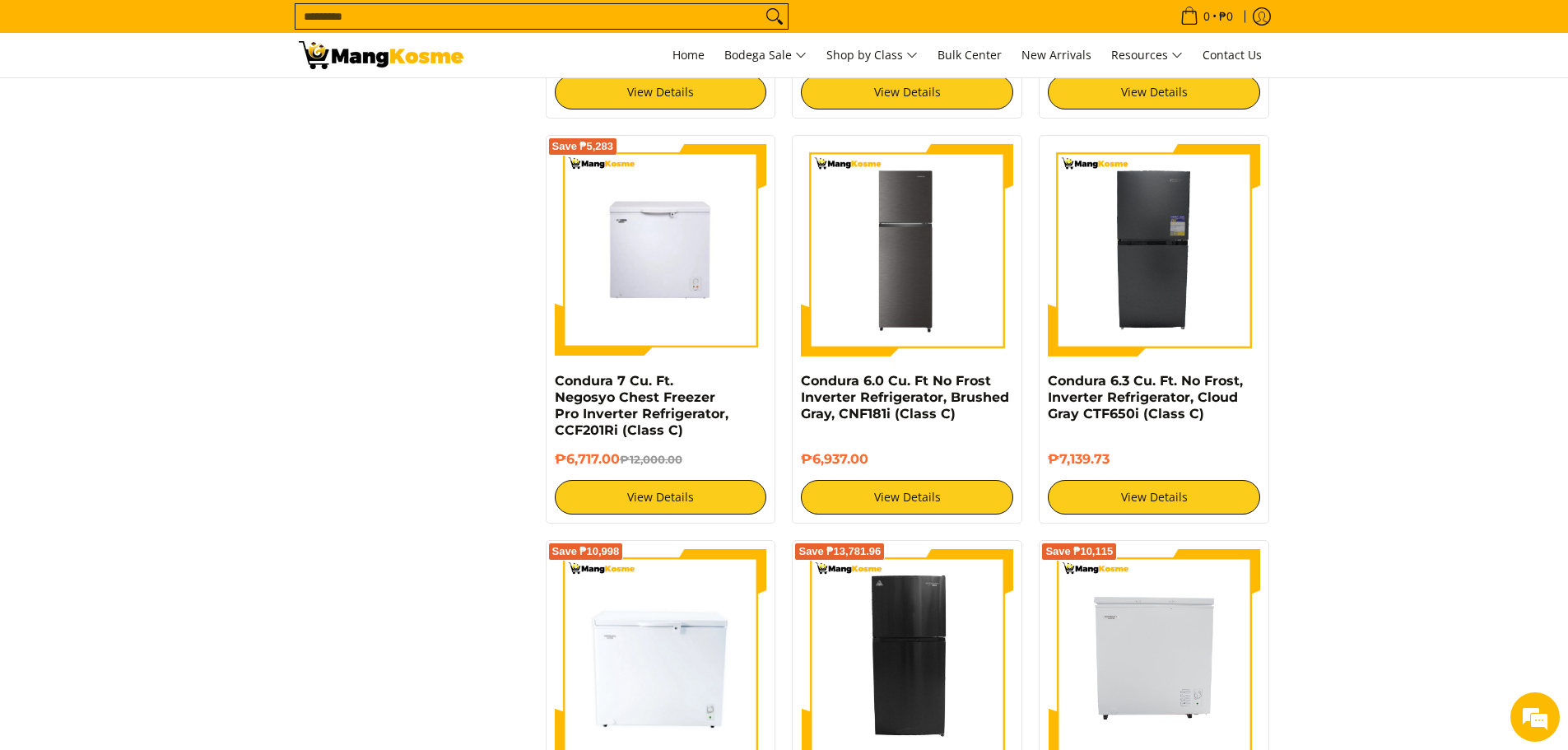
scroll to position [1894, 0]
